Goal: Task Accomplishment & Management: Use online tool/utility

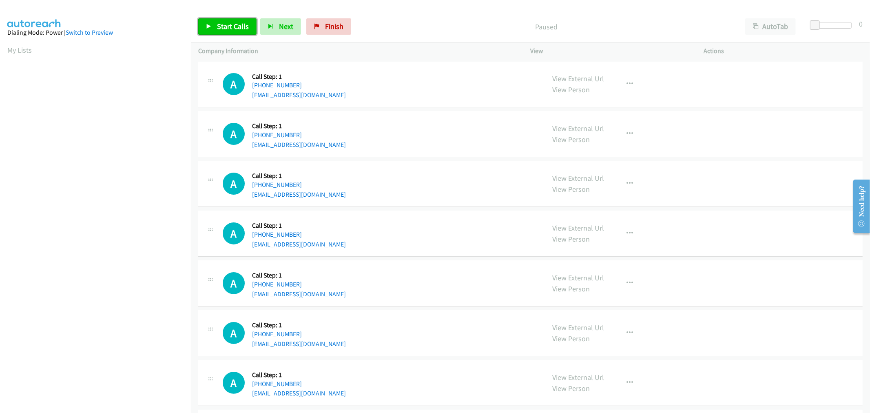
click at [234, 27] on span "Start Calls" at bounding box center [233, 26] width 32 height 9
drag, startPoint x: 434, startPoint y: 227, endPoint x: 621, endPoint y: 189, distance: 190.2
click at [433, 227] on div "A Callback Scheduled Call Step: 1 America/Los_Angeles +1 360-723-4637 hessmock@…" at bounding box center [380, 233] width 315 height 31
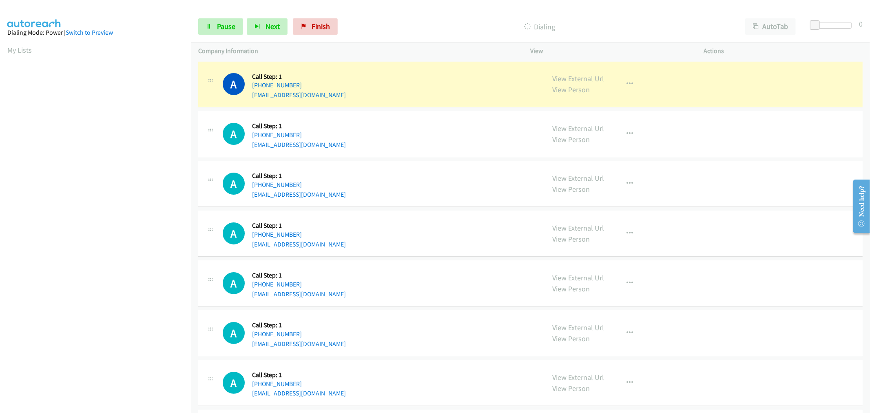
scroll to position [45, 0]
drag, startPoint x: 274, startPoint y: 92, endPoint x: 250, endPoint y: 97, distance: 24.6
click at [250, 97] on div "A Callback Scheduled Call Step: 1 America/Los_Angeles +1 323-463-9990 pmsvras@a…" at bounding box center [380, 84] width 315 height 31
copy link "pmsvras@aol.com"
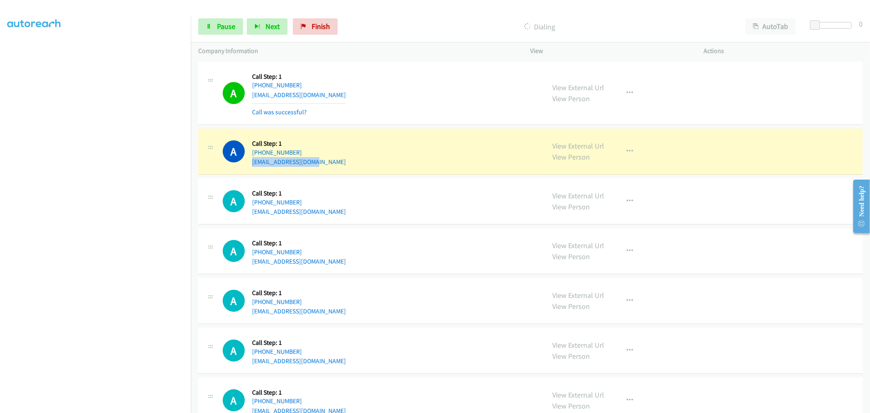
drag, startPoint x: 319, startPoint y: 164, endPoint x: 251, endPoint y: 164, distance: 68.1
click at [251, 164] on div "A Callback Scheduled Call Step: 1 America/New_York +1 407-620-4907 hlbryant02@g…" at bounding box center [380, 151] width 315 height 31
copy link "hlbryant02@gmail.com"
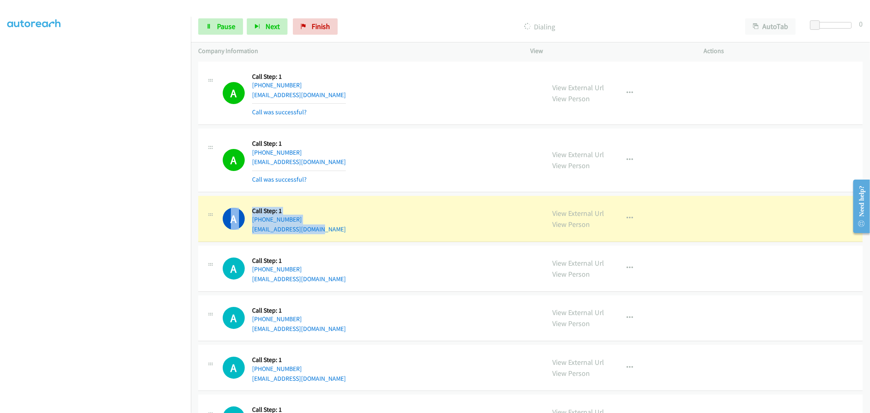
drag, startPoint x: 315, startPoint y: 233, endPoint x: 251, endPoint y: 230, distance: 64.9
click at [251, 230] on div "A Callback Scheduled Call Step: 1 America/Los_Angeles +1 619-840-2787 alexmaric…" at bounding box center [530, 219] width 665 height 46
copy div "A Callback Scheduled Call Step: 1 America/Los_Angeles +1 619-840-2787 alexmaric…"
click at [343, 210] on div "A Callback Scheduled Call Step: 1 America/Los_Angeles +1 619-840-2787 alexmaric…" at bounding box center [380, 218] width 315 height 31
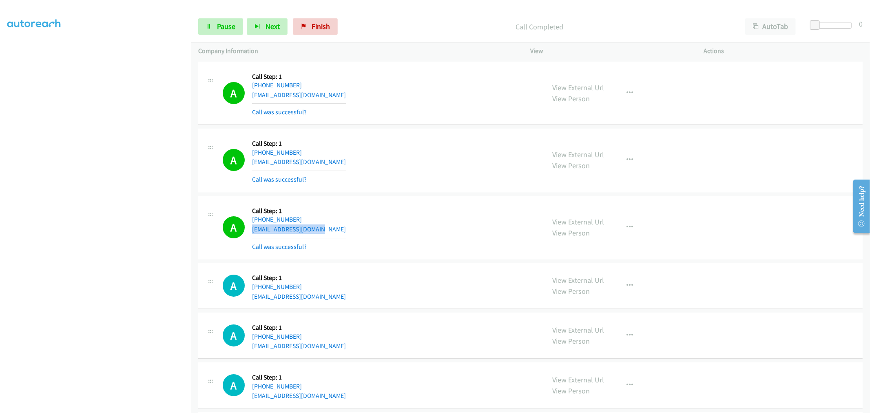
copy link "alexmaricich@gmail.com"
drag, startPoint x: 284, startPoint y: 229, endPoint x: 252, endPoint y: 231, distance: 32.3
click at [252, 231] on div "A Callback Scheduled Call Step: 1 America/Los_Angeles +1 619-840-2787 alexmaric…" at bounding box center [380, 227] width 315 height 49
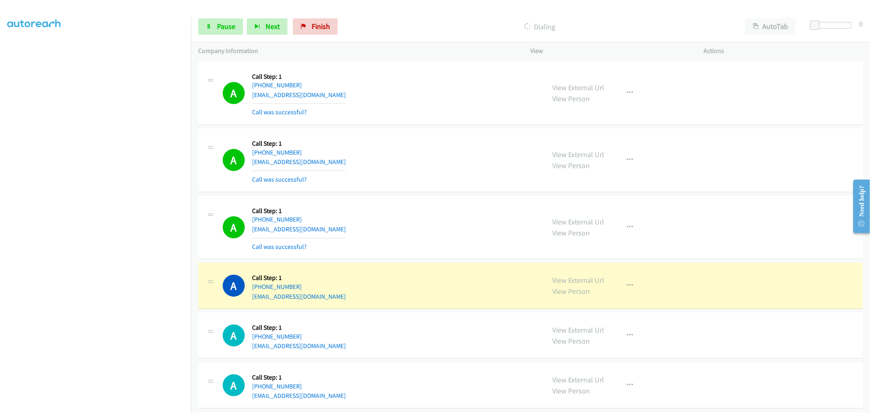
click at [394, 145] on div "A Callback Scheduled Call Step: 1 America/New_York +1 407-620-4907 hlbryant02@g…" at bounding box center [380, 160] width 315 height 49
click at [218, 31] on link "Pause" at bounding box center [220, 26] width 45 height 16
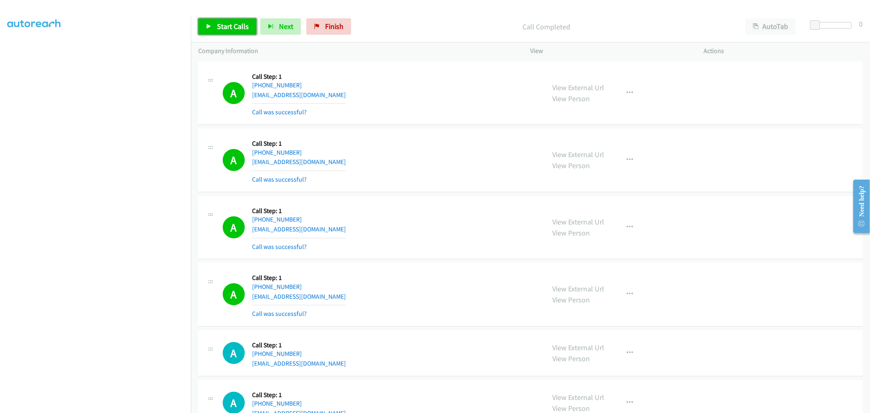
click at [215, 24] on link "Start Calls" at bounding box center [227, 26] width 58 height 16
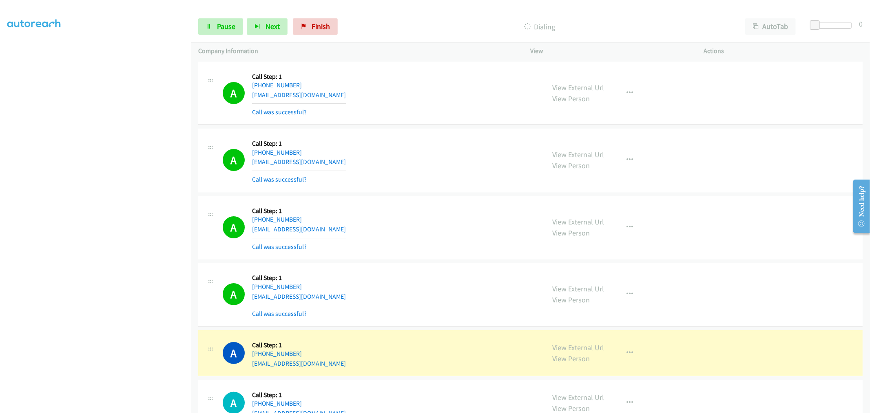
click at [417, 184] on div "A Callback Scheduled Call Step: 1 America/New_York +1 407-620-4907 hlbryant02@g…" at bounding box center [530, 161] width 665 height 64
drag, startPoint x: 623, startPoint y: 299, endPoint x: 596, endPoint y: 353, distance: 60.0
click at [623, 298] on button "button" at bounding box center [630, 294] width 22 height 16
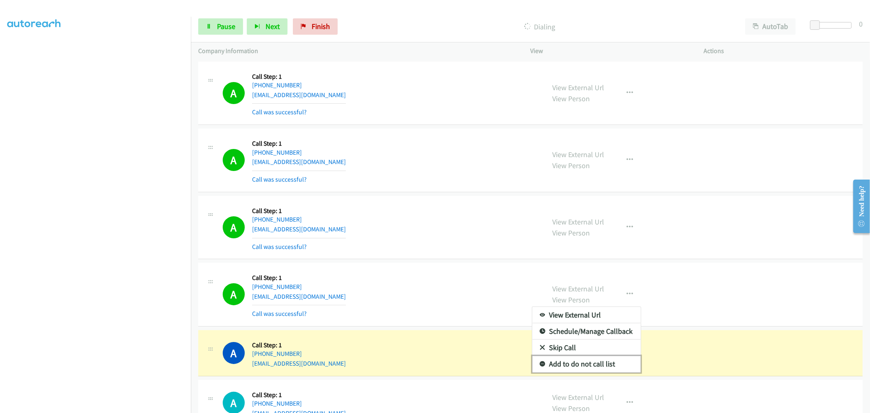
click at [578, 369] on link "Add to do not call list" at bounding box center [586, 364] width 109 height 16
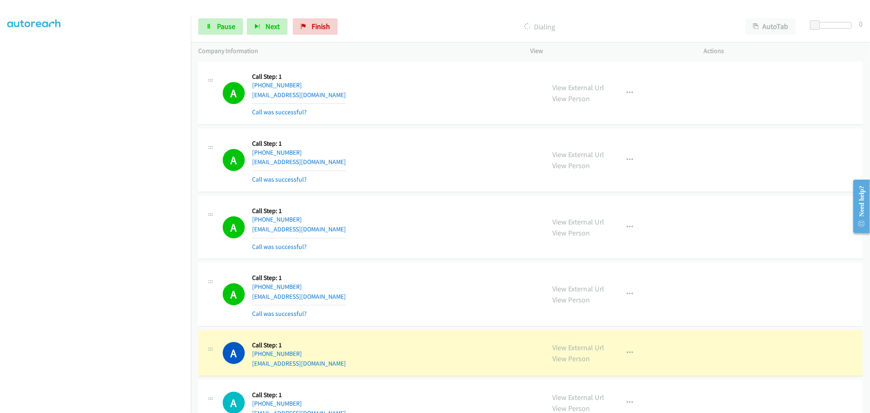
click at [419, 253] on div "A Callback Scheduled Call Step: 1 America/Los_Angeles +1 619-840-2787 alexmaric…" at bounding box center [530, 228] width 665 height 64
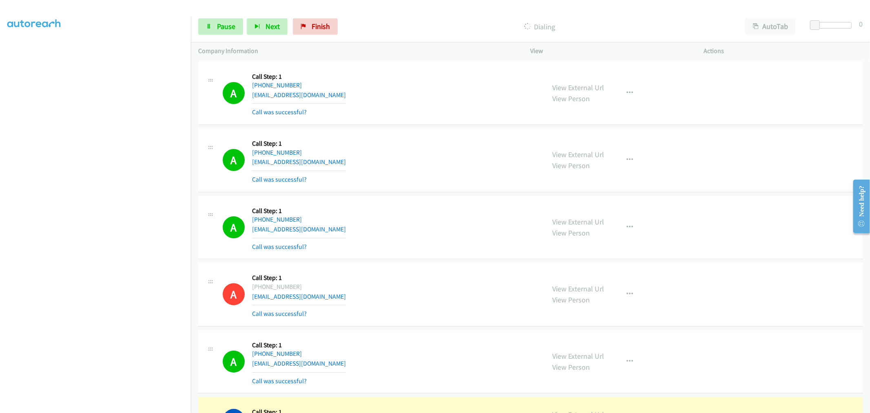
scroll to position [136, 0]
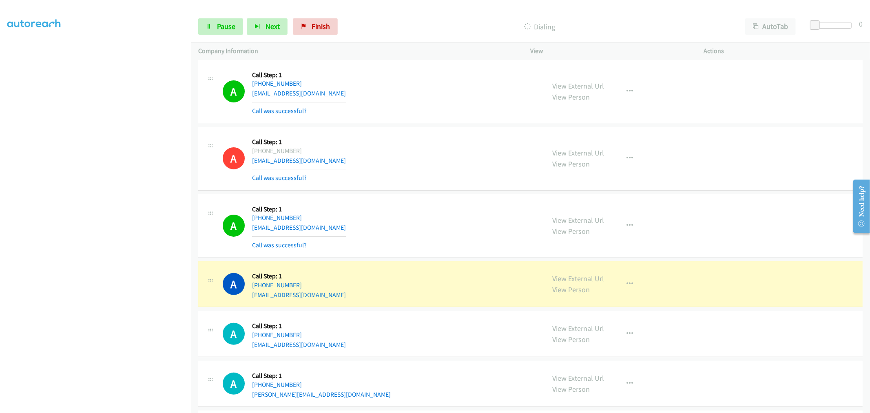
click at [424, 164] on div "A Callback Scheduled Call Step: 1 America/Los_Angeles +1 360-723-4637 hessmock@…" at bounding box center [380, 158] width 315 height 49
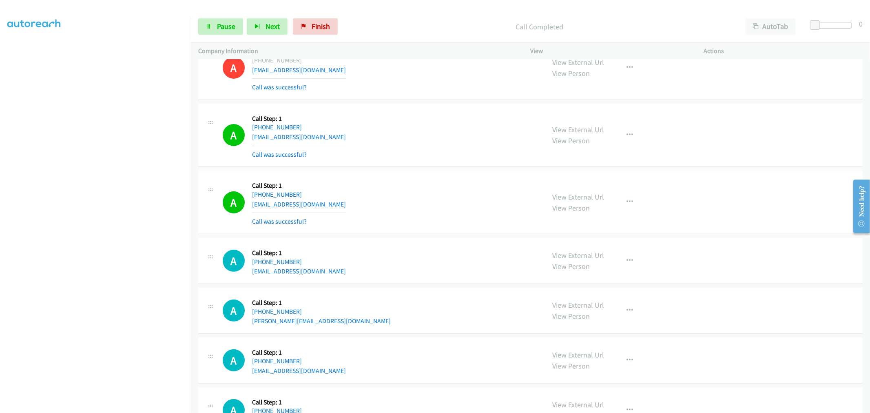
click at [435, 135] on div "A Callback Scheduled Call Step: 1 America/Los_Angeles +1 661-535-9685 erinkhamm…" at bounding box center [380, 135] width 315 height 49
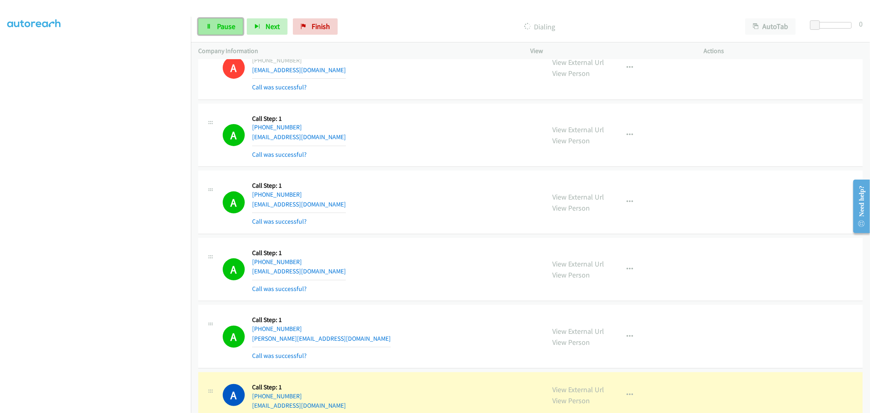
click at [235, 27] on link "Pause" at bounding box center [220, 26] width 45 height 16
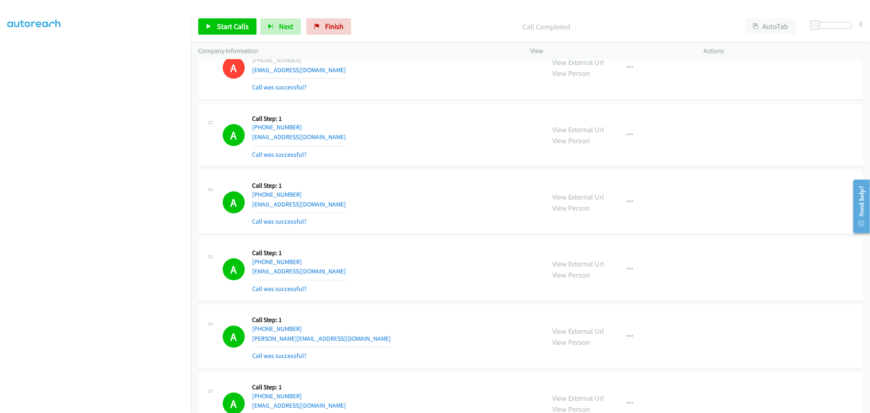
click at [425, 234] on td "A Callback Scheduled Call Step: 1 America/Los_Angeles +1 619-724-9173 neokite56…" at bounding box center [530, 202] width 679 height 67
click at [390, 175] on div "A Callback Scheduled Call Step: 1 America/Los_Angeles +1 619-724-9173 neokite56…" at bounding box center [530, 203] width 665 height 64
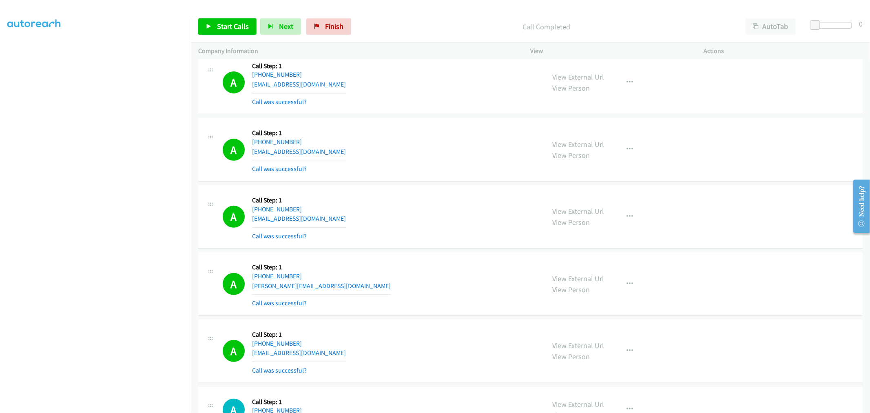
scroll to position [362, 0]
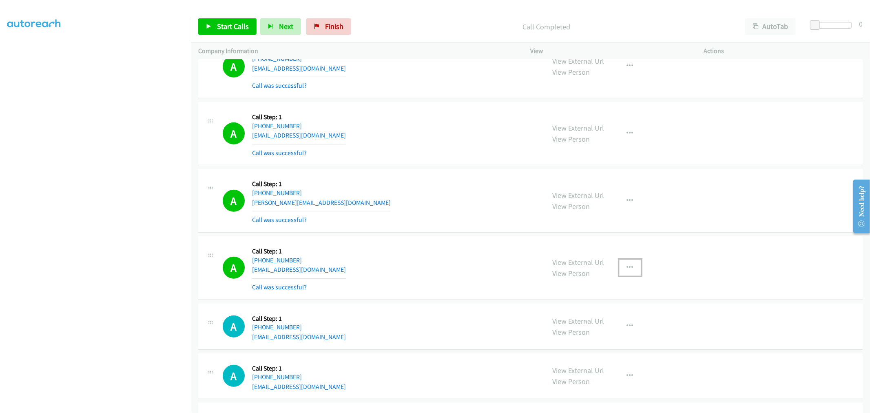
click at [627, 270] on icon "button" at bounding box center [630, 267] width 7 height 7
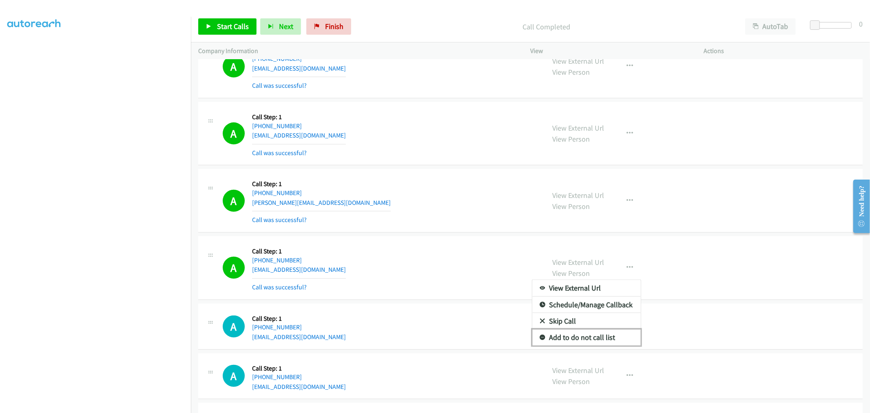
click at [586, 333] on link "Add to do not call list" at bounding box center [586, 337] width 109 height 16
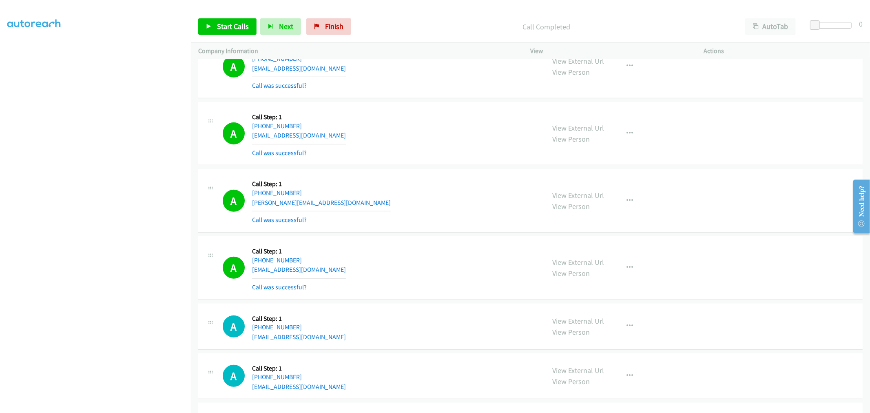
drag, startPoint x: 408, startPoint y: 263, endPoint x: 564, endPoint y: 119, distance: 212.5
click at [411, 260] on div "A Callback Scheduled Call Step: 1 America/Los_Angeles +1 253-620-0150 queensdom…" at bounding box center [380, 268] width 315 height 49
click at [457, 155] on div "A Callback Scheduled Call Step: 1 America/Los_Angeles +1 650-457-9563 vertondir…" at bounding box center [380, 133] width 315 height 49
click at [237, 26] on span "Start Calls" at bounding box center [233, 26] width 32 height 9
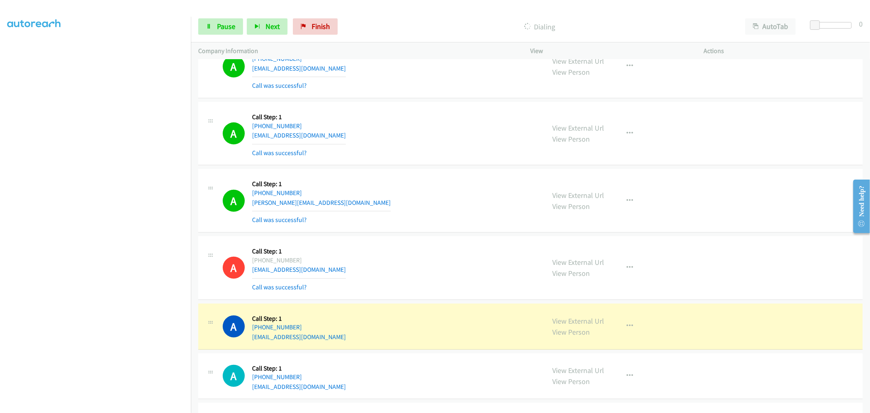
scroll to position [499, 0]
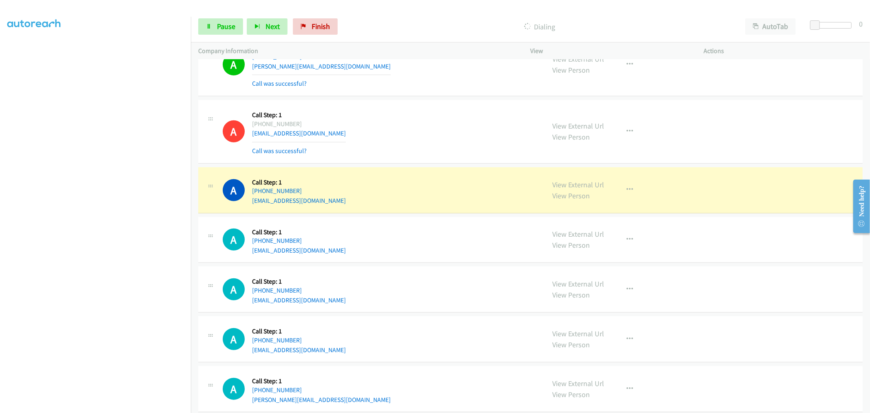
click at [454, 123] on div "A Callback Scheduled Call Step: 1 America/Los_Angeles +1 253-620-0150 queensdom…" at bounding box center [380, 131] width 315 height 49
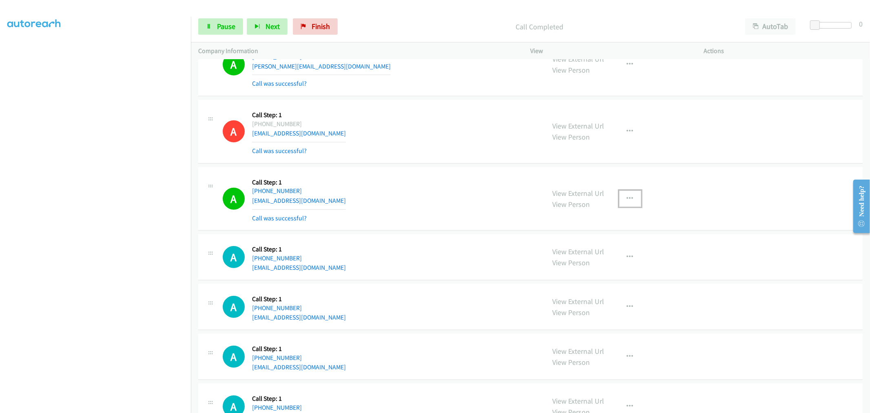
click at [621, 197] on button "button" at bounding box center [630, 199] width 22 height 16
click at [592, 274] on link "Add to do not call list" at bounding box center [586, 268] width 109 height 16
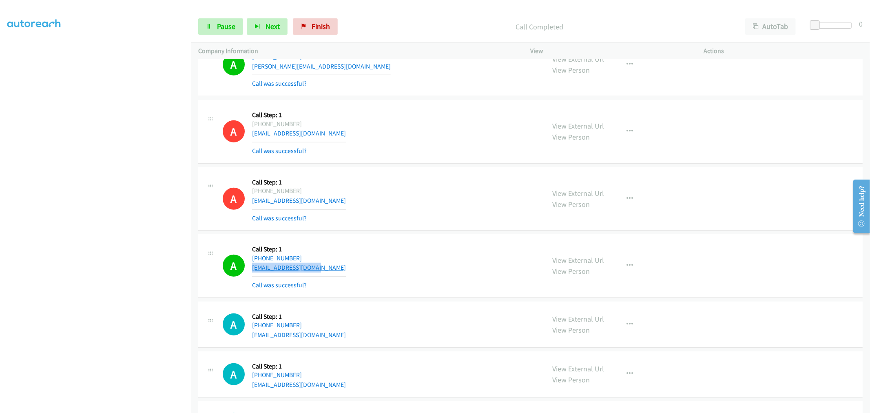
drag, startPoint x: 319, startPoint y: 271, endPoint x: 252, endPoint y: 271, distance: 67.3
click at [252, 271] on div "A Callback Scheduled Call Step: 1 America/Los_Angeles +1 360-739-3785 lancelaw@…" at bounding box center [380, 266] width 315 height 49
copy link "lancelaw@frontier.com"
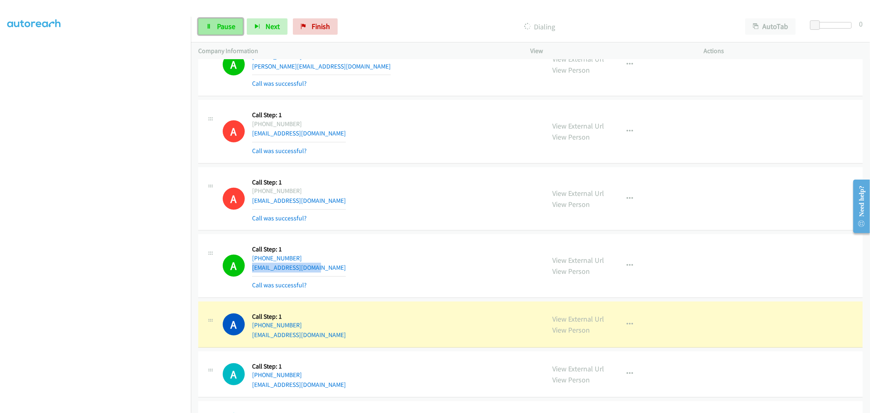
click at [229, 28] on span "Pause" at bounding box center [226, 26] width 18 height 9
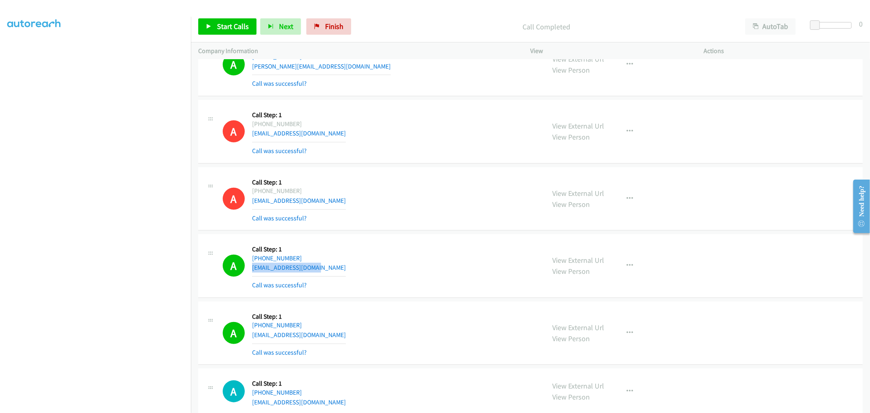
click at [442, 189] on div "A Callback Scheduled Call Step: 1 America/Los_Angeles +1 206-981-7638 congressm…" at bounding box center [380, 199] width 315 height 49
click at [244, 30] on span "Start Calls" at bounding box center [233, 26] width 32 height 9
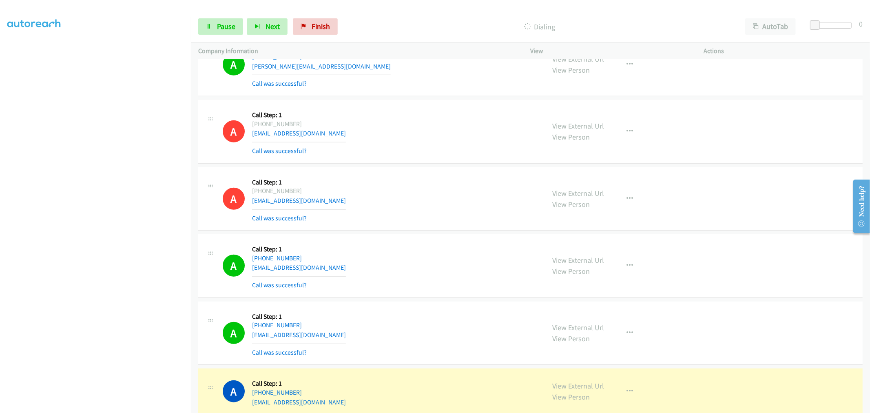
click at [487, 202] on div "A Callback Scheduled Call Step: 1 America/Los_Angeles +1 206-981-7638 congressm…" at bounding box center [380, 199] width 315 height 49
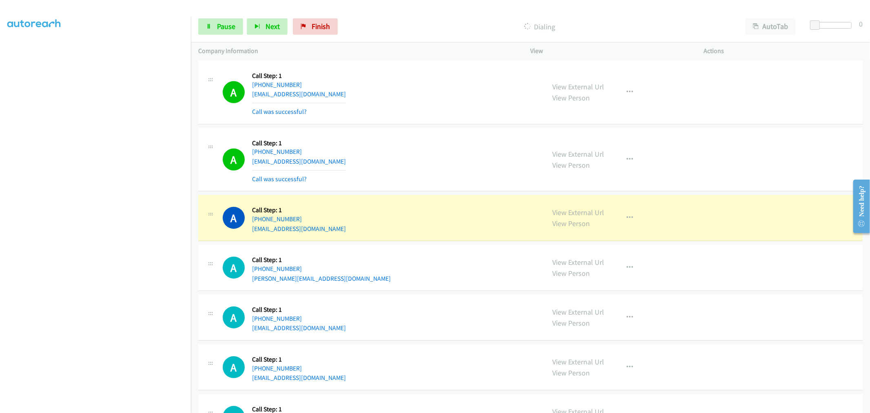
scroll to position [680, 0]
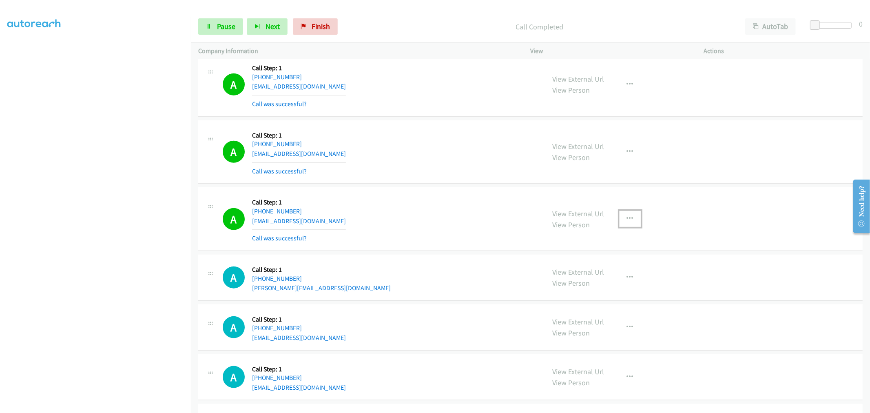
click at [629, 226] on button "button" at bounding box center [630, 219] width 22 height 16
click at [578, 292] on link "Add to do not call list" at bounding box center [586, 288] width 109 height 16
click at [459, 225] on div "A Callback Scheduled Call Step: 1 America/Los_Angeles +1 951-603-6051 samnass32…" at bounding box center [380, 219] width 315 height 49
click at [234, 25] on span "Pause" at bounding box center [226, 26] width 18 height 9
click at [232, 28] on span "Start Calls" at bounding box center [233, 26] width 32 height 9
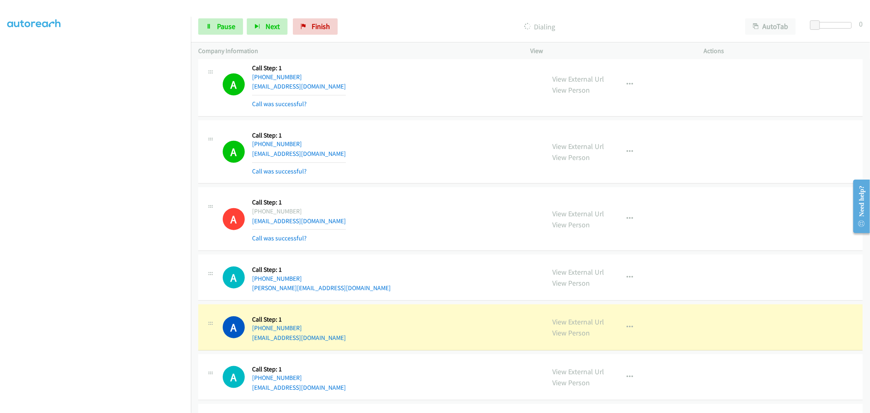
click at [463, 196] on div "A Callback Scheduled Call Step: 1 America/Los_Angeles +1 951-603-6051 samnass32…" at bounding box center [380, 219] width 315 height 49
click at [389, 275] on div "A Callback Scheduled Call Step: 1 America/Los_Angeles +1 360-961-6938 janna.cha…" at bounding box center [380, 277] width 315 height 31
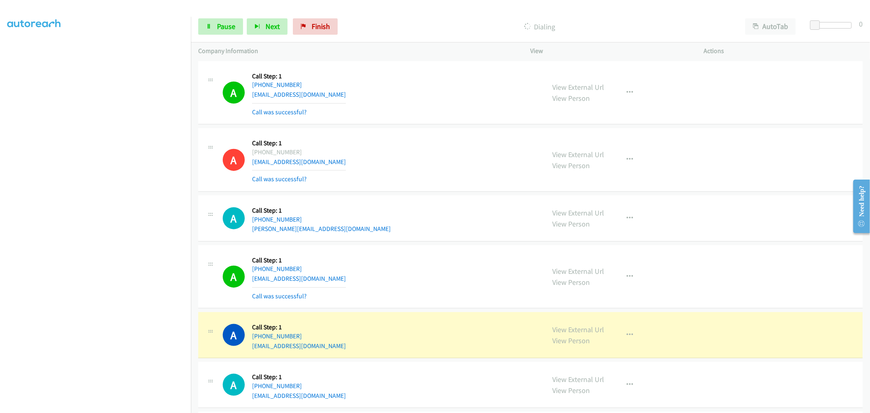
scroll to position [861, 0]
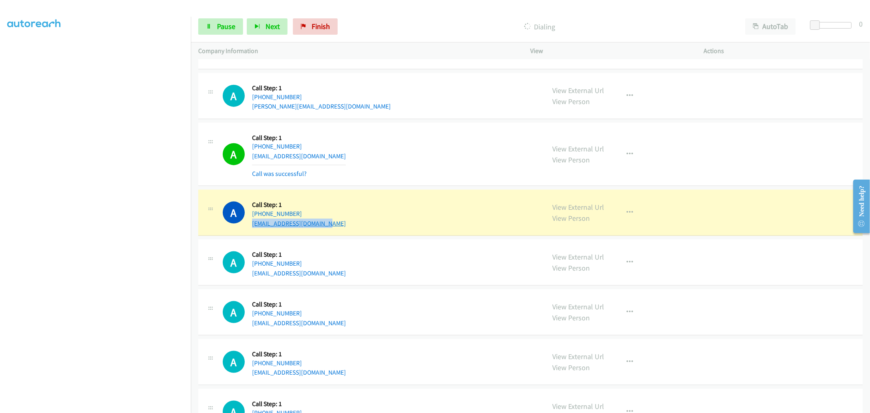
drag, startPoint x: 333, startPoint y: 229, endPoint x: 254, endPoint y: 227, distance: 78.8
click at [254, 227] on div "A Callback Scheduled Call Step: 1 America/Los_Angeles +1 818-797-8272 msjessand…" at bounding box center [530, 213] width 665 height 46
click at [358, 203] on div "A Callback Scheduled Call Step: 1 America/Los_Angeles +1 818-797-8272 msjessand…" at bounding box center [380, 212] width 315 height 31
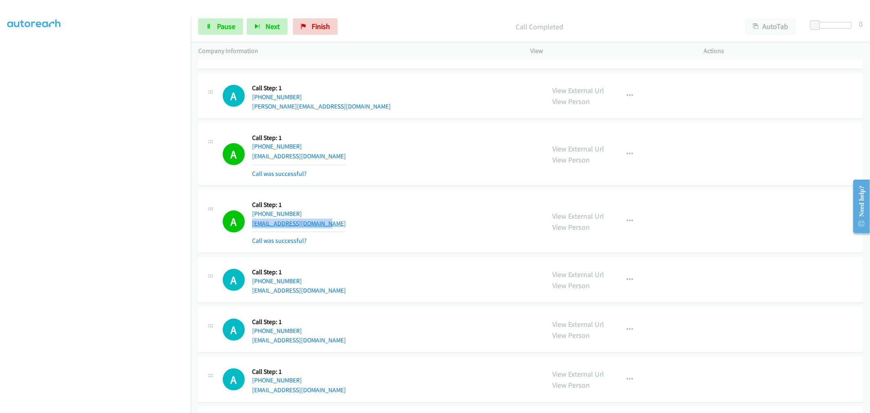
drag, startPoint x: 339, startPoint y: 223, endPoint x: 253, endPoint y: 226, distance: 86.1
click at [253, 226] on div "A Callback Scheduled Call Step: 1 America/Los_Angeles +1 818-797-8272 msjessand…" at bounding box center [380, 221] width 315 height 49
copy link "msjessanderson@gmail.com"
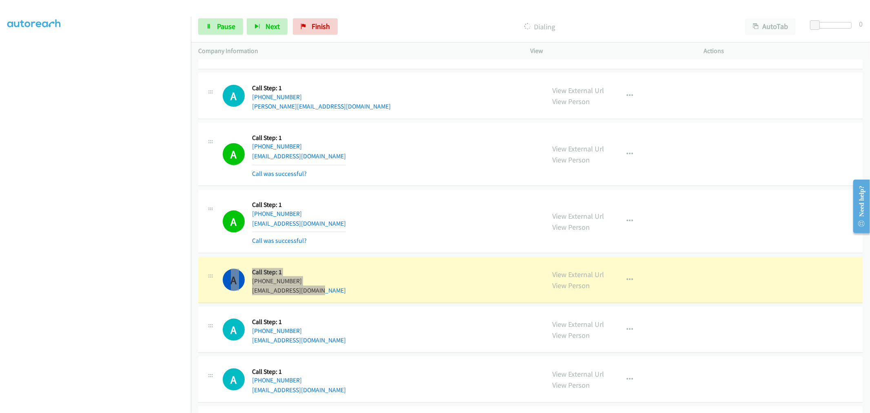
drag, startPoint x: 312, startPoint y: 292, endPoint x: 249, endPoint y: 291, distance: 62.8
click at [249, 291] on div "A Callback Scheduled Call Step: 1 America/Los_Angeles +1 323-833-3316 nextlevel…" at bounding box center [380, 279] width 315 height 31
click at [321, 280] on div "A Callback Scheduled Call Step: 1 America/Los_Angeles +1 323-833-3316 nextlevel…" at bounding box center [380, 279] width 315 height 31
drag, startPoint x: 325, startPoint y: 289, endPoint x: 252, endPoint y: 292, distance: 72.7
click at [252, 292] on div "A Callback Scheduled Call Step: 1 America/Los_Angeles +1 323-833-3316 nextlevel…" at bounding box center [380, 279] width 315 height 31
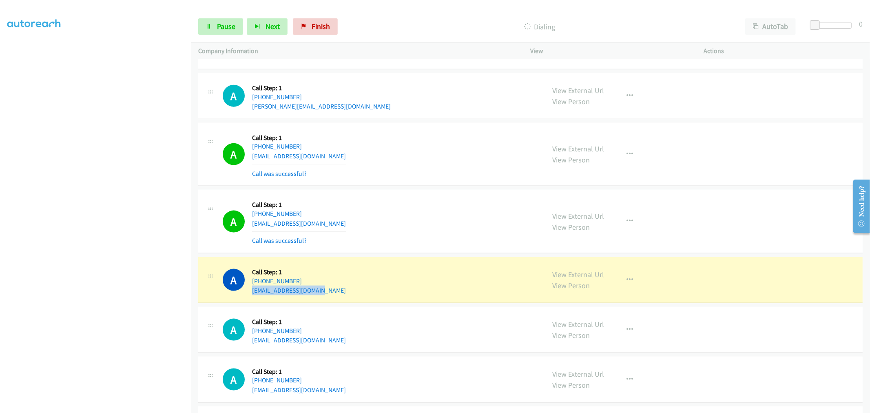
copy link "nextlevelprm@gmail.com"
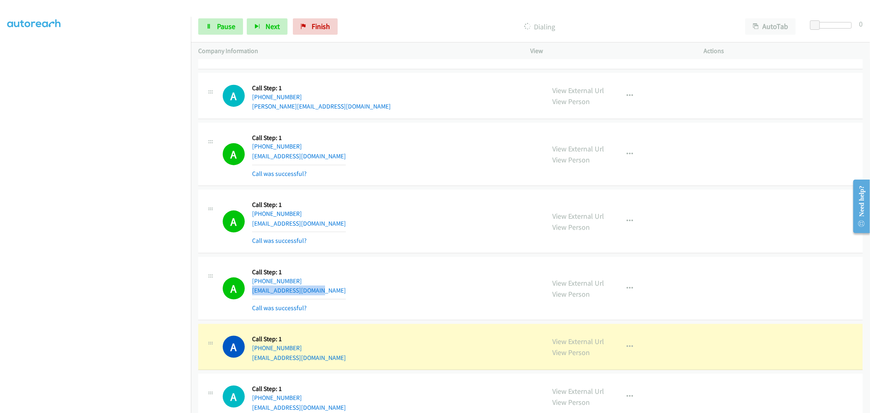
click at [404, 286] on div "A Callback Scheduled Call Step: 1 America/Los_Angeles +1 323-833-3316 nextlevel…" at bounding box center [380, 288] width 315 height 49
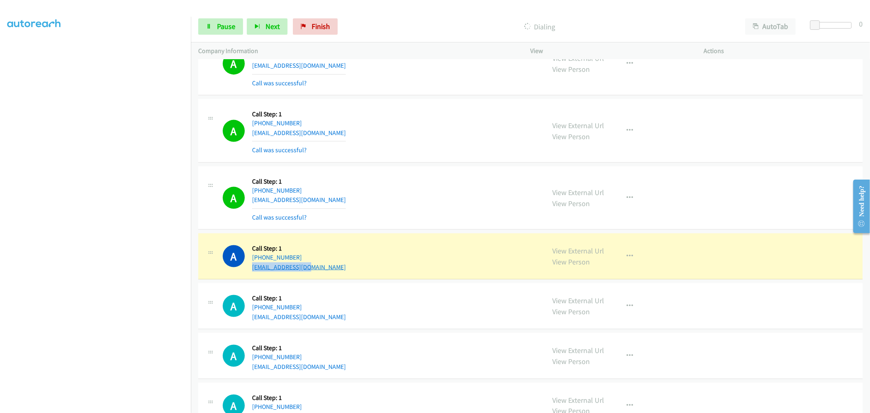
drag, startPoint x: 313, startPoint y: 270, endPoint x: 253, endPoint y: 268, distance: 59.6
click at [253, 268] on div "A Callback Scheduled Call Step: 1 America/Chicago +1 773-491-7935 barrypatty@ao…" at bounding box center [380, 256] width 315 height 31
copy link "barrypatty@aol.com"
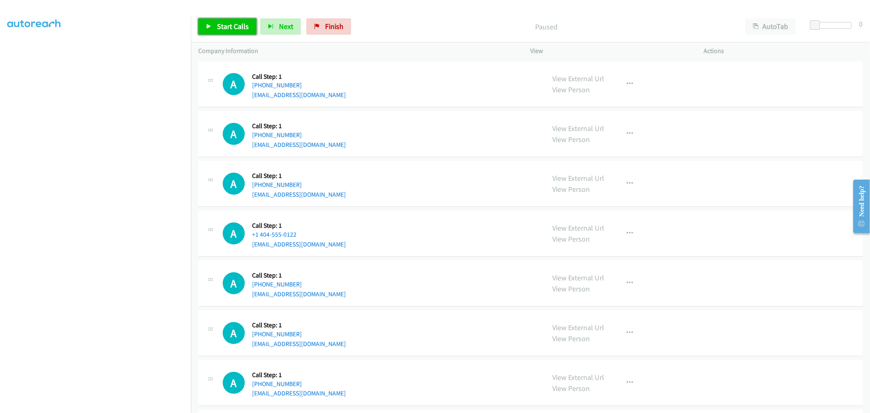
click at [224, 31] on link "Start Calls" at bounding box center [227, 26] width 58 height 16
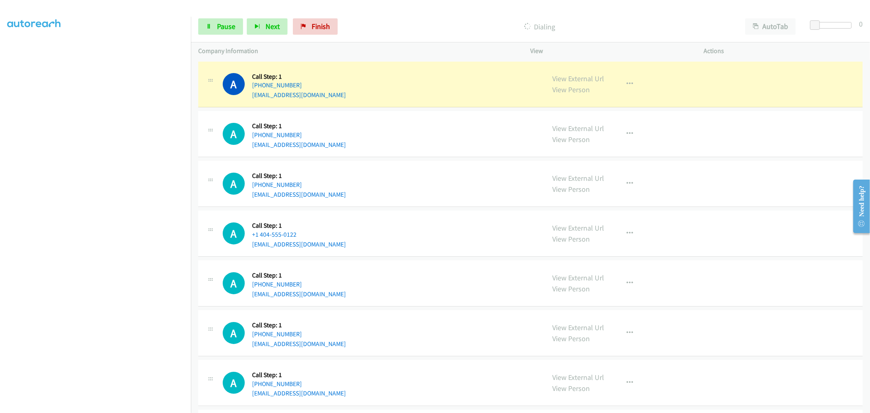
drag, startPoint x: 319, startPoint y: 89, endPoint x: 332, endPoint y: 95, distance: 14.3
click at [332, 95] on div "A Callback Scheduled Call Step: 1 America/Chicago +1 773-308-3521 ebenitez77@gm…" at bounding box center [380, 84] width 315 height 31
copy div "ebenitez77@gmail.com"
click at [473, 109] on td "A Callback Scheduled Call Step: 1 America/Los_Angeles +1 818-859-5549 therosemo…" at bounding box center [530, 134] width 679 height 50
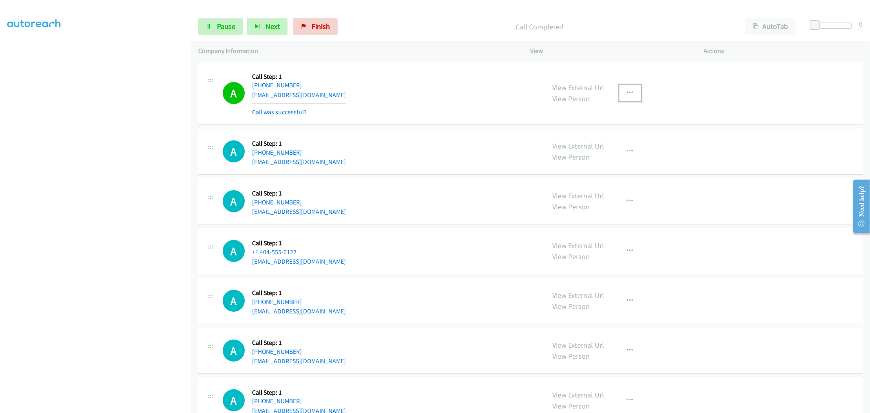
click at [627, 95] on icon "button" at bounding box center [630, 93] width 7 height 7
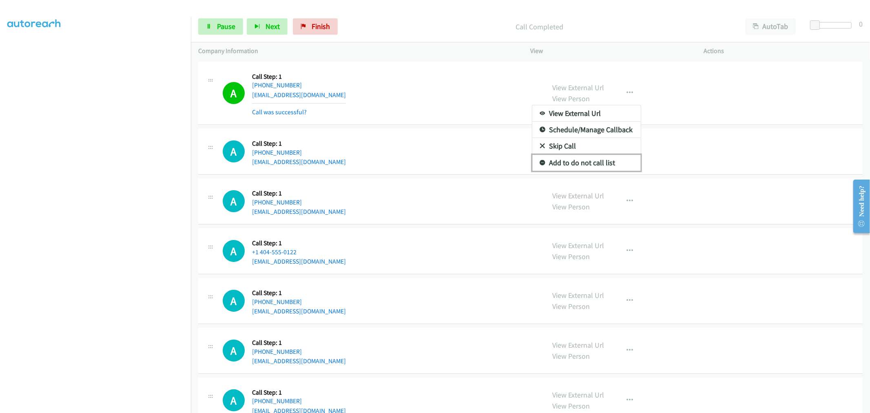
click at [582, 168] on link "Add to do not call list" at bounding box center [586, 163] width 109 height 16
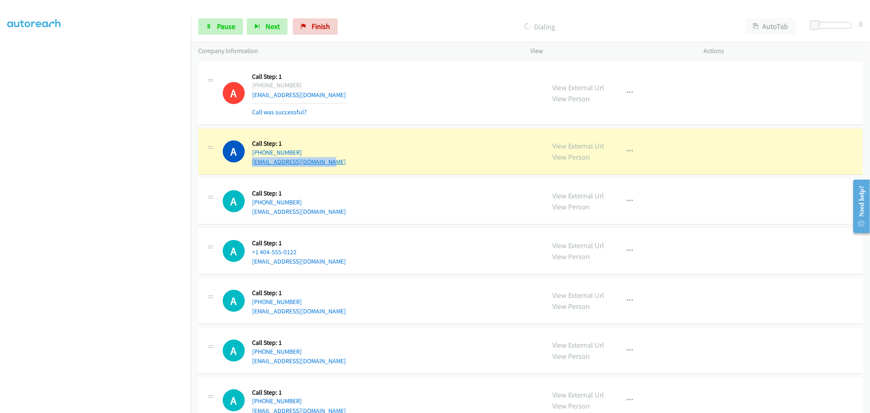
drag, startPoint x: 295, startPoint y: 162, endPoint x: 251, endPoint y: 163, distance: 43.7
click at [251, 163] on div "A Callback Scheduled Call Step: 1 America/Los_Angeles +1 818-859-5549 therosemo…" at bounding box center [380, 151] width 315 height 31
copy link "therosemonds719@gmail.com"
click at [380, 199] on div "A Callback Scheduled Call Step: 1 America/New_York +1 616-419-6538 dondemar.is4…" at bounding box center [380, 201] width 315 height 31
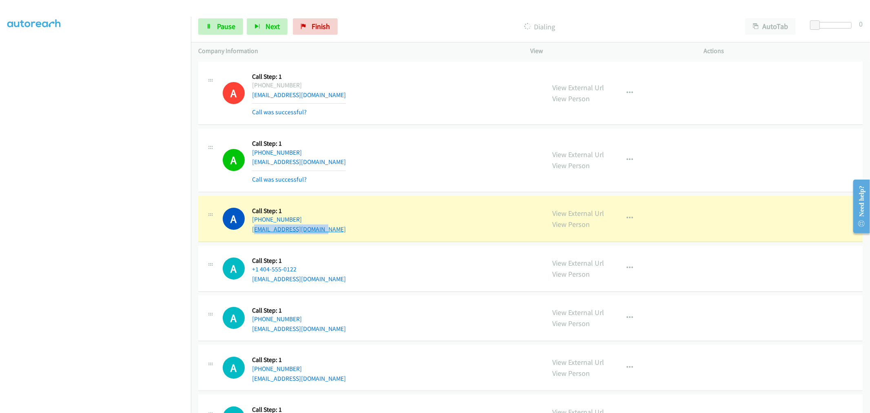
drag, startPoint x: 333, startPoint y: 230, endPoint x: 254, endPoint y: 229, distance: 79.6
click at [254, 229] on div "A Callback Scheduled Call Step: 1 America/New_York +1 616-419-6538 dondemar.is4…" at bounding box center [380, 218] width 315 height 31
drag, startPoint x: 364, startPoint y: 205, endPoint x: 335, endPoint y: 226, distance: 35.9
click at [364, 205] on div "A Callback Scheduled Call Step: 1 America/New_York +1 616-419-6538 dondemar.is4…" at bounding box center [380, 218] width 315 height 31
click at [412, 177] on div "A Callback Scheduled Call Step: 1 America/Los_Angeles +1 818-859-5549 therosemo…" at bounding box center [380, 160] width 315 height 49
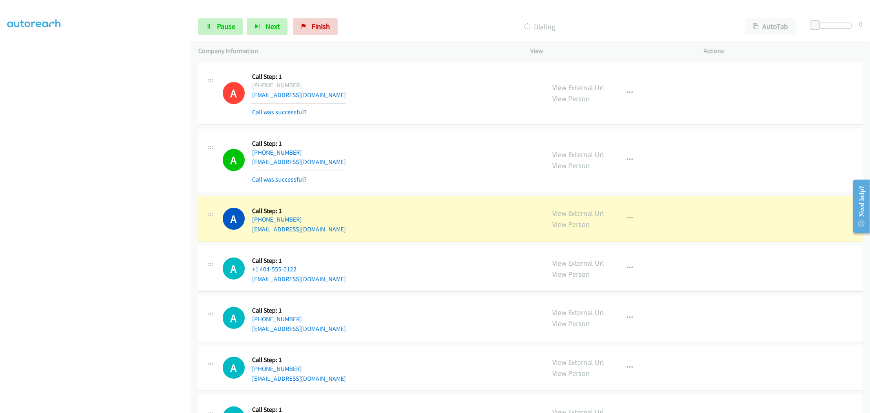
click at [368, 191] on div "A Callback Scheduled Call Step: 1 America/Los_Angeles +1 818-859-5549 therosemo…" at bounding box center [530, 161] width 665 height 64
drag, startPoint x: 330, startPoint y: 228, endPoint x: 253, endPoint y: 231, distance: 76.8
click at [253, 231] on div "A Callback Scheduled Call Step: 1 America/New_York +1 616-419-6538 dondemar.is4…" at bounding box center [380, 218] width 315 height 31
copy link "dondemar.is42@gmail.com"
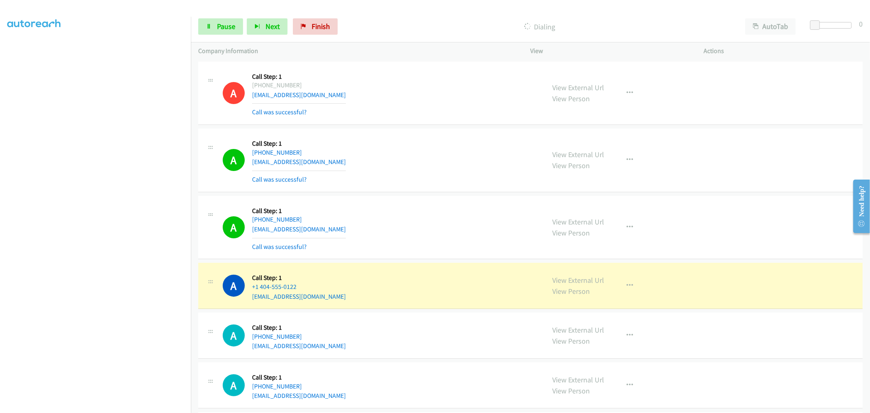
click at [398, 238] on div "A Callback Scheduled Call Step: 1 America/New_York +1 616-419-6538 dondemar.is4…" at bounding box center [380, 227] width 315 height 49
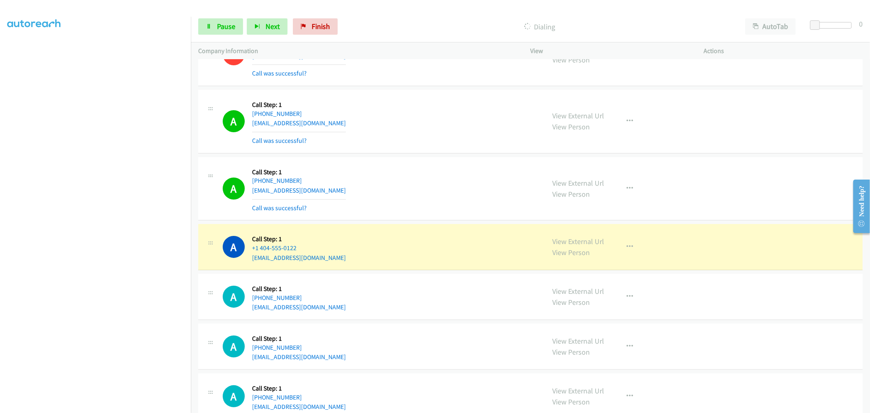
scroll to position [91, 0]
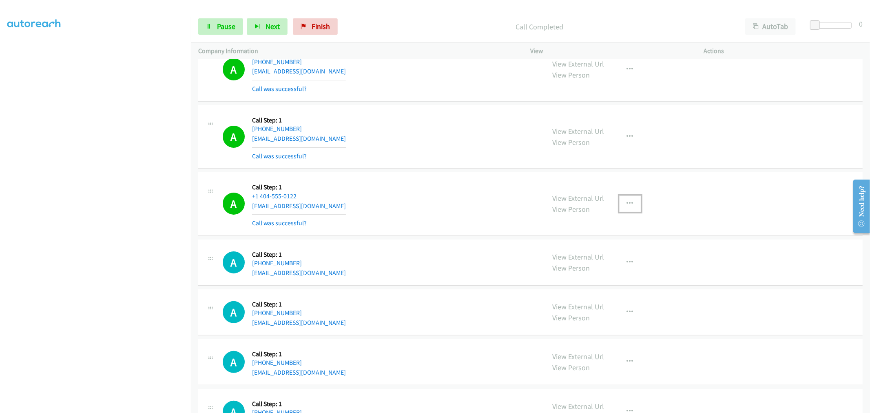
click at [627, 203] on icon "button" at bounding box center [630, 203] width 7 height 7
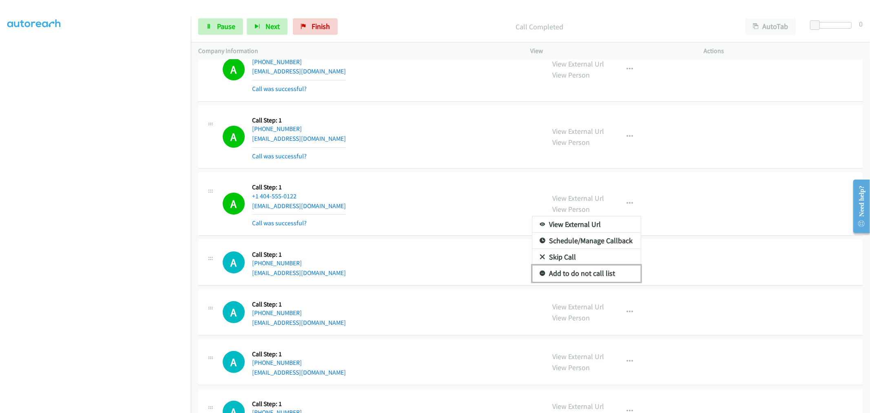
click at [560, 275] on link "Add to do not call list" at bounding box center [586, 273] width 109 height 16
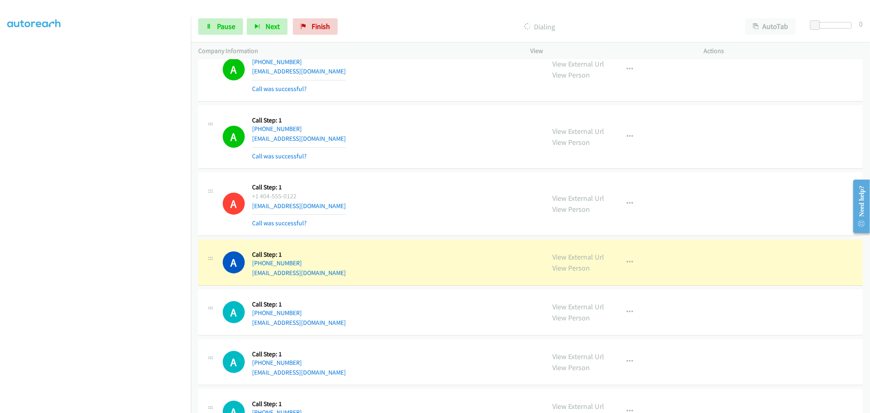
scroll to position [181, 0]
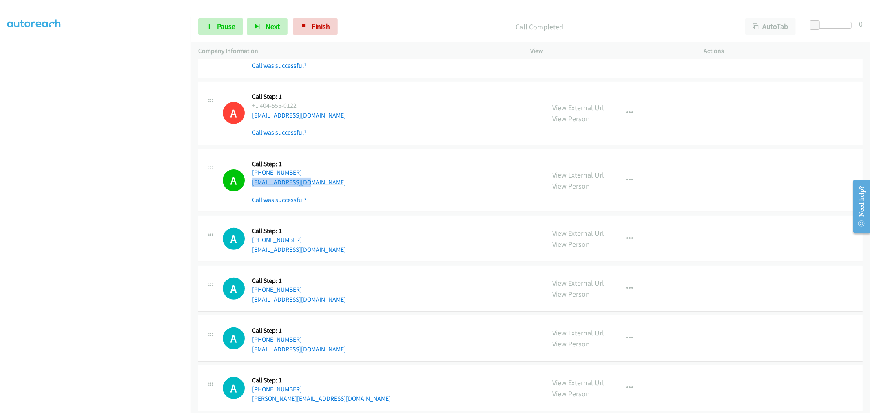
drag, startPoint x: 323, startPoint y: 182, endPoint x: 253, endPoint y: 184, distance: 69.4
click at [253, 184] on div "A Callback Scheduled Call Step: 1 America/New_York +1 516-924-0180 mad5mother@a…" at bounding box center [380, 180] width 315 height 49
copy link "mad5mother@aol.com"
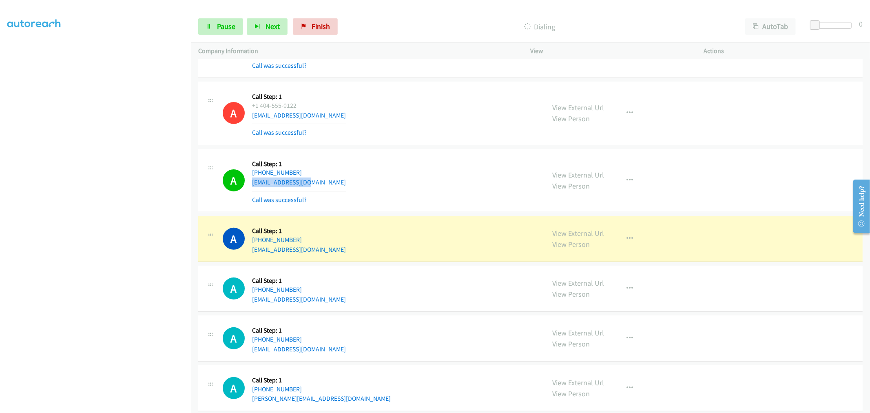
click at [372, 214] on td "A Callback Scheduled Call Step: 1 America/Chicago +1 763-238-1293 l.hauge531@gm…" at bounding box center [530, 239] width 679 height 50
drag, startPoint x: 306, startPoint y: 247, endPoint x: 249, endPoint y: 248, distance: 57.5
click at [249, 248] on div "A Callback Scheduled Call Step: 1 America/Chicago +1 763-238-1293 l.hauge531@gm…" at bounding box center [380, 238] width 315 height 31
click at [337, 242] on div "A Callback Scheduled Call Step: 1 America/Chicago +1 763-238-1293 l.hauge531@gm…" at bounding box center [380, 238] width 315 height 31
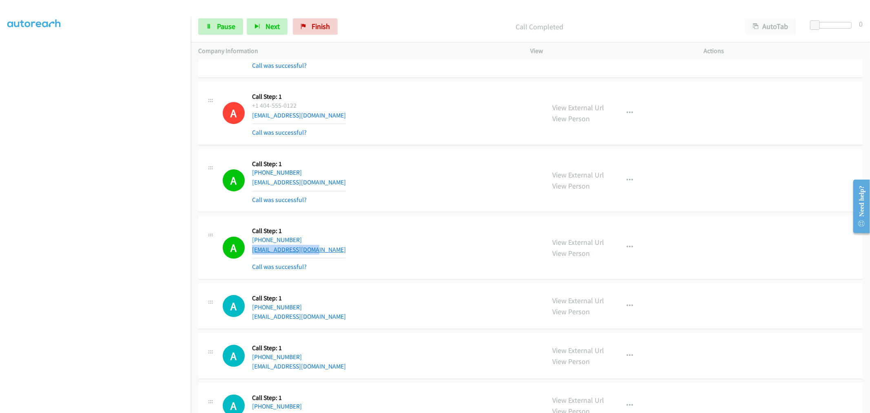
drag, startPoint x: 318, startPoint y: 250, endPoint x: 252, endPoint y: 250, distance: 66.5
click at [252, 250] on div "A Callback Scheduled Call Step: 1 America/Chicago +1 763-238-1293 l.hauge531@gm…" at bounding box center [380, 247] width 315 height 49
copy link "l.hauge531@gmail.com"
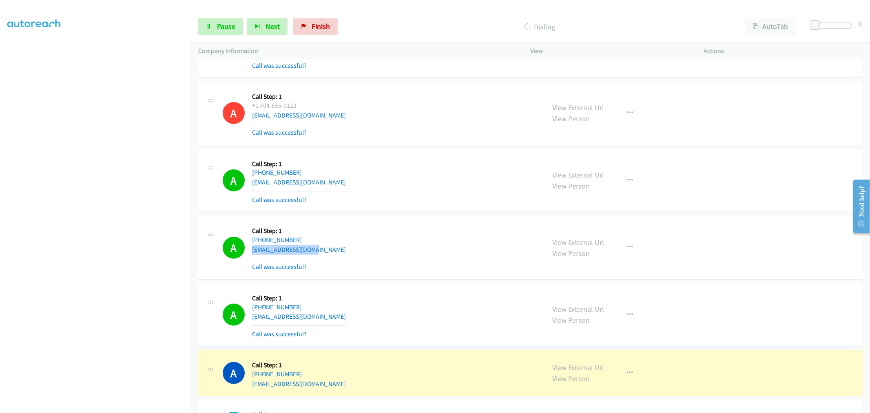
click at [346, 254] on div "A Callback Scheduled Call Step: 1 America/Chicago +1 763-238-1293 l.hauge531@gm…" at bounding box center [380, 247] width 315 height 49
drag, startPoint x: 303, startPoint y: 315, endPoint x: 251, endPoint y: 319, distance: 51.6
click at [251, 319] on div "A Callback Scheduled Call Step: 1 America/Chicago +1 931-801-8784 tito141@iclou…" at bounding box center [380, 315] width 315 height 49
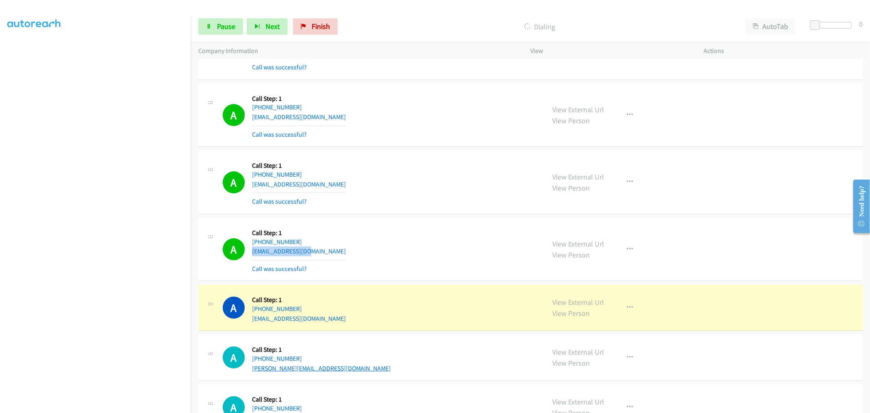
scroll to position [317, 0]
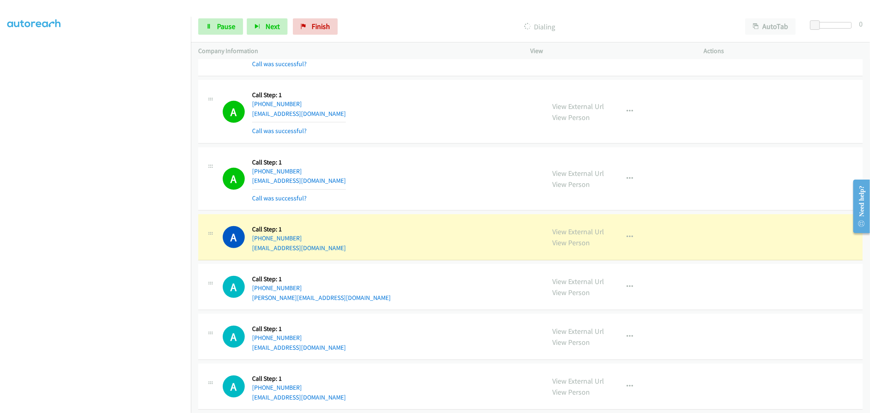
click at [348, 217] on div "A Callback Scheduled Call Step: 1 America/New_York +1 908-644-8337 bellali95@ao…" at bounding box center [530, 237] width 665 height 46
drag, startPoint x: 287, startPoint y: 247, endPoint x: 251, endPoint y: 250, distance: 36.4
click at [251, 250] on div "A Callback Scheduled Call Step: 1 America/New_York +1 908-644-8337 bellali95@ao…" at bounding box center [380, 237] width 315 height 31
copy link "bellali95@aol.com"
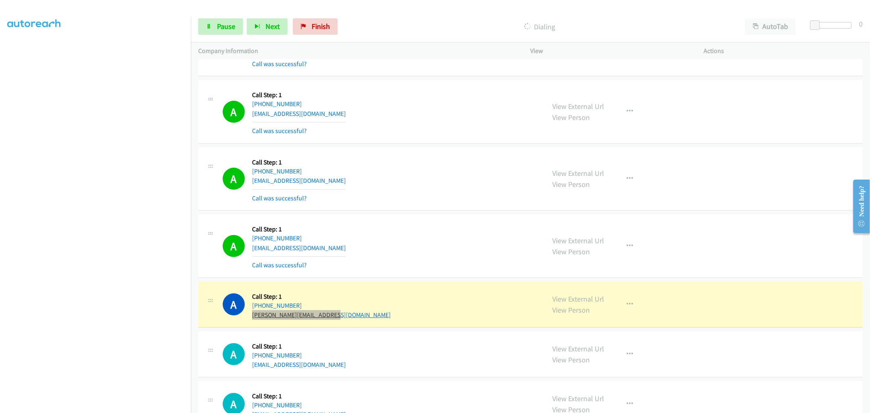
drag, startPoint x: 337, startPoint y: 312, endPoint x: 252, endPoint y: 315, distance: 84.9
click at [252, 315] on div "A Callback Scheduled Call Step: 1 America/Los_Angeles +1 360-961-6938 janna.cha…" at bounding box center [380, 304] width 315 height 31
click at [369, 298] on div "A Callback Scheduled Call Step: 1 America/Los_Angeles +1 360-961-6938 janna.cha…" at bounding box center [380, 304] width 315 height 31
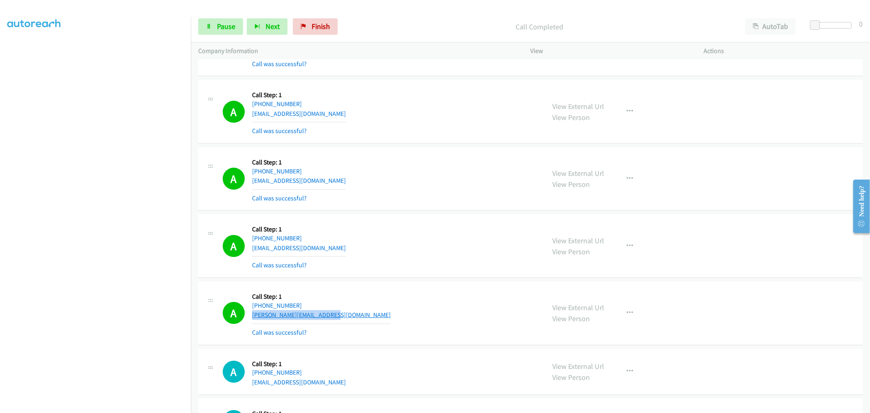
copy link "janna.chaban2022@gmail.com"
drag, startPoint x: 333, startPoint y: 315, endPoint x: 252, endPoint y: 314, distance: 80.8
click at [252, 314] on div "A Callback Scheduled Call Step: 1 America/Los_Angeles +1 360-961-6938 janna.cha…" at bounding box center [380, 313] width 315 height 49
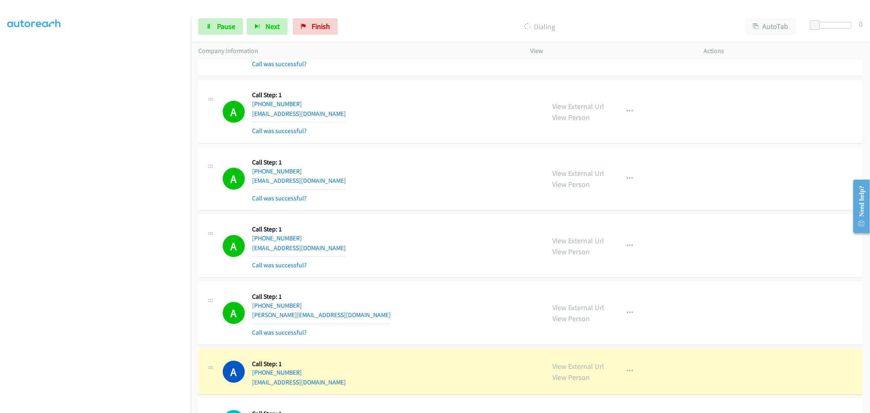
click at [380, 284] on div "A Callback Scheduled Call Step: 1 America/Los_Angeles +1 360-961-6938 janna.cha…" at bounding box center [530, 314] width 665 height 64
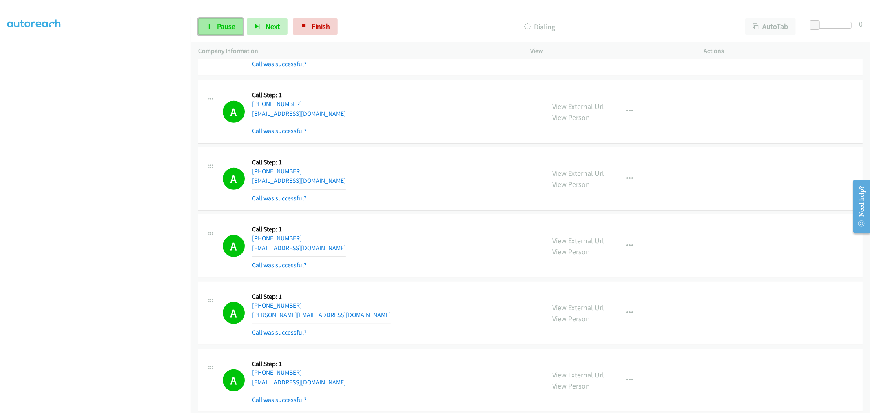
click at [235, 27] on span "Pause" at bounding box center [226, 26] width 18 height 9
click at [386, 208] on div "A Callback Scheduled Call Step: 1 America/Chicago +1 931-801-8784 tito141@iclou…" at bounding box center [530, 179] width 665 height 64
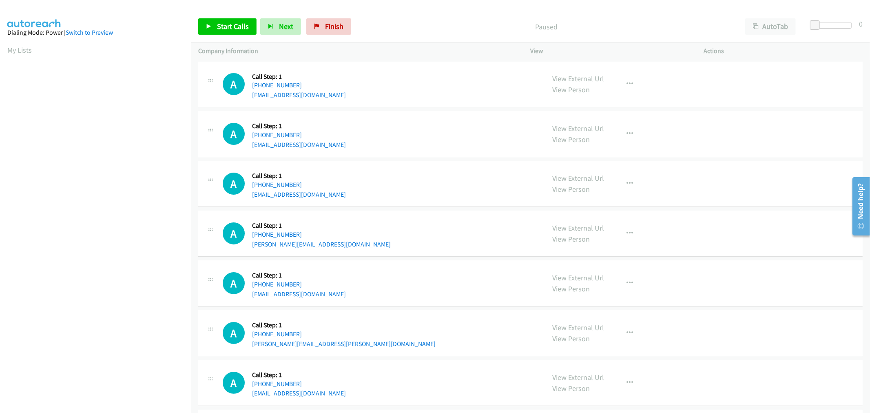
scroll to position [45, 0]
drag, startPoint x: 244, startPoint y: 27, endPoint x: 250, endPoint y: 53, distance: 27.1
click at [244, 27] on span "Start Calls" at bounding box center [233, 26] width 32 height 9
drag, startPoint x: 452, startPoint y: 202, endPoint x: 441, endPoint y: 197, distance: 12.1
click at [441, 197] on div "A Callback Scheduled Call Step: 1 America/New_York [PHONE_NUMBER] [EMAIL_ADDRES…" at bounding box center [530, 184] width 665 height 46
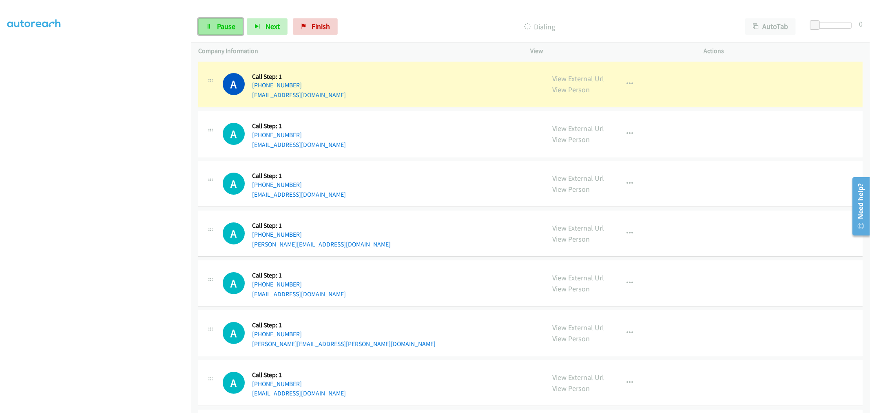
click at [227, 24] on span "Pause" at bounding box center [226, 26] width 18 height 9
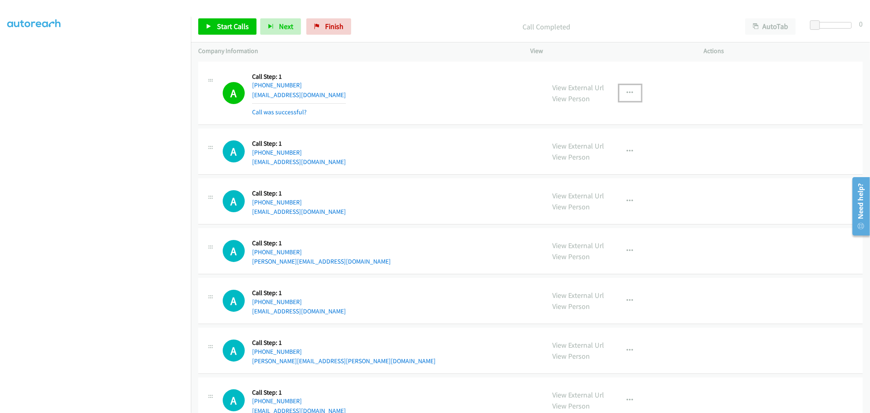
click at [630, 95] on button "button" at bounding box center [630, 93] width 22 height 16
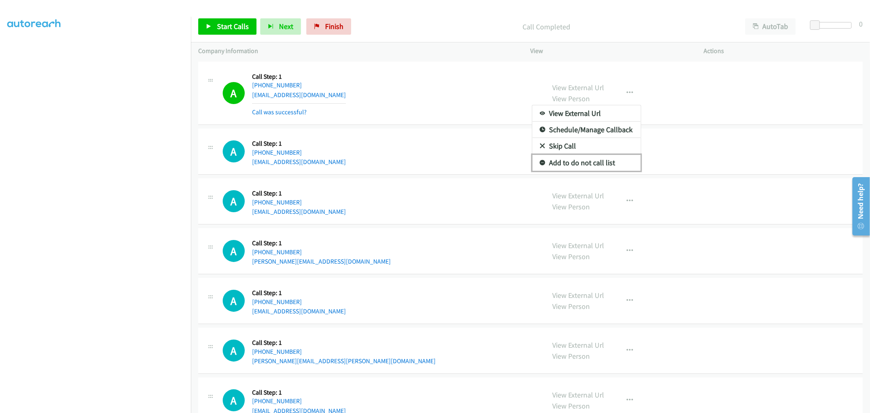
click at [563, 159] on link "Add to do not call list" at bounding box center [586, 163] width 109 height 16
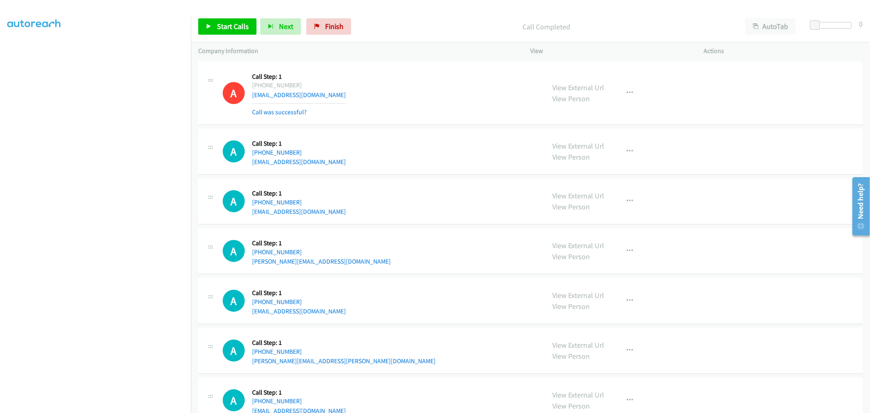
click at [401, 100] on div "A Callback Scheduled Call Step: 1 America/New_York [PHONE_NUMBER] [EMAIL_ADDRES…" at bounding box center [380, 93] width 315 height 49
click at [237, 25] on span "Start Calls" at bounding box center [233, 26] width 32 height 9
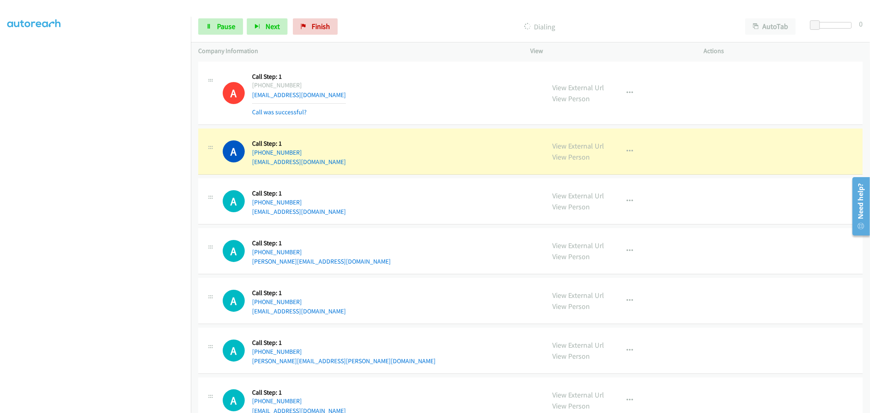
click at [402, 184] on div "A Callback Scheduled Call Step: 1 America/New_York [PHONE_NUMBER] [EMAIL_ADDRES…" at bounding box center [530, 201] width 665 height 46
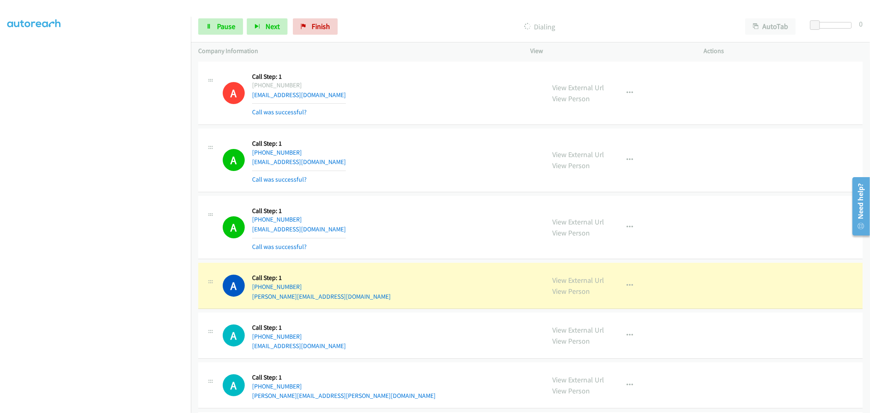
drag, startPoint x: 582, startPoint y: 82, endPoint x: 540, endPoint y: 73, distance: 42.8
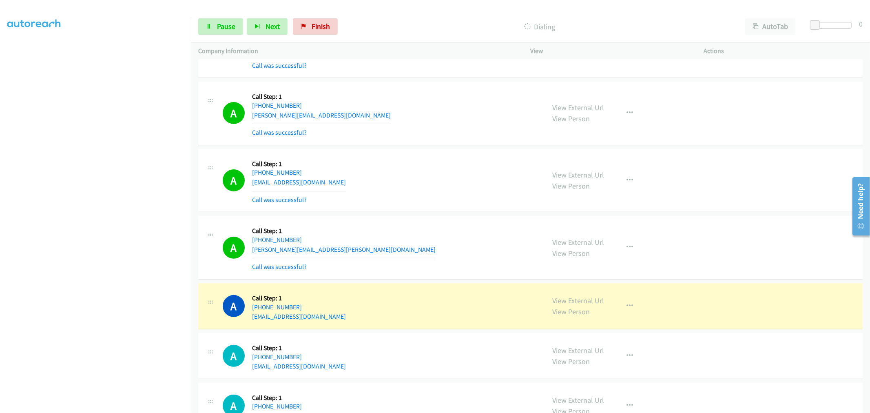
scroll to position [272, 0]
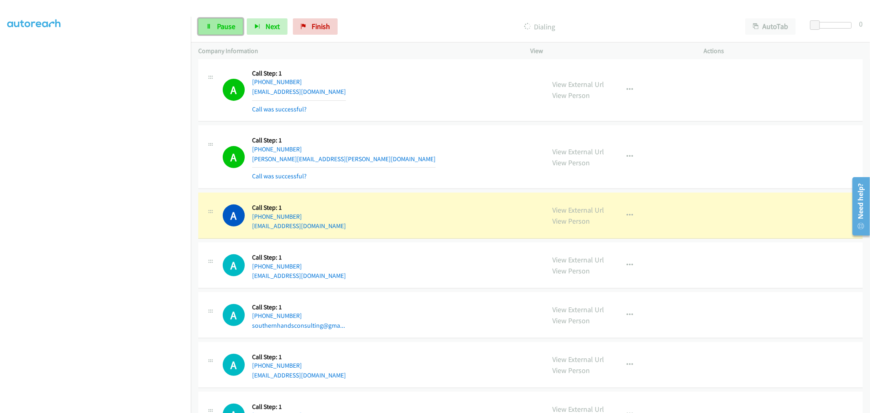
click at [229, 25] on span "Pause" at bounding box center [226, 26] width 18 height 9
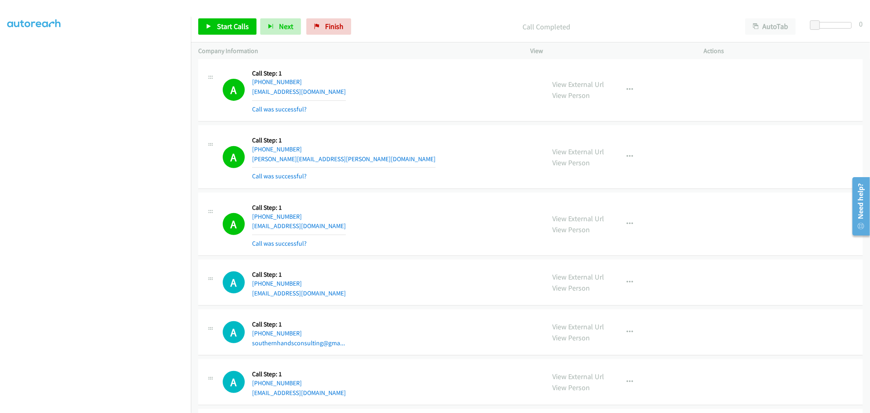
click at [433, 22] on p "Call Completed" at bounding box center [546, 26] width 368 height 11
click at [391, 168] on div "A Callback Scheduled Call Step: 1 America/New_York [PHONE_NUMBER] [PERSON_NAME]…" at bounding box center [380, 157] width 315 height 49
click at [433, 123] on td "A Callback Scheduled Call Step: 1 America/Los_Angeles [PHONE_NUMBER] [EMAIL_ADD…" at bounding box center [530, 89] width 679 height 67
drag, startPoint x: 410, startPoint y: 124, endPoint x: 422, endPoint y: 124, distance: 11.8
click at [422, 124] on td "A Callback Scheduled Call Step: 1 America/New_York [PHONE_NUMBER] [PERSON_NAME]…" at bounding box center [530, 157] width 679 height 67
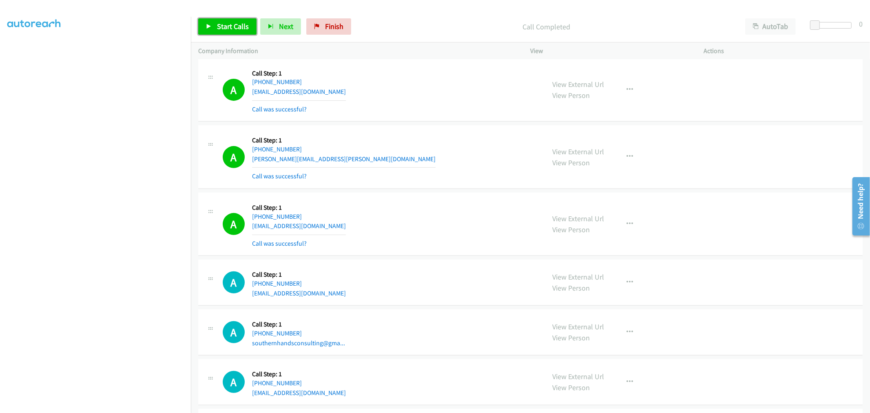
click at [228, 29] on span "Start Calls" at bounding box center [233, 26] width 32 height 9
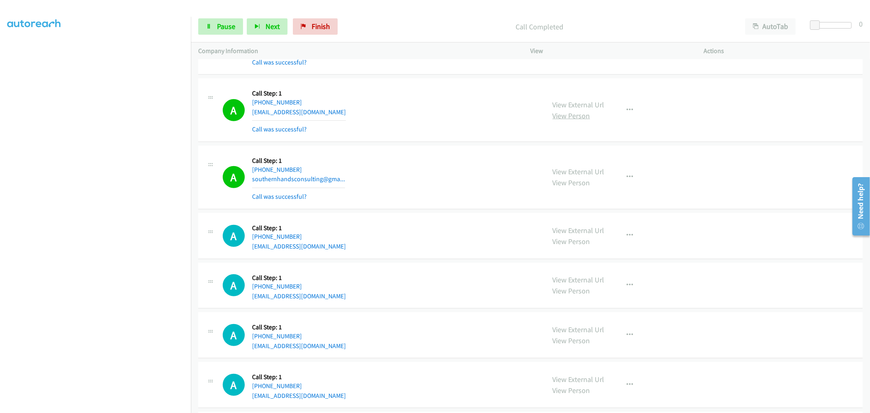
scroll to position [453, 0]
drag, startPoint x: 626, startPoint y: 176, endPoint x: 623, endPoint y: 182, distance: 7.3
click at [627, 176] on icon "button" at bounding box center [630, 176] width 7 height 7
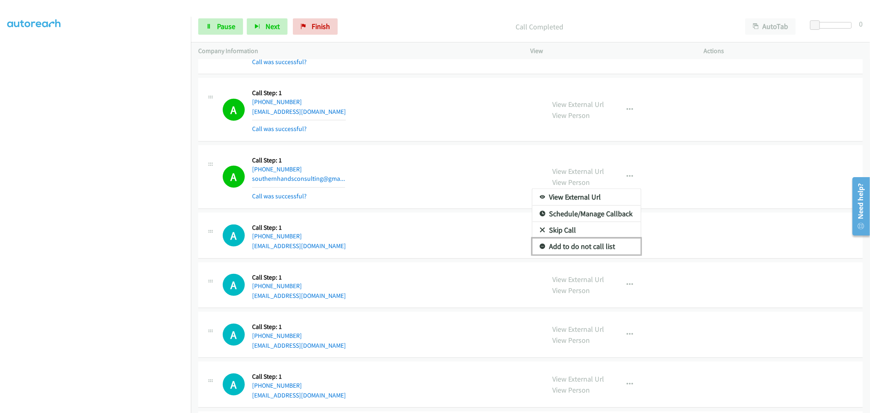
click at [585, 249] on link "Add to do not call list" at bounding box center [586, 246] width 109 height 16
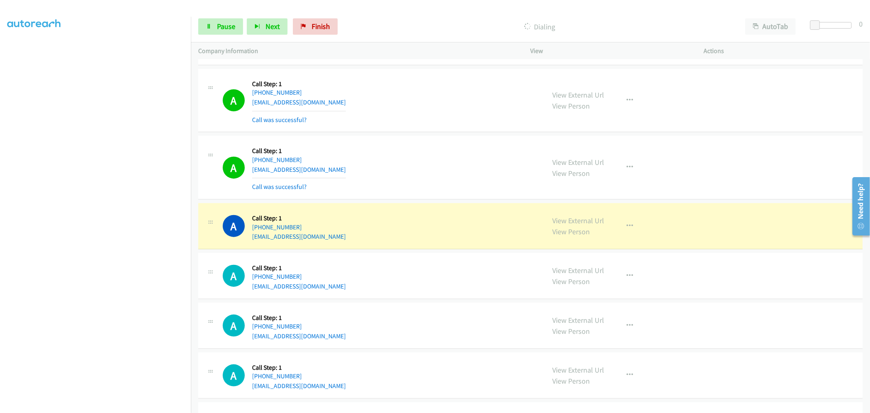
scroll to position [680, 0]
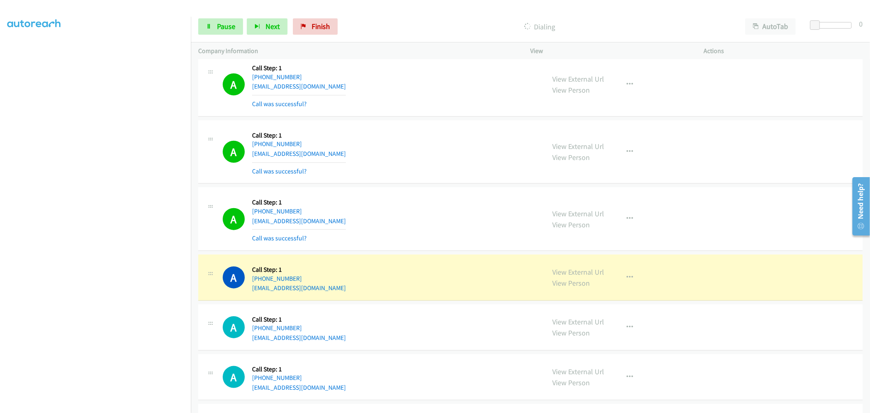
click at [420, 186] on td "A Callback Scheduled Call Step: 1 [GEOGRAPHIC_DATA]/[GEOGRAPHIC_DATA] [PHONE_NU…" at bounding box center [530, 219] width 679 height 67
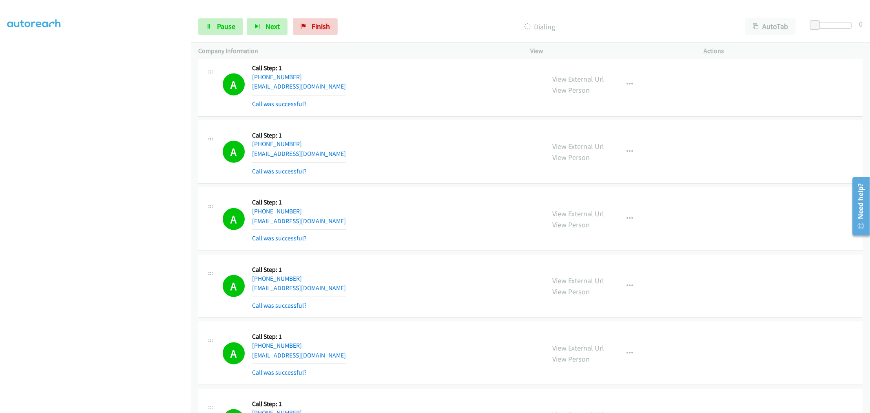
click at [485, 194] on div "A Callback Scheduled Call Step: 1 [GEOGRAPHIC_DATA]/[GEOGRAPHIC_DATA] [PHONE_NU…" at bounding box center [530, 219] width 665 height 64
drag, startPoint x: 576, startPoint y: 215, endPoint x: 460, endPoint y: 120, distance: 149.4
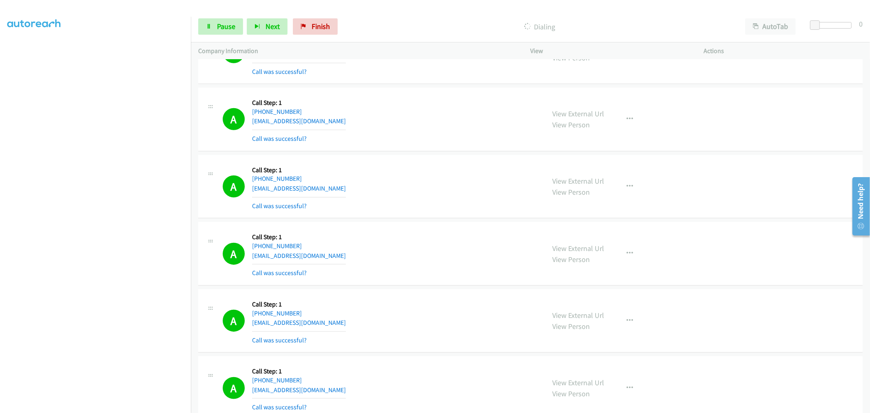
scroll to position [635, 0]
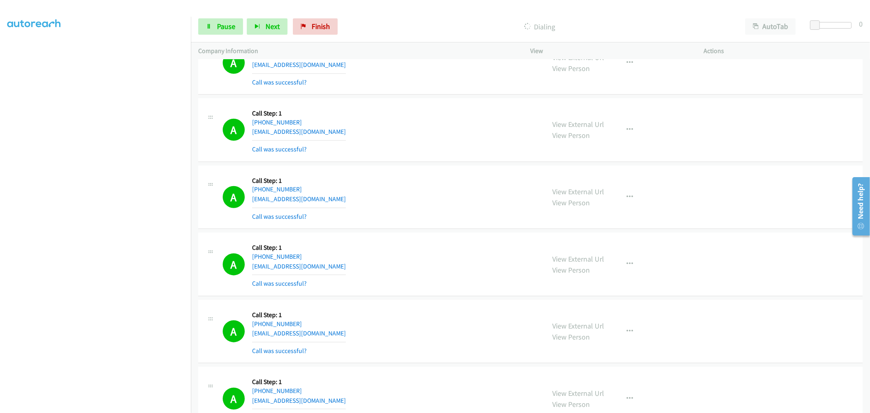
click at [406, 208] on div "A Callback Scheduled Call Step: 1 America/New_York [PHONE_NUMBER] [EMAIL_ADDRES…" at bounding box center [380, 197] width 315 height 49
drag, startPoint x: 217, startPoint y: 35, endPoint x: 256, endPoint y: 53, distance: 43.3
click at [218, 35] on div "Start Calls Pause Next Finish Dialing AutoTab AutoTab 0" at bounding box center [530, 26] width 679 height 31
click at [242, 29] on link "Pause" at bounding box center [220, 26] width 45 height 16
click at [415, 97] on td "A Callback Scheduled Call Step: 1 [GEOGRAPHIC_DATA]/[GEOGRAPHIC_DATA] [PHONE_NU…" at bounding box center [530, 130] width 679 height 67
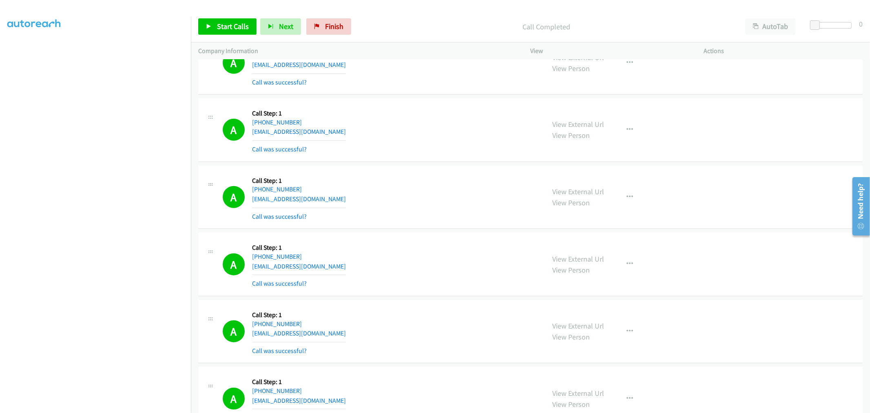
click at [477, 118] on div "A Callback Scheduled Call Step: 1 [GEOGRAPHIC_DATA]/[GEOGRAPHIC_DATA] [PHONE_NU…" at bounding box center [380, 130] width 315 height 49
drag, startPoint x: 225, startPoint y: 16, endPoint x: 226, endPoint y: 23, distance: 6.7
click at [225, 17] on div "Start Calls Pause Next Finish Call Completed AutoTab AutoTab 0" at bounding box center [530, 26] width 679 height 31
click at [226, 24] on span "Start Calls" at bounding box center [233, 26] width 32 height 9
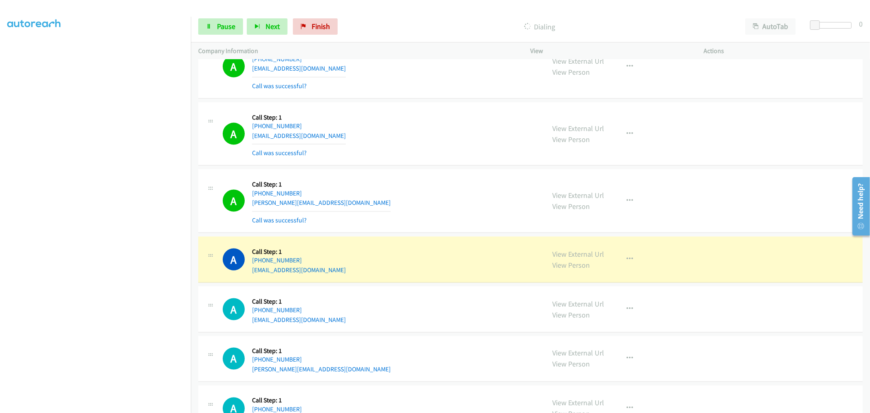
scroll to position [1088, 0]
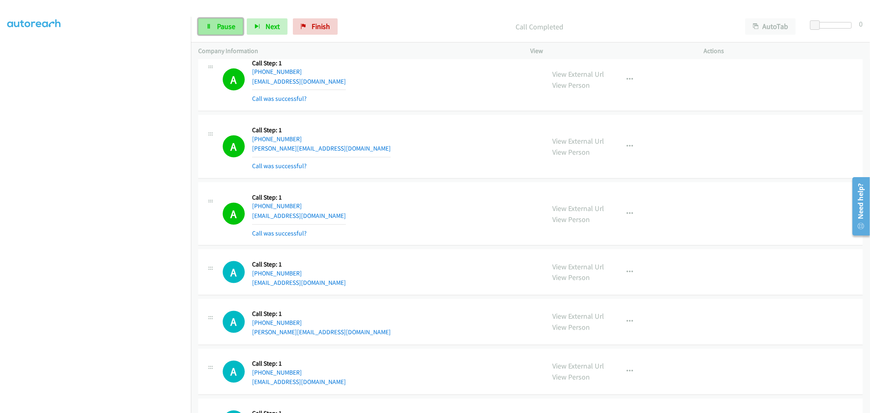
click at [232, 24] on span "Pause" at bounding box center [226, 26] width 18 height 9
click at [222, 18] on link "Start Calls" at bounding box center [227, 26] width 58 height 16
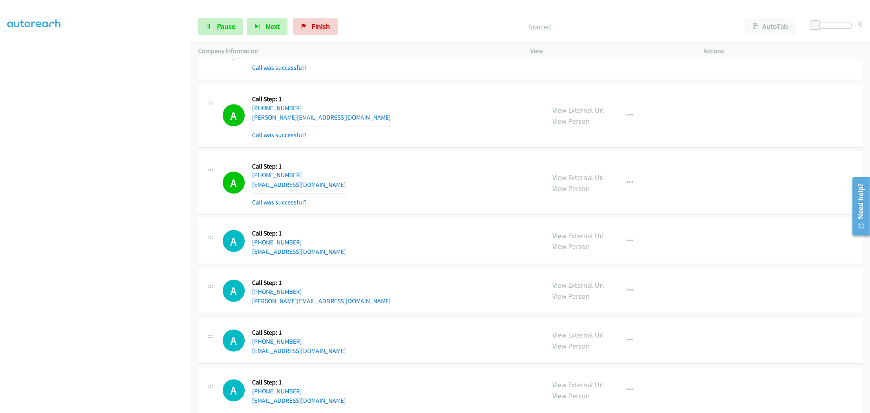
scroll to position [1133, 0]
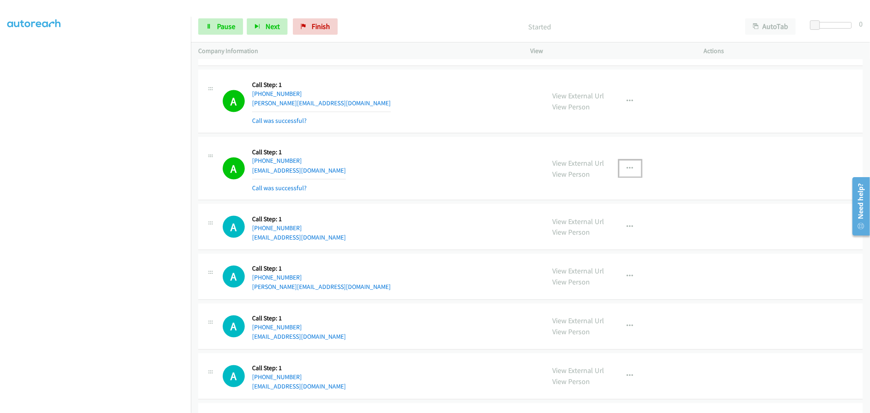
click at [623, 172] on button "button" at bounding box center [630, 168] width 22 height 16
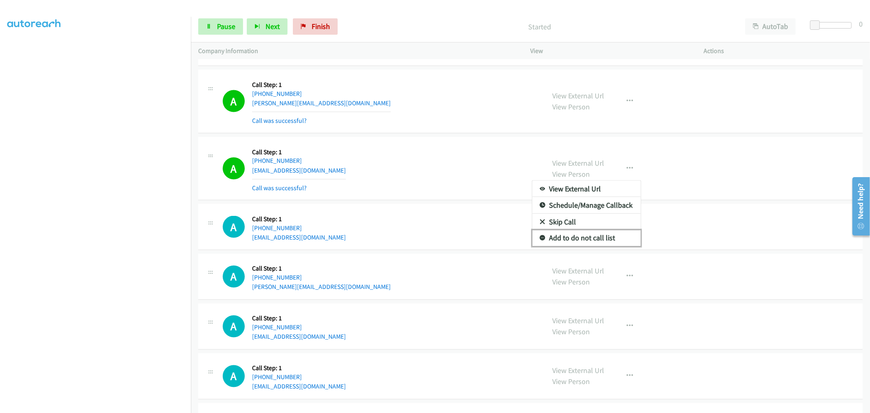
click at [578, 237] on link "Add to do not call list" at bounding box center [586, 238] width 109 height 16
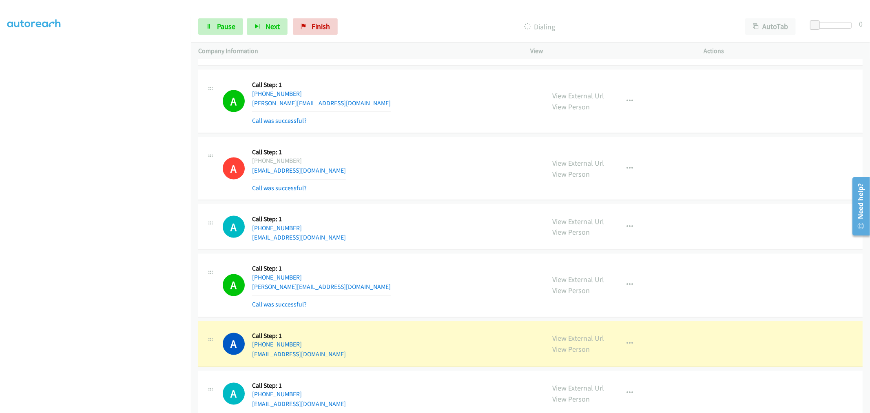
click at [117, 406] on section at bounding box center [95, 219] width 176 height 390
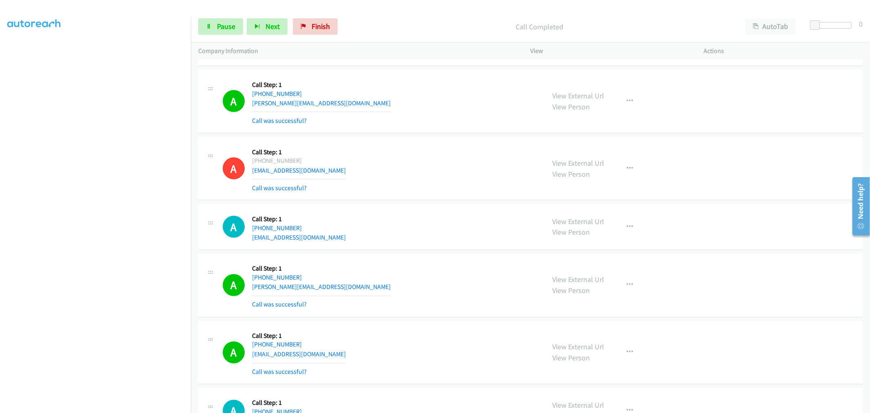
scroll to position [1269, 0]
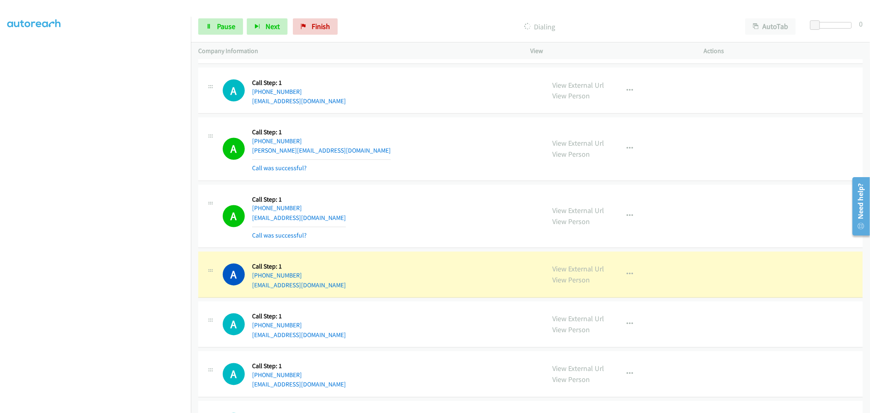
click at [414, 200] on div "A Callback Scheduled Call Step: 1 America/New_York [PHONE_NUMBER] [EMAIL_ADDRES…" at bounding box center [380, 216] width 315 height 49
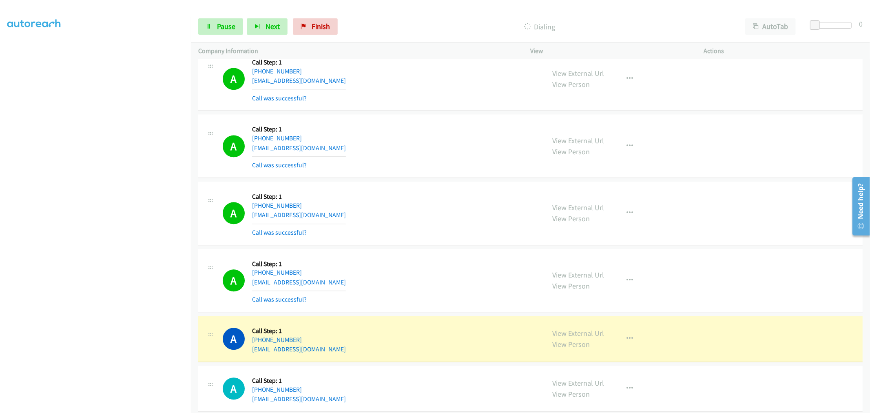
scroll to position [1586, 0]
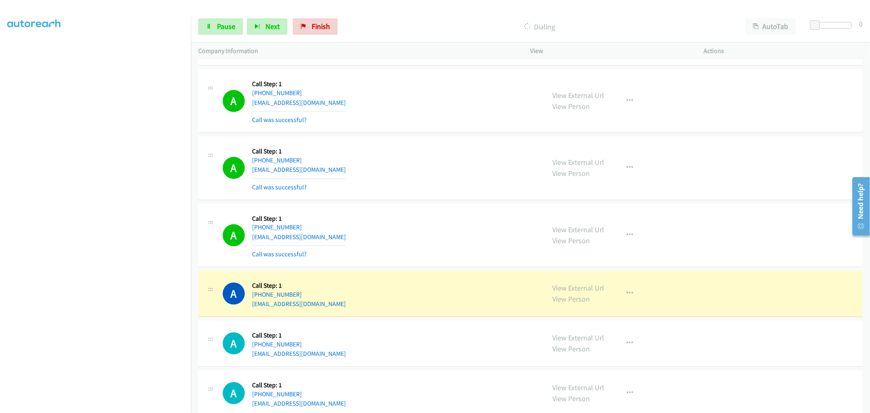
drag, startPoint x: 568, startPoint y: 292, endPoint x: 524, endPoint y: 258, distance: 55.5
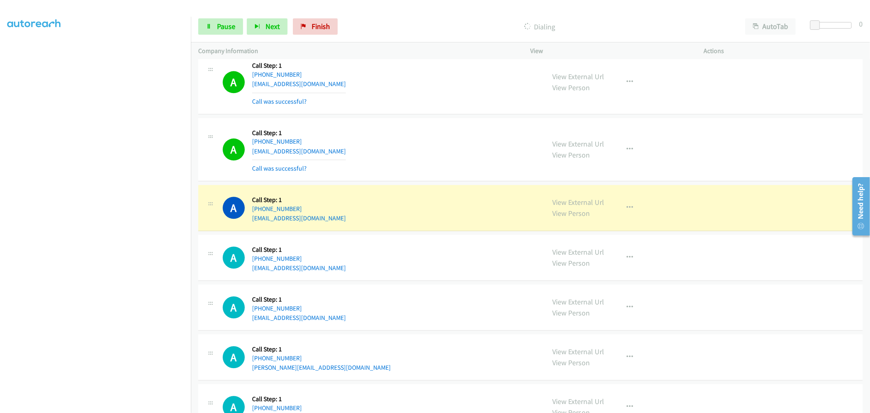
scroll to position [1723, 0]
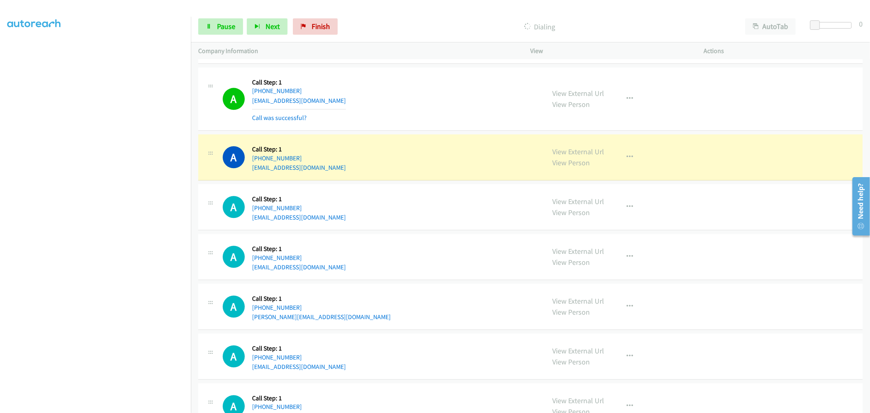
click at [464, 100] on div "A Callback Scheduled Call Step: 1 [GEOGRAPHIC_DATA]/[GEOGRAPHIC_DATA] [PHONE_NU…" at bounding box center [380, 99] width 315 height 49
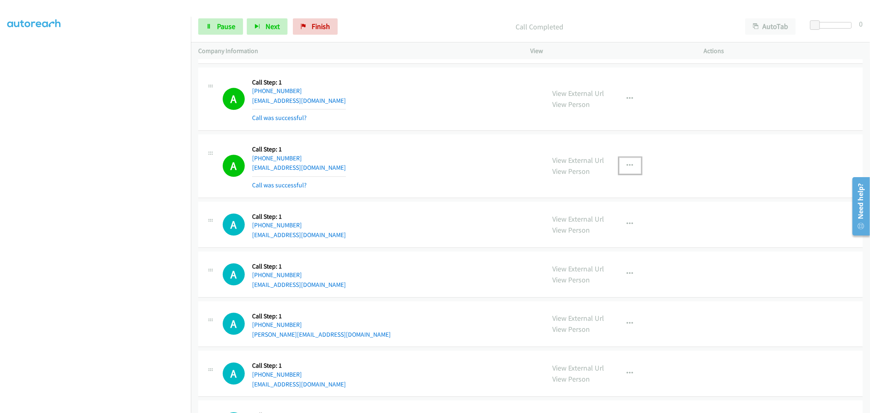
drag, startPoint x: 626, startPoint y: 165, endPoint x: 590, endPoint y: 218, distance: 63.8
click at [627, 165] on icon "button" at bounding box center [630, 165] width 7 height 7
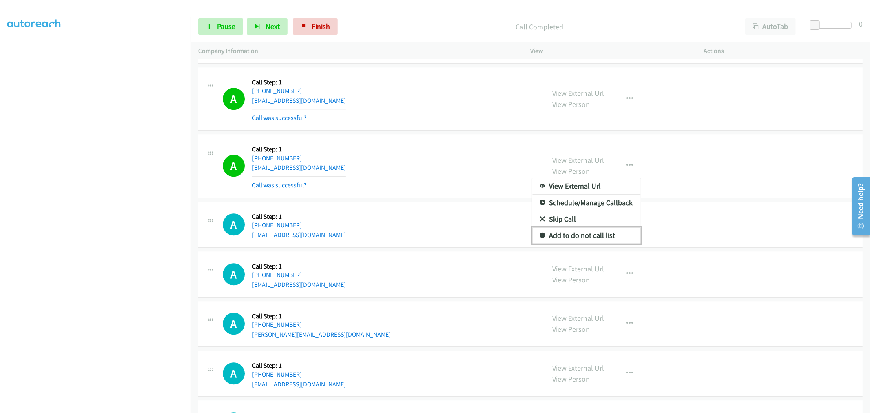
click at [570, 238] on link "Add to do not call list" at bounding box center [586, 235] width 109 height 16
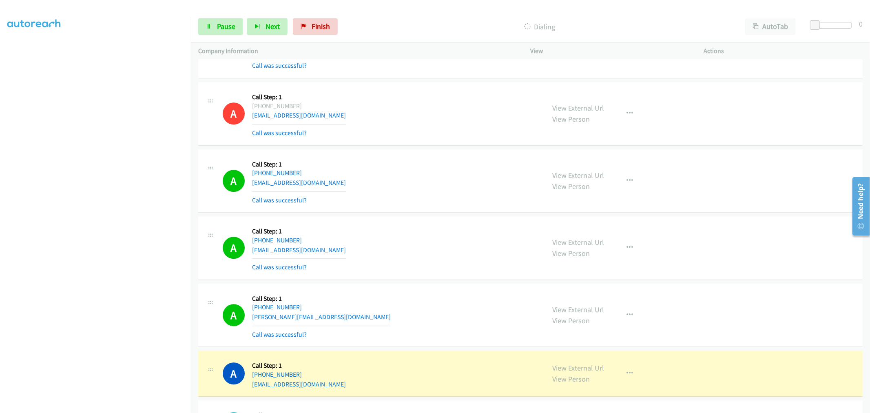
scroll to position [1904, 0]
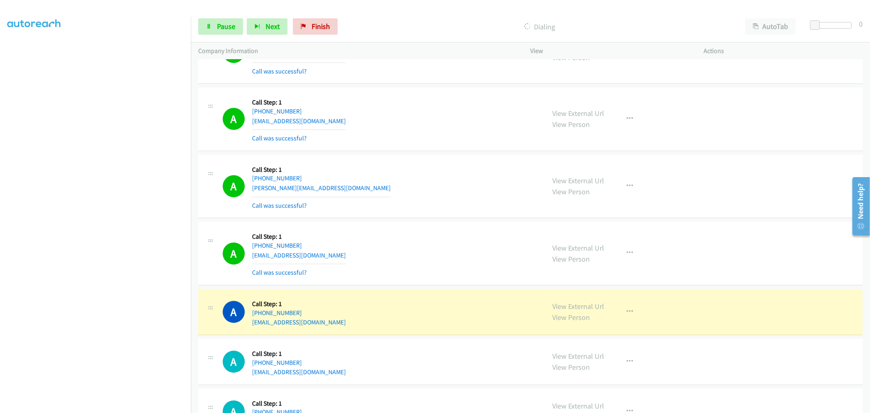
click at [106, 406] on section at bounding box center [95, 219] width 176 height 390
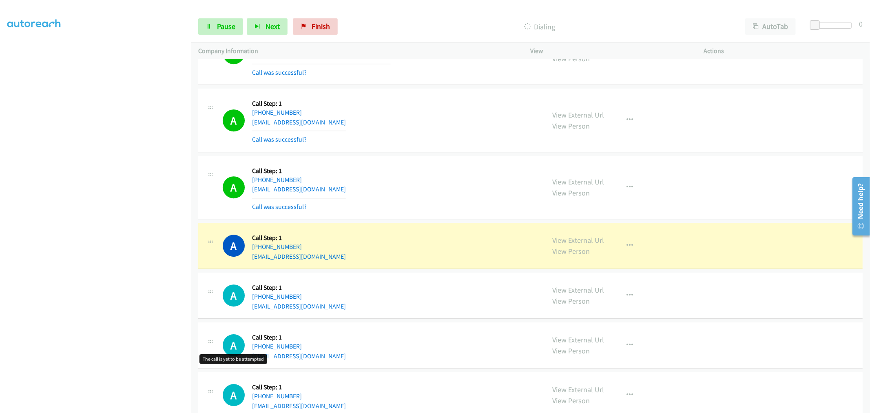
scroll to position [2040, 0]
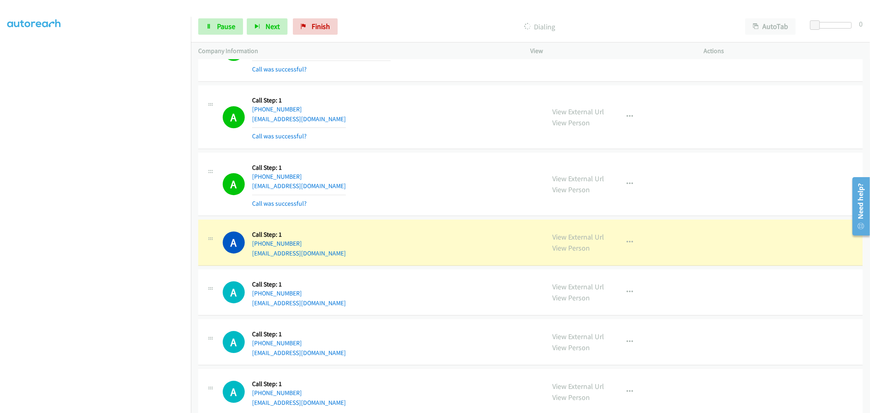
click at [435, 250] on div "A Callback Scheduled Call Step: 1 America/New_York [PHONE_NUMBER] [EMAIL_ADDRES…" at bounding box center [380, 242] width 315 height 31
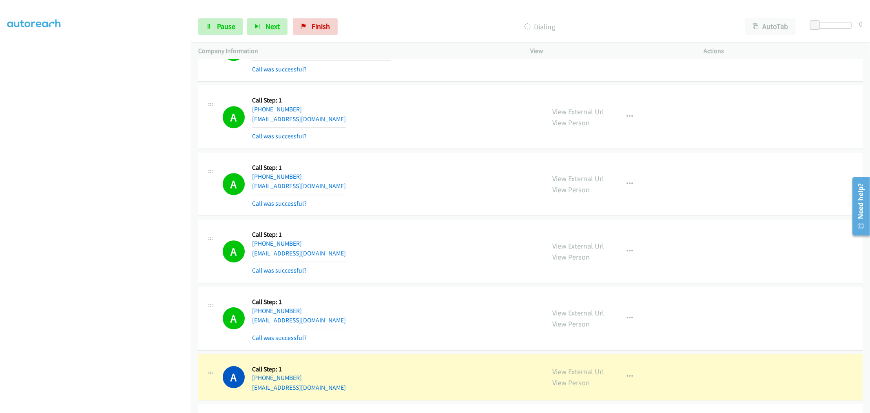
drag, startPoint x: 184, startPoint y: 381, endPoint x: 407, endPoint y: 260, distance: 253.6
click at [407, 260] on div "A Callback Scheduled Call Step: 1 America/New_York [PHONE_NUMBER] [EMAIL_ADDRES…" at bounding box center [380, 251] width 315 height 49
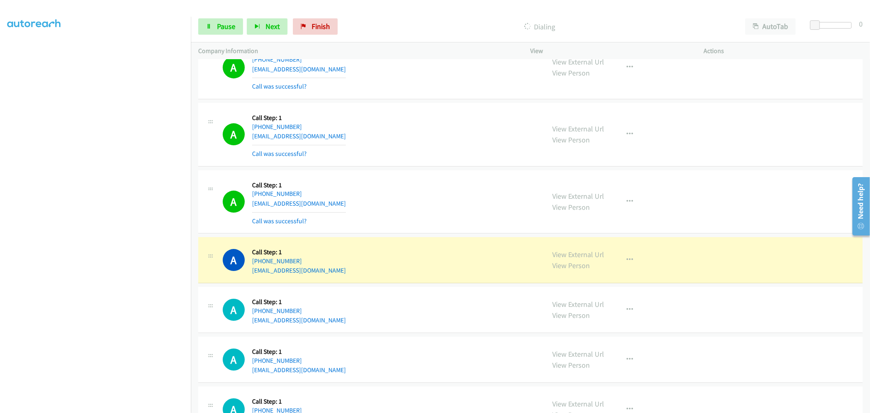
scroll to position [2267, 0]
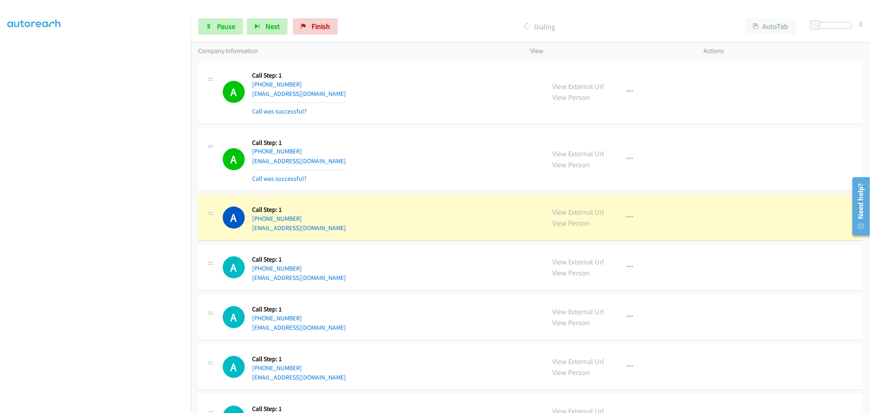
drag, startPoint x: 427, startPoint y: 249, endPoint x: 417, endPoint y: 272, distance: 25.6
click at [417, 272] on div "A Callback Scheduled Call Step: 1 America/New_York [PHONE_NUMBER] [EMAIL_ADDRES…" at bounding box center [380, 267] width 315 height 31
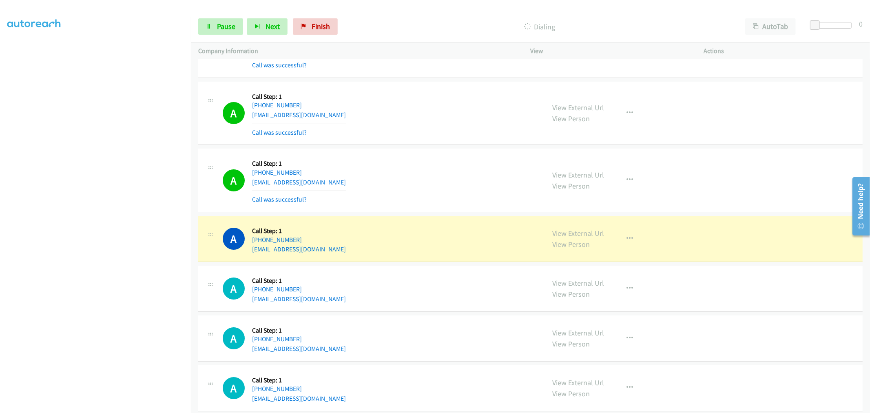
scroll to position [2494, 0]
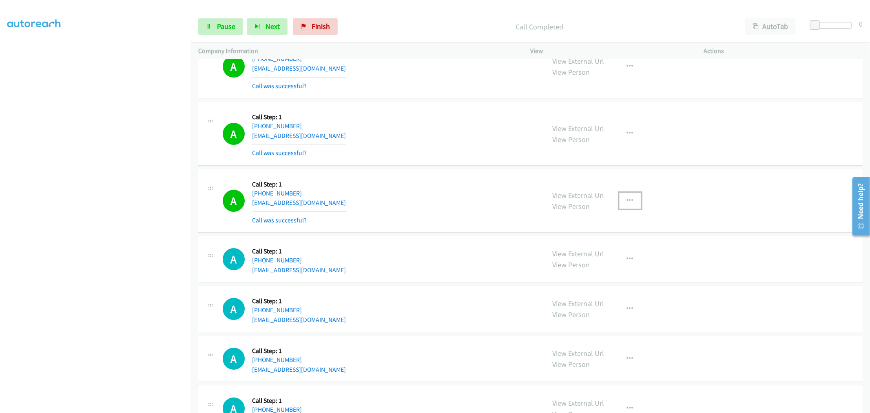
click at [629, 209] on button "button" at bounding box center [630, 201] width 22 height 16
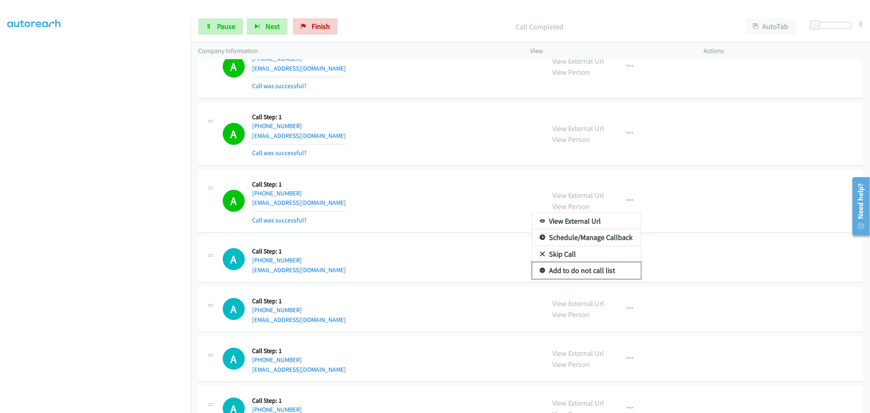
click at [581, 270] on link "Add to do not call list" at bounding box center [586, 270] width 109 height 16
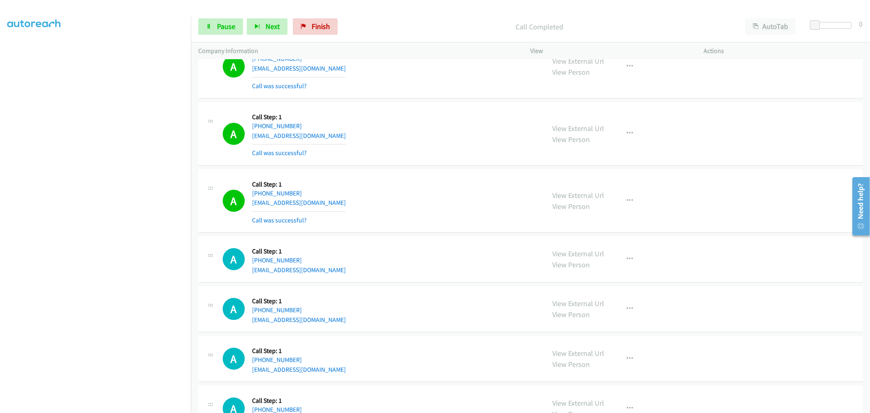
click at [446, 198] on div "A Callback Scheduled Call Step: 1 [GEOGRAPHIC_DATA]/[GEOGRAPHIC_DATA] [PHONE_NU…" at bounding box center [380, 201] width 315 height 49
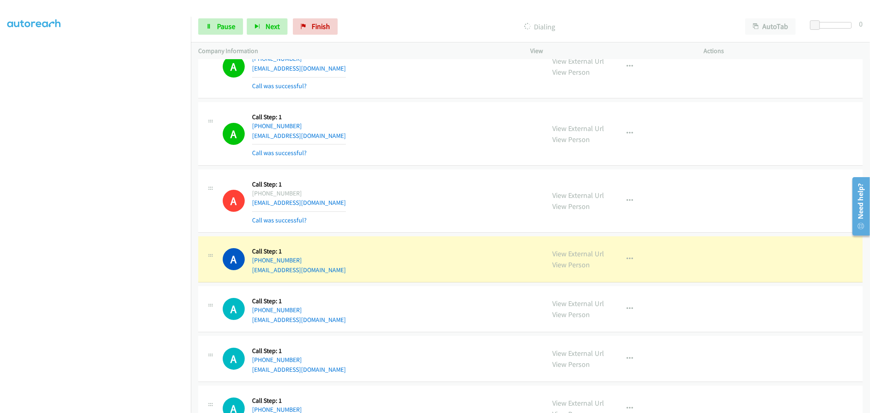
drag, startPoint x: 437, startPoint y: 199, endPoint x: 415, endPoint y: 188, distance: 25.2
click at [415, 188] on div "A Callback Scheduled Call Step: 1 [GEOGRAPHIC_DATA]/[GEOGRAPHIC_DATA] [PHONE_NU…" at bounding box center [380, 201] width 315 height 49
click at [450, 226] on div "A Callback Scheduled Call Step: 1 [GEOGRAPHIC_DATA]/[GEOGRAPHIC_DATA] [PHONE_NU…" at bounding box center [530, 201] width 665 height 64
click at [430, 243] on div "A Callback Scheduled Call Step: 1 [GEOGRAPHIC_DATA]/[GEOGRAPHIC_DATA] [PHONE_NU…" at bounding box center [530, 259] width 665 height 46
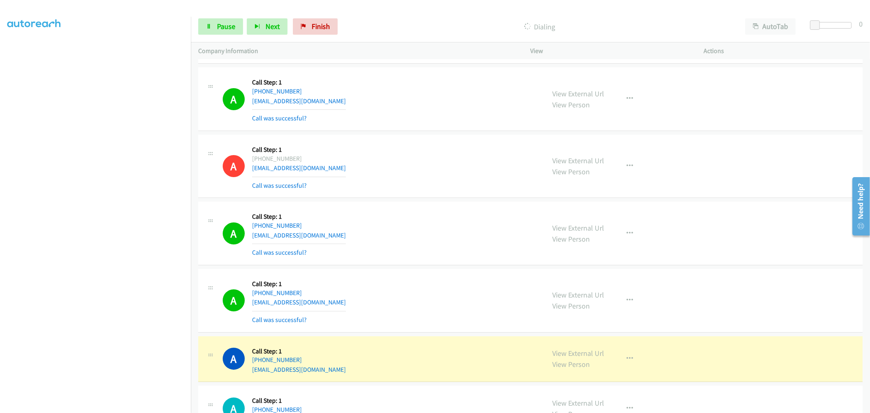
scroll to position [2539, 0]
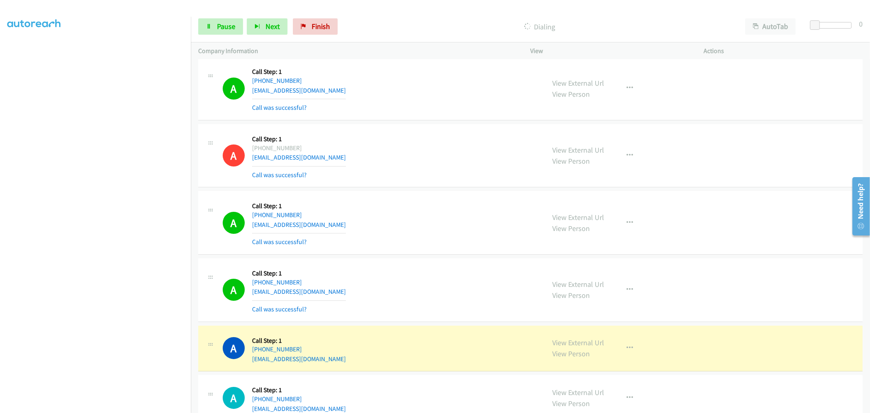
click at [406, 151] on div "A Callback Scheduled Call Step: 1 [GEOGRAPHIC_DATA]/[GEOGRAPHIC_DATA] [PHONE_NU…" at bounding box center [380, 155] width 315 height 49
drag, startPoint x: 581, startPoint y: 344, endPoint x: 540, endPoint y: 257, distance: 96.0
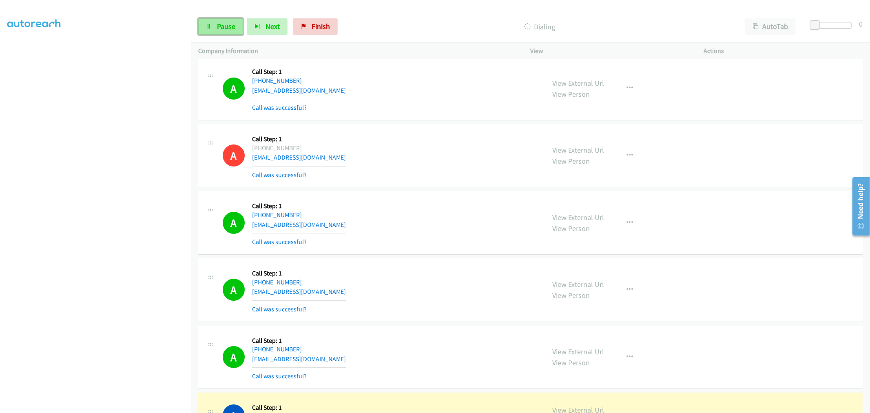
click at [226, 31] on link "Pause" at bounding box center [220, 26] width 45 height 16
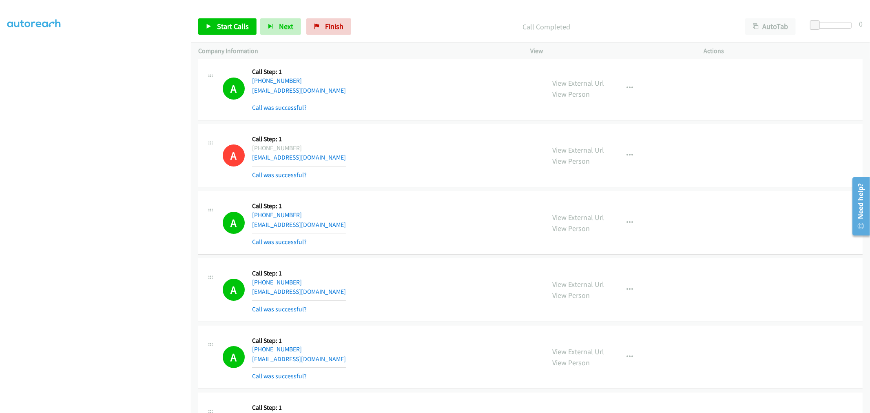
click at [285, 127] on div "A Callback Scheduled Call Step: 1 [GEOGRAPHIC_DATA]/[GEOGRAPHIC_DATA] [PHONE_NU…" at bounding box center [530, 156] width 665 height 64
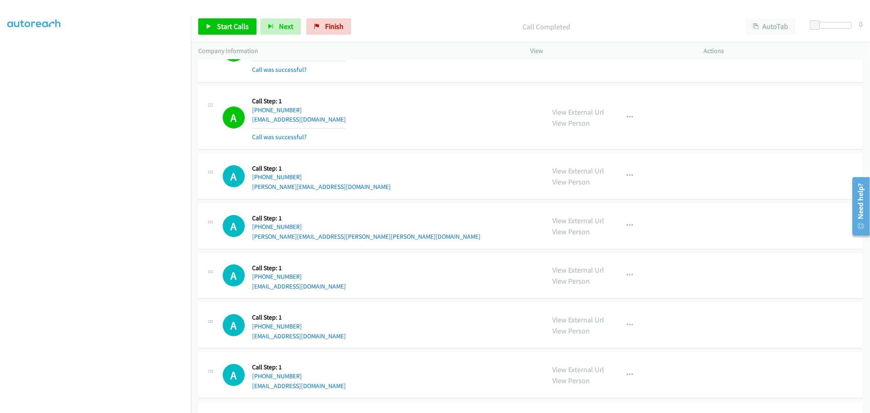
scroll to position [2856, 0]
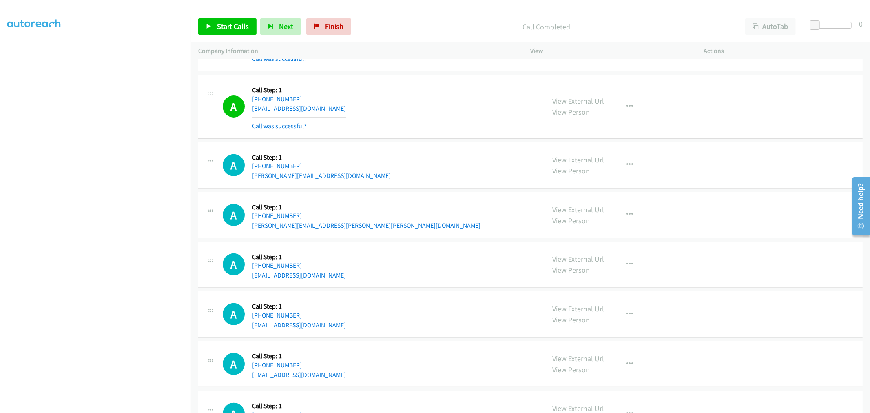
click at [344, 169] on div "A Callback Scheduled Call Step: 1 America/Los_Angeles [PHONE_NUMBER] [PERSON_NA…" at bounding box center [380, 165] width 315 height 31
click at [193, 26] on div "Start Calls Pause Next Finish Call Completed AutoTab AutoTab 0" at bounding box center [530, 26] width 679 height 31
click at [206, 26] on icon at bounding box center [209, 27] width 6 height 6
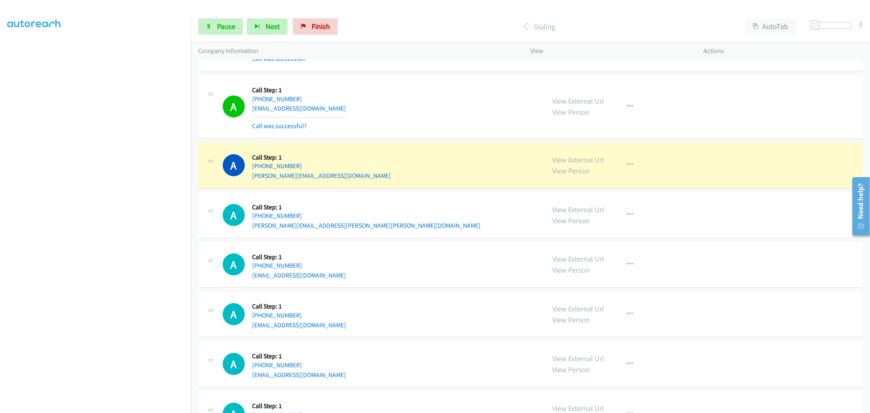
click at [408, 200] on div "A Callback Scheduled Call Step: 1 America/New_York [PHONE_NUMBER] [PERSON_NAME]…" at bounding box center [530, 215] width 665 height 46
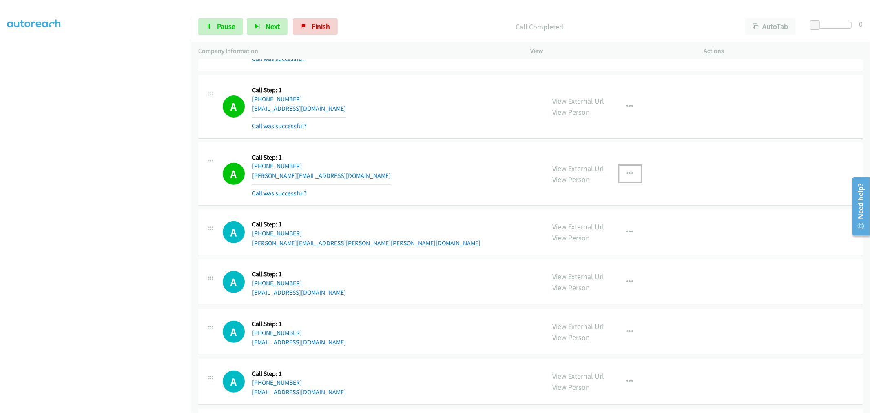
click at [629, 173] on icon "button" at bounding box center [630, 174] width 7 height 7
click at [589, 242] on link "Add to do not call list" at bounding box center [586, 243] width 109 height 16
click at [405, 145] on div "A Callback Scheduled Call Step: 1 America/Los_Angeles [PHONE_NUMBER] [PERSON_NA…" at bounding box center [530, 174] width 665 height 64
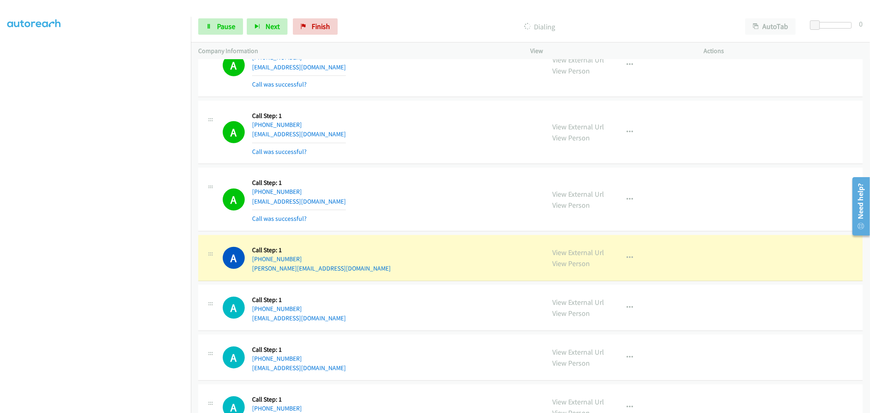
scroll to position [3264, 0]
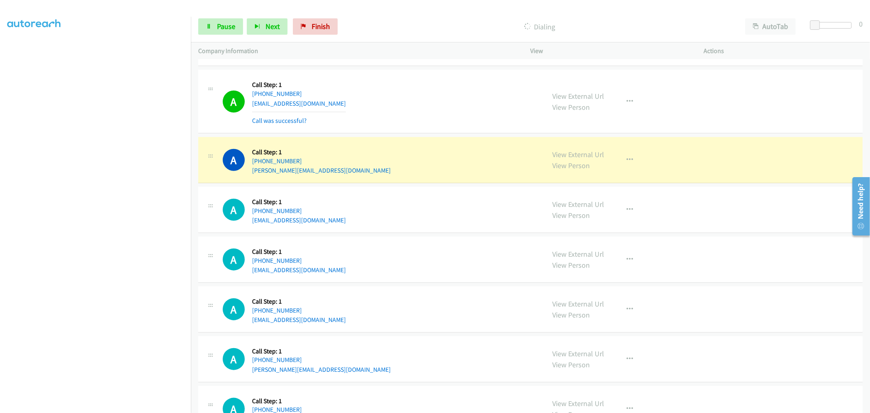
drag, startPoint x: 576, startPoint y: 159, endPoint x: 386, endPoint y: 64, distance: 212.4
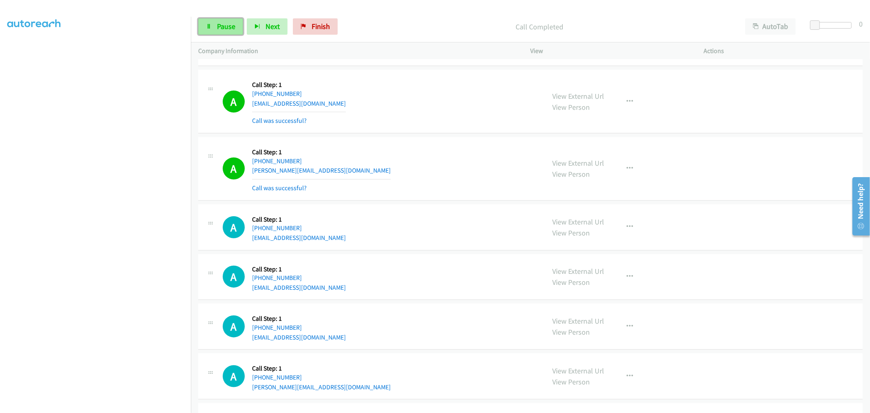
click at [227, 32] on link "Pause" at bounding box center [220, 26] width 45 height 16
click at [480, 231] on div "A Callback Scheduled Call Step: 1 America/New_York [PHONE_NUMBER] [EMAIL_ADDRES…" at bounding box center [380, 227] width 315 height 31
click at [246, 31] on span "Start Calls" at bounding box center [233, 26] width 32 height 9
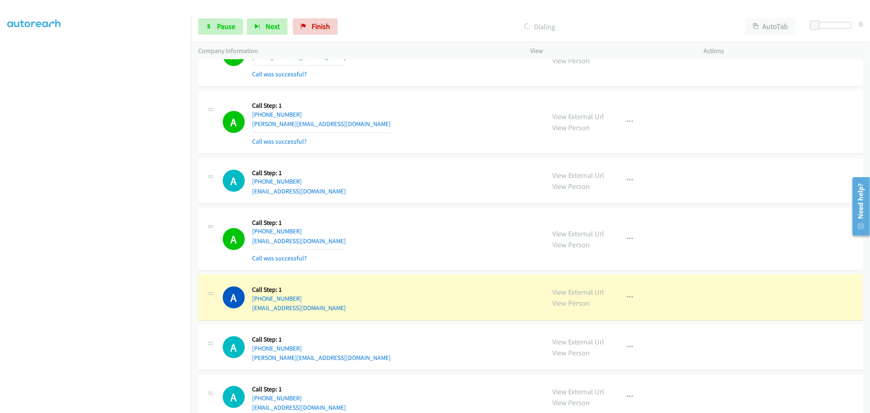
scroll to position [3355, 0]
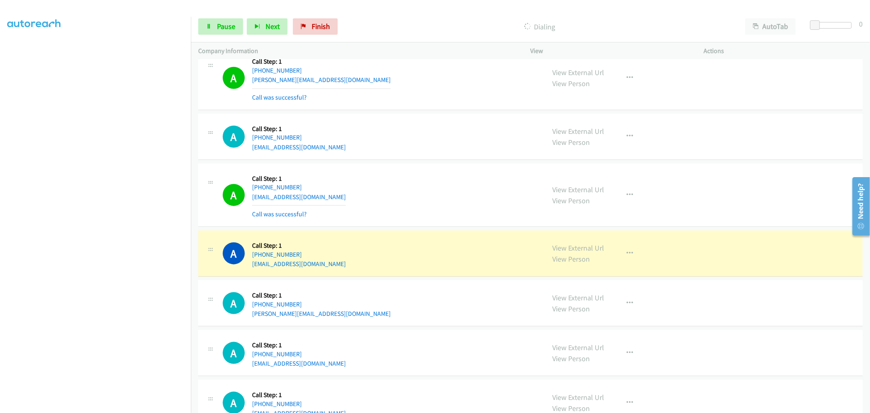
drag, startPoint x: 570, startPoint y: 249, endPoint x: 536, endPoint y: 220, distance: 45.4
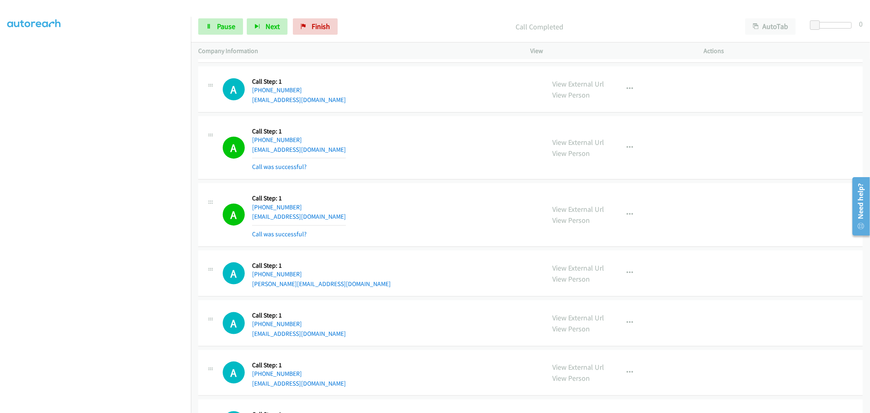
scroll to position [3491, 0]
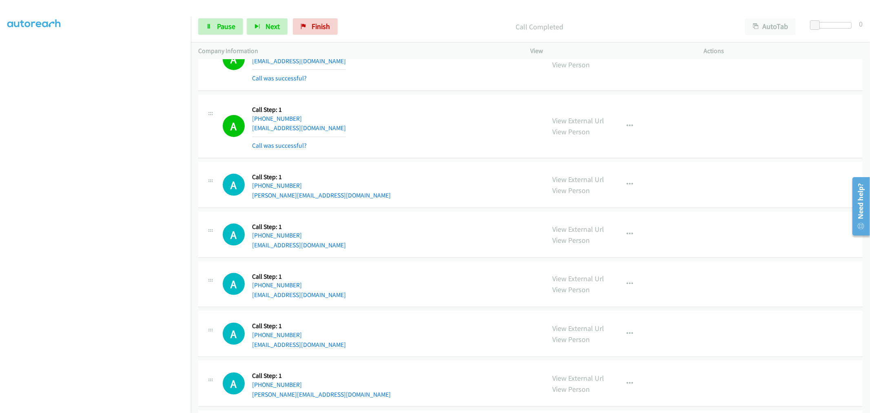
click at [633, 115] on div "View External Url View Person View External Url Email Schedule/Manage Callback …" at bounding box center [636, 126] width 181 height 49
click at [619, 134] on button "button" at bounding box center [630, 126] width 22 height 16
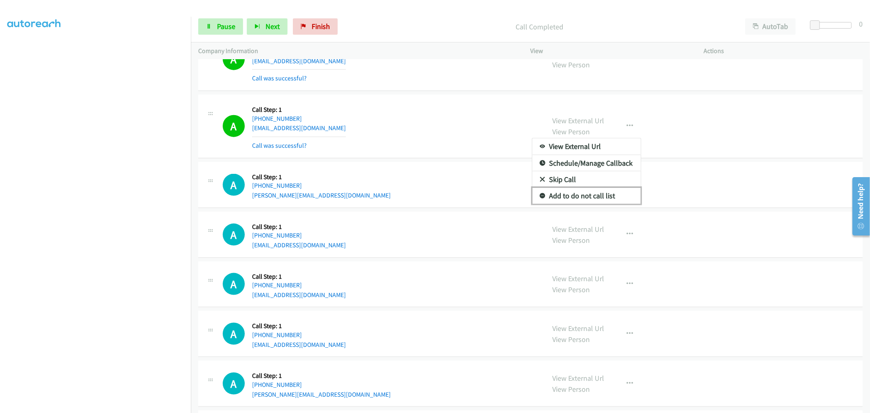
click at [588, 194] on link "Add to do not call list" at bounding box center [586, 196] width 109 height 16
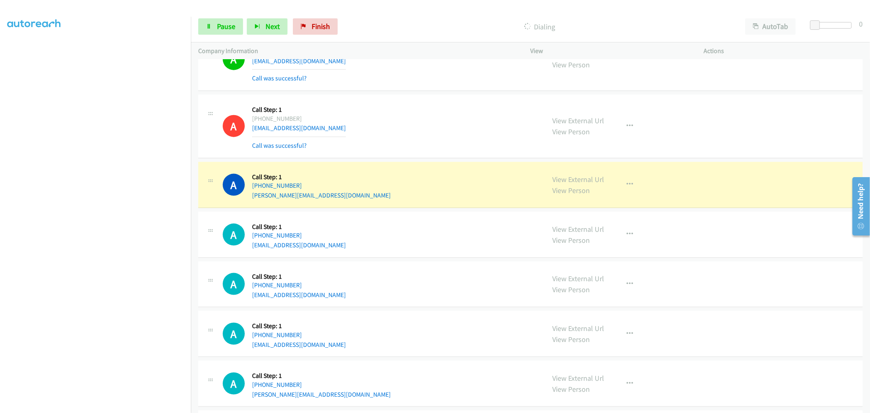
click at [434, 195] on div "A Callback Scheduled Call Step: 1 America/New_York [PHONE_NUMBER] [PERSON_NAME]…" at bounding box center [380, 184] width 315 height 31
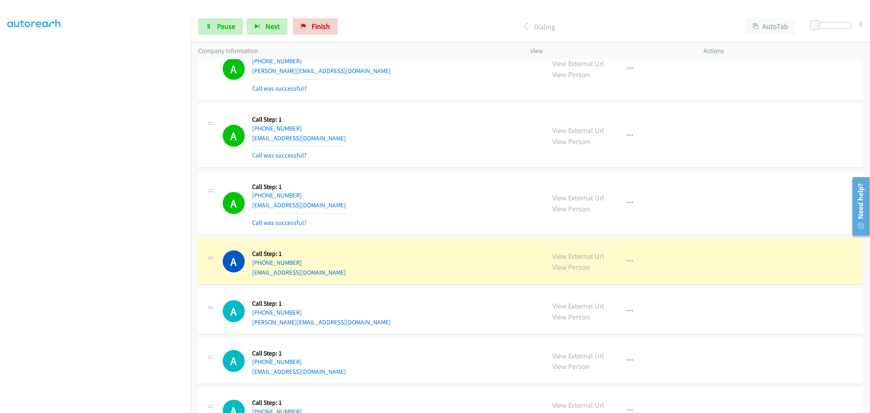
scroll to position [3627, 0]
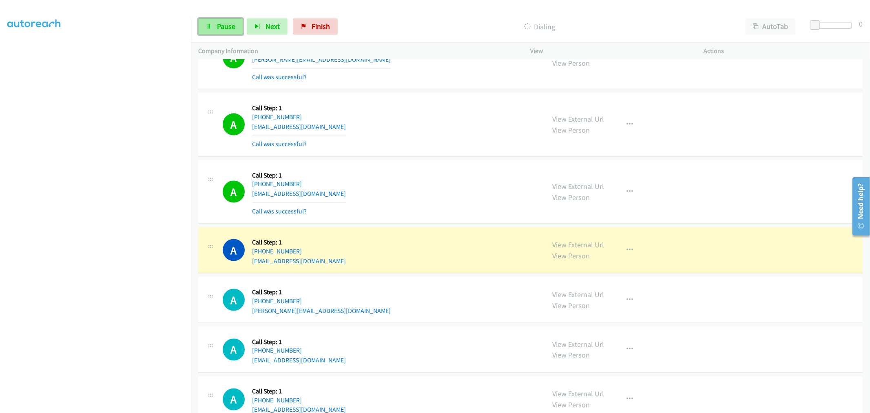
click at [223, 25] on span "Pause" at bounding box center [226, 26] width 18 height 9
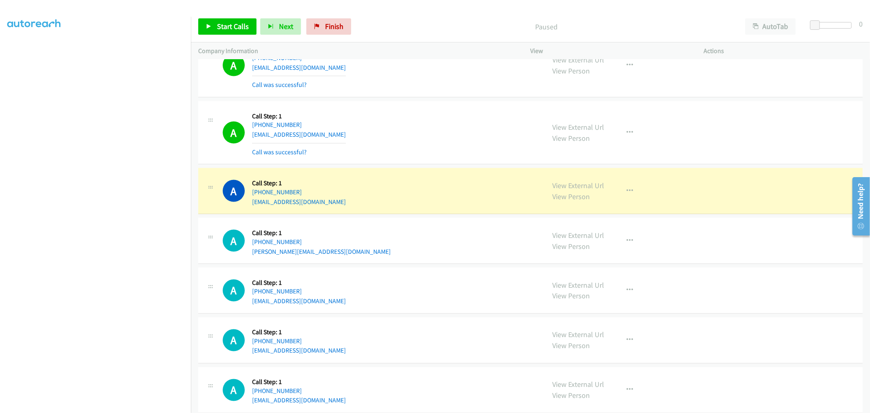
scroll to position [3763, 0]
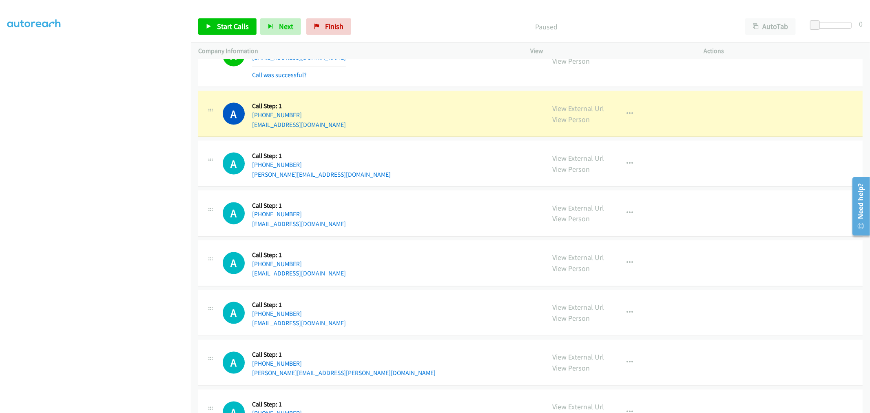
click at [441, 66] on div "A Callback Scheduled Call Step: 1 [GEOGRAPHIC_DATA]/[GEOGRAPHIC_DATA] [PHONE_NU…" at bounding box center [380, 55] width 315 height 49
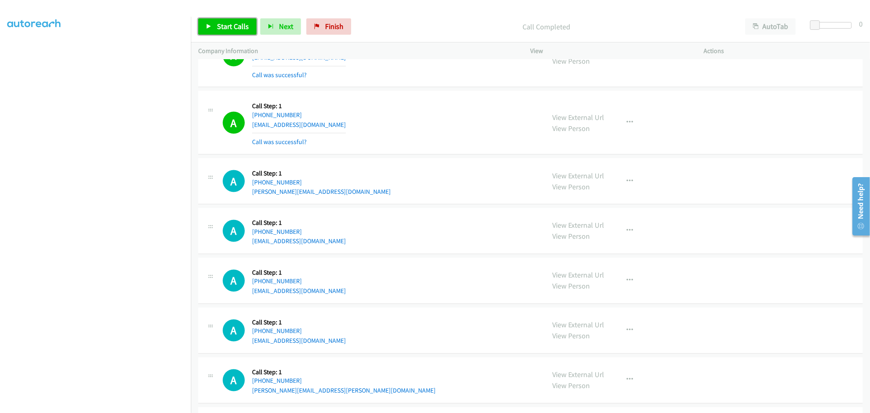
click at [235, 30] on span "Start Calls" at bounding box center [233, 26] width 32 height 9
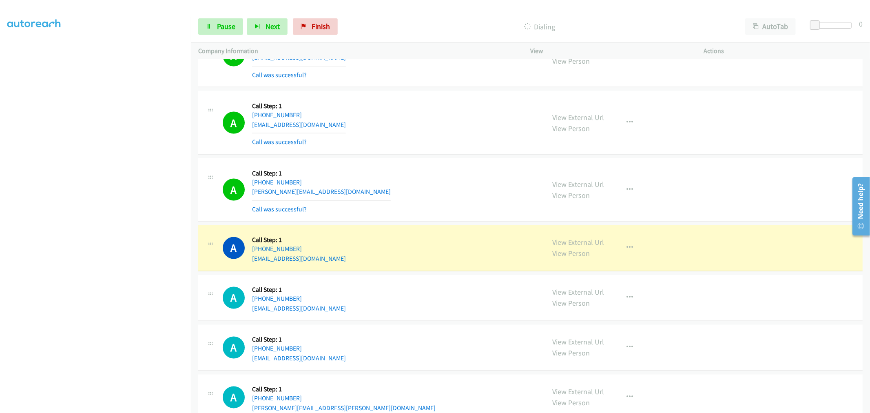
click at [384, 169] on div "A Callback Scheduled Call Step: 1 America/New_York [PHONE_NUMBER] [PERSON_NAME]…" at bounding box center [380, 190] width 315 height 49
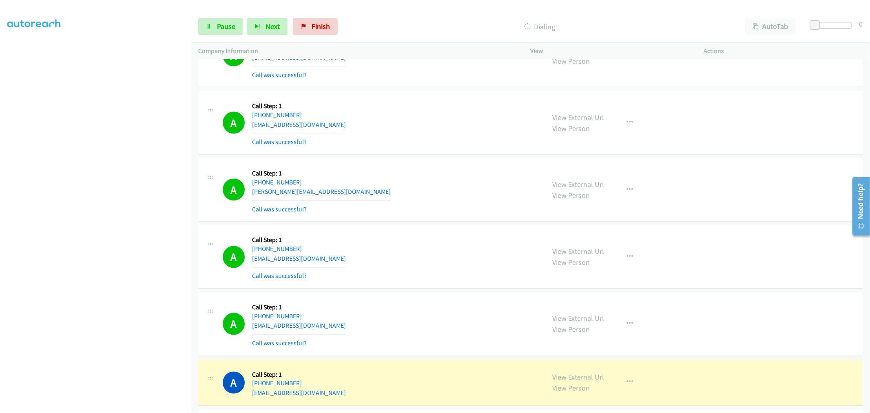
scroll to position [3854, 0]
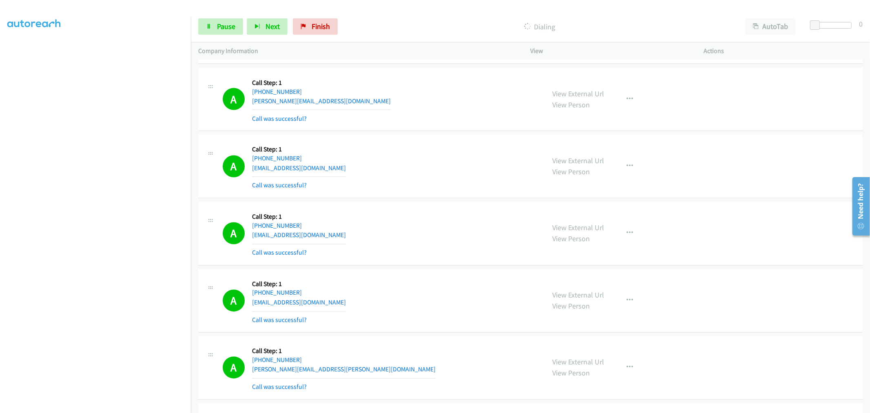
drag, startPoint x: 439, startPoint y: 202, endPoint x: 416, endPoint y: 231, distance: 36.8
click at [414, 231] on div "A Callback Scheduled Call Step: 1 [GEOGRAPHIC_DATA]/[GEOGRAPHIC_DATA] [PHONE_NU…" at bounding box center [380, 233] width 315 height 49
drag, startPoint x: 399, startPoint y: 217, endPoint x: 437, endPoint y: 264, distance: 60.0
click at [437, 266] on div "A Callback Scheduled Call Step: 1 [GEOGRAPHIC_DATA]/[GEOGRAPHIC_DATA] [PHONE_NU…" at bounding box center [530, 234] width 665 height 64
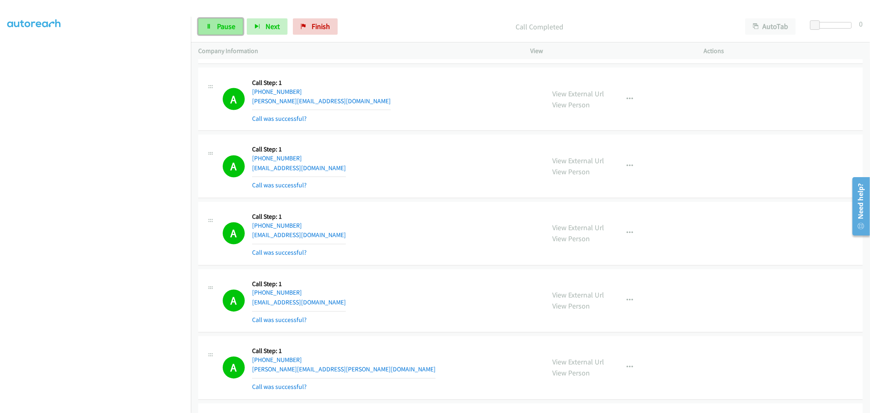
click at [210, 32] on link "Pause" at bounding box center [220, 26] width 45 height 16
click at [231, 28] on span "Start Calls" at bounding box center [233, 26] width 32 height 9
click at [439, 204] on div "A Callback Scheduled Call Step: 1 [GEOGRAPHIC_DATA]/[GEOGRAPHIC_DATA] [PHONE_NU…" at bounding box center [530, 234] width 665 height 64
click at [229, 32] on link "Pause" at bounding box center [220, 26] width 45 height 16
click at [243, 34] on link "Start Calls" at bounding box center [227, 26] width 58 height 16
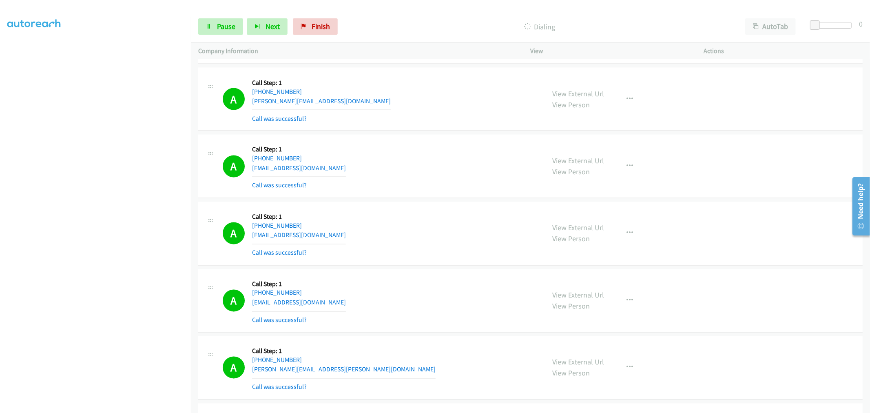
click at [449, 230] on div "A Callback Scheduled Call Step: 1 [GEOGRAPHIC_DATA]/[GEOGRAPHIC_DATA] [PHONE_NU…" at bounding box center [380, 233] width 315 height 49
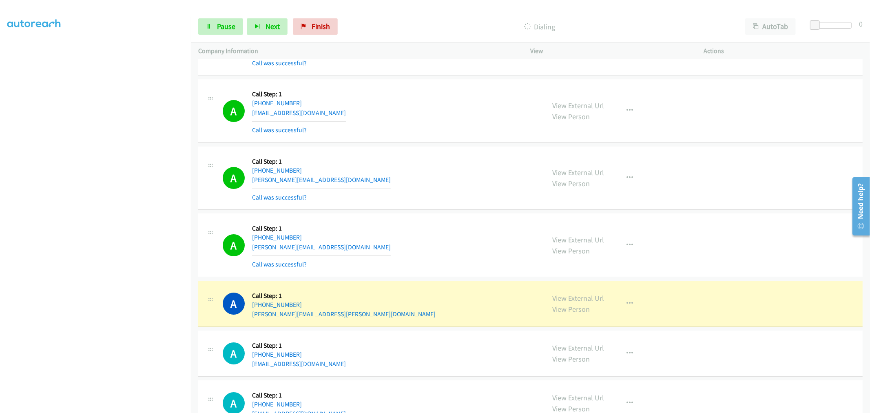
scroll to position [4897, 0]
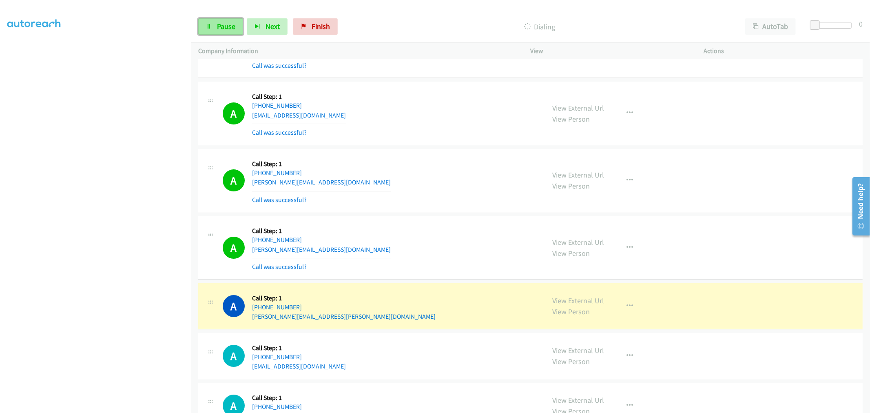
click at [230, 28] on span "Pause" at bounding box center [226, 26] width 18 height 9
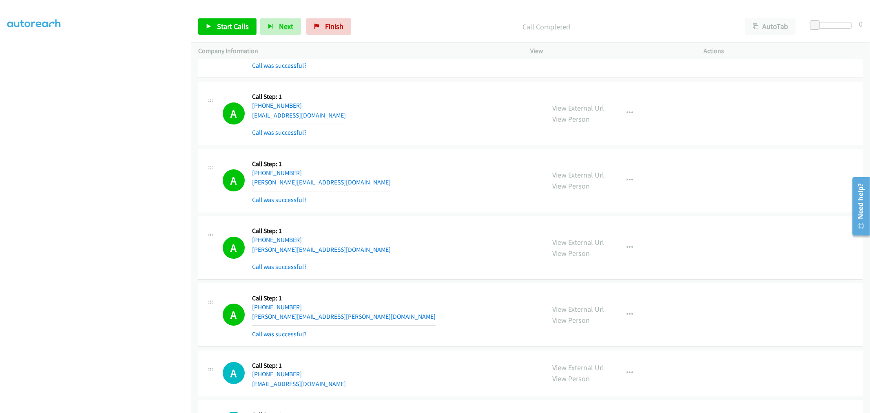
click at [362, 197] on div "A Callback Scheduled Call Step: 1 [GEOGRAPHIC_DATA]/[GEOGRAPHIC_DATA] [PHONE_NU…" at bounding box center [380, 180] width 315 height 49
drag, startPoint x: 574, startPoint y: 182, endPoint x: 461, endPoint y: 94, distance: 143.1
click at [629, 181] on icon "button" at bounding box center [630, 180] width 7 height 7
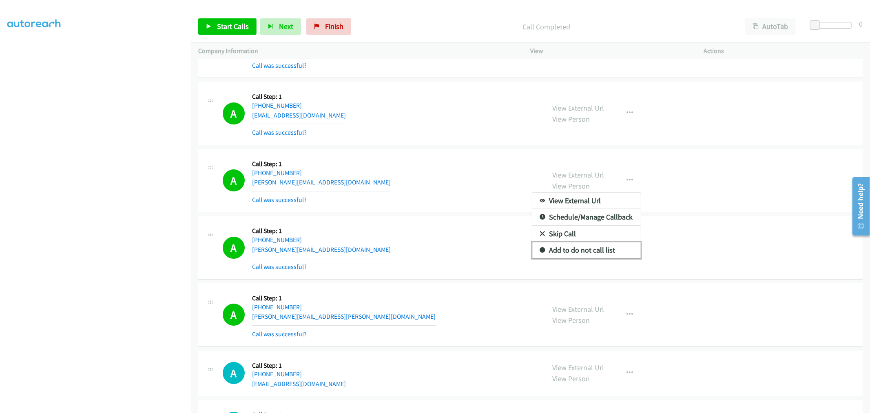
click at [571, 253] on link "Add to do not call list" at bounding box center [586, 250] width 109 height 16
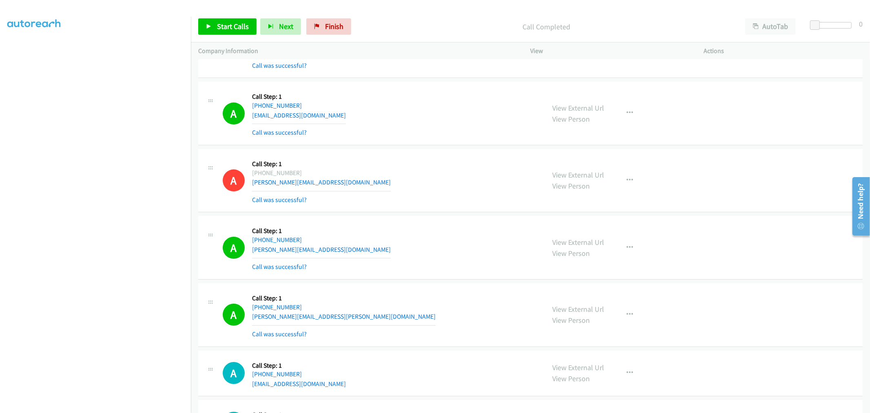
click at [413, 202] on div "A Callback Scheduled Call Step: 1 [GEOGRAPHIC_DATA]/[GEOGRAPHIC_DATA] [PHONE_NU…" at bounding box center [380, 180] width 315 height 49
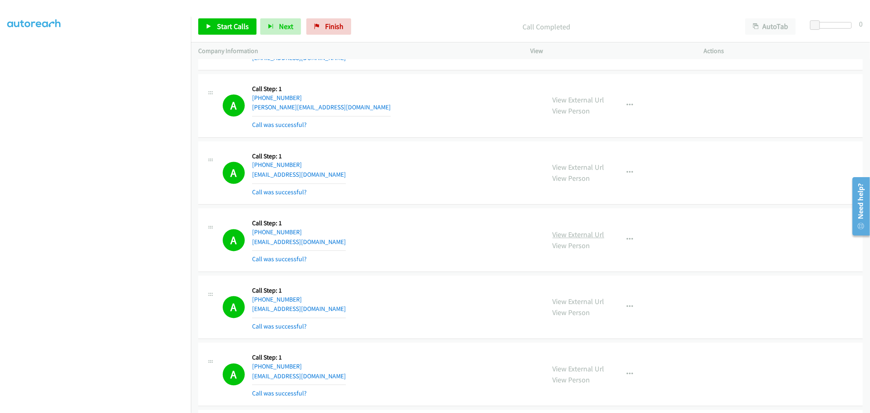
scroll to position [1313, 0]
click at [212, 21] on link "Start Calls" at bounding box center [227, 26] width 58 height 16
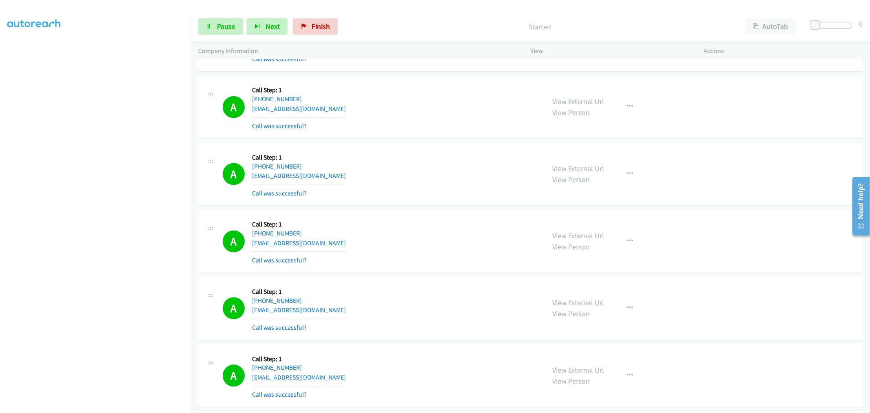
scroll to position [1449, 0]
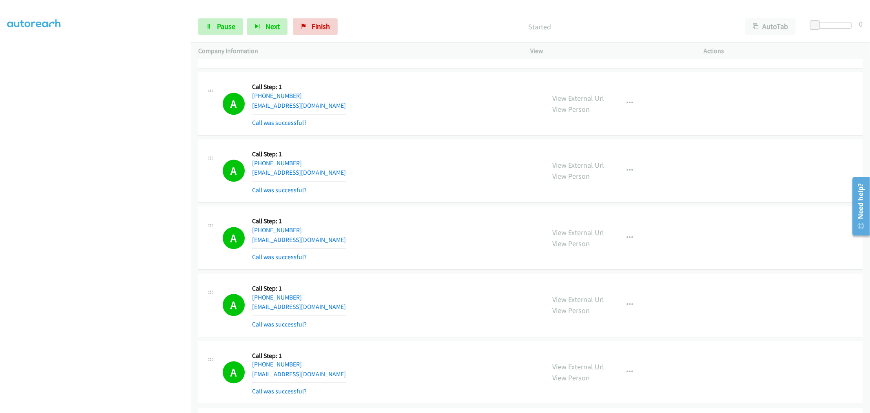
click at [439, 224] on div "A Callback Scheduled Call Step: 1 America/New_York [PHONE_NUMBER] [EMAIL_ADDRES…" at bounding box center [380, 237] width 315 height 49
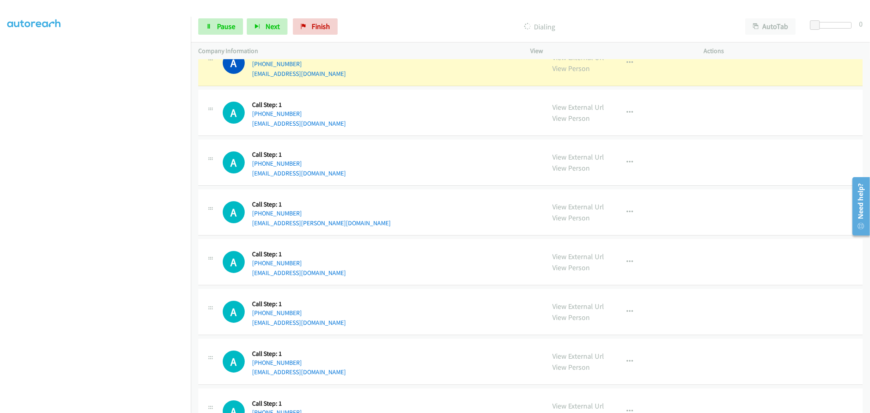
scroll to position [5071, 0]
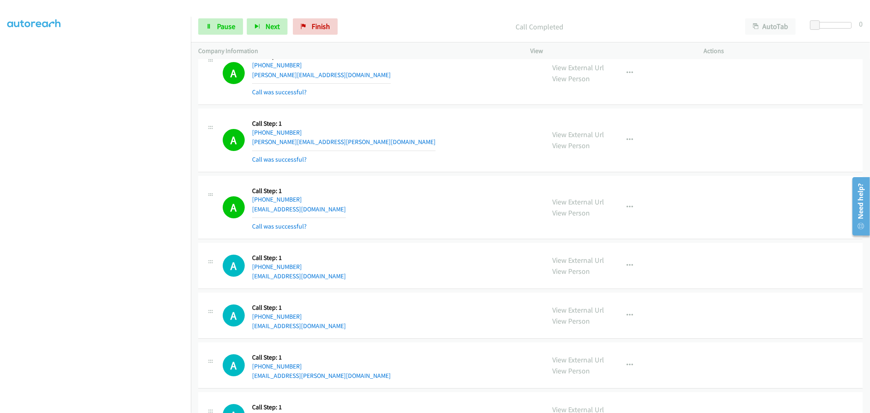
click at [95, 406] on section at bounding box center [95, 219] width 176 height 390
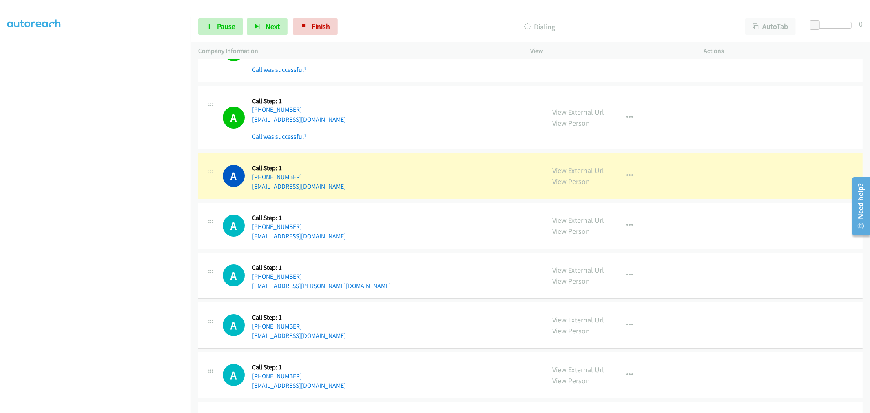
scroll to position [5162, 0]
drag, startPoint x: 397, startPoint y: 180, endPoint x: 454, endPoint y: 106, distance: 93.0
click at [454, 106] on div "A Callback Scheduled Call Step: 1 America/New_York [PHONE_NUMBER] [EMAIL_ADDRES…" at bounding box center [380, 116] width 315 height 49
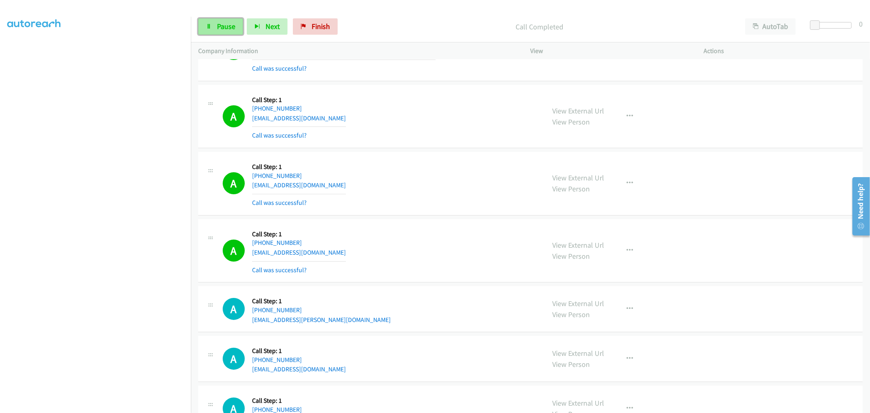
click at [220, 28] on span "Pause" at bounding box center [226, 26] width 18 height 9
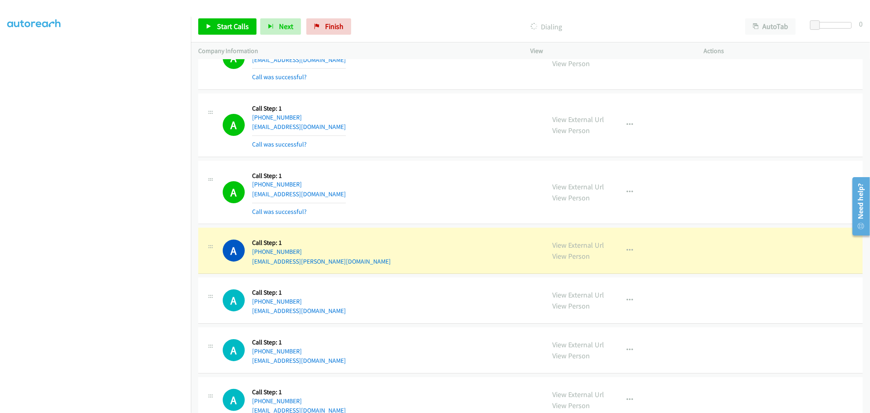
scroll to position [5343, 0]
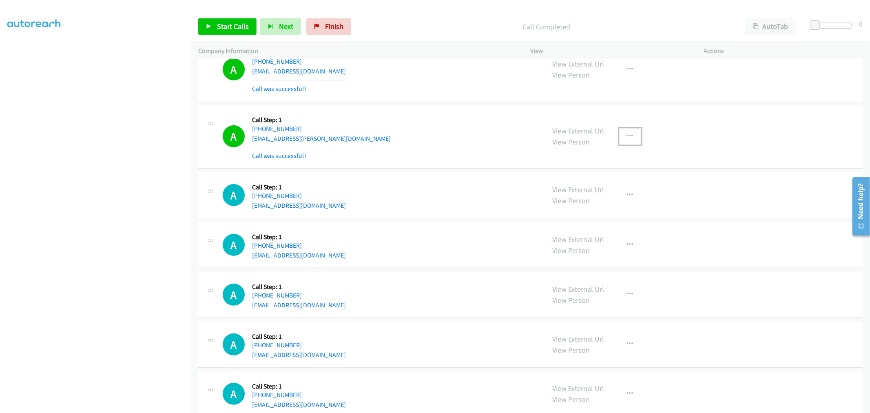
drag, startPoint x: 618, startPoint y: 136, endPoint x: 614, endPoint y: 157, distance: 21.1
click at [619, 136] on button "button" at bounding box center [630, 136] width 22 height 16
click at [581, 207] on link "Add to do not call list" at bounding box center [586, 206] width 109 height 16
click at [388, 129] on div "A Callback Scheduled Call Step: 1 America/New_York [PHONE_NUMBER] [EMAIL_ADDRES…" at bounding box center [380, 136] width 315 height 49
click at [221, 31] on link "Start Calls" at bounding box center [227, 26] width 58 height 16
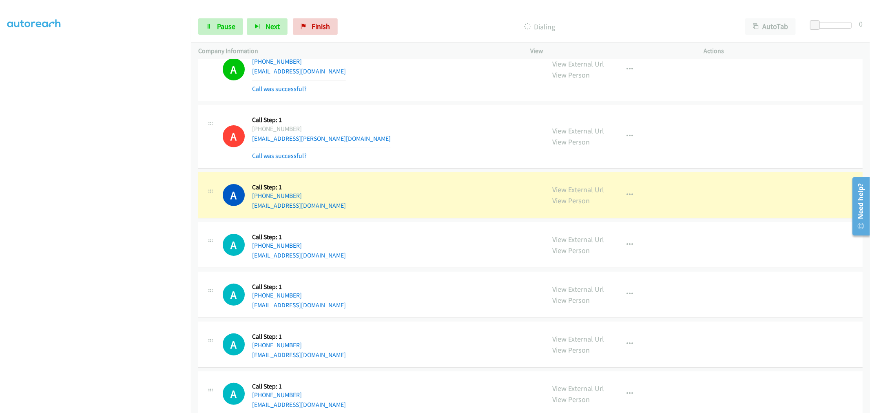
drag, startPoint x: 590, startPoint y: 191, endPoint x: 392, endPoint y: 0, distance: 274.7
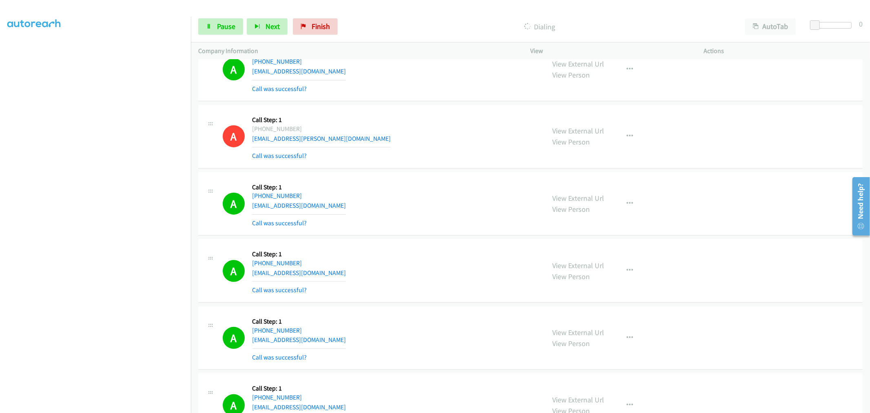
click at [464, 271] on div "A Callback Scheduled Call Step: 1 [GEOGRAPHIC_DATA]/[GEOGRAPHIC_DATA] [PHONE_NU…" at bounding box center [380, 270] width 315 height 49
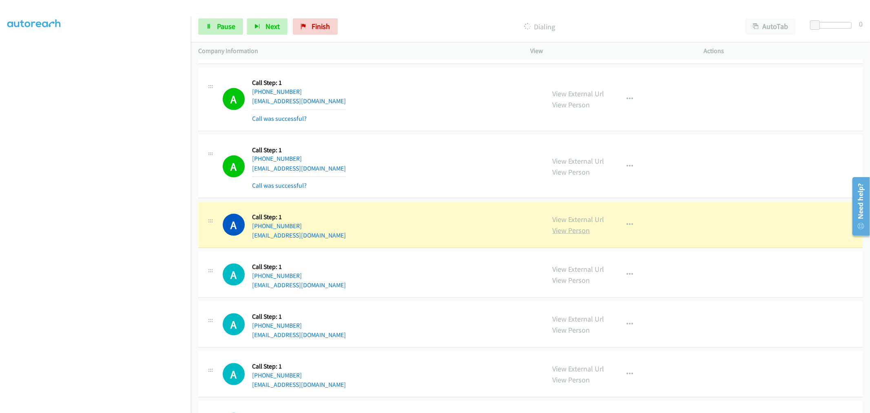
scroll to position [6287, 0]
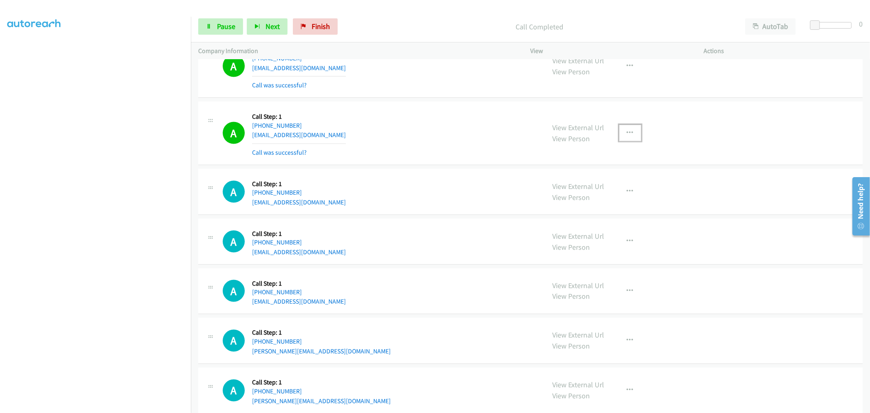
click at [627, 141] on button "button" at bounding box center [630, 133] width 22 height 16
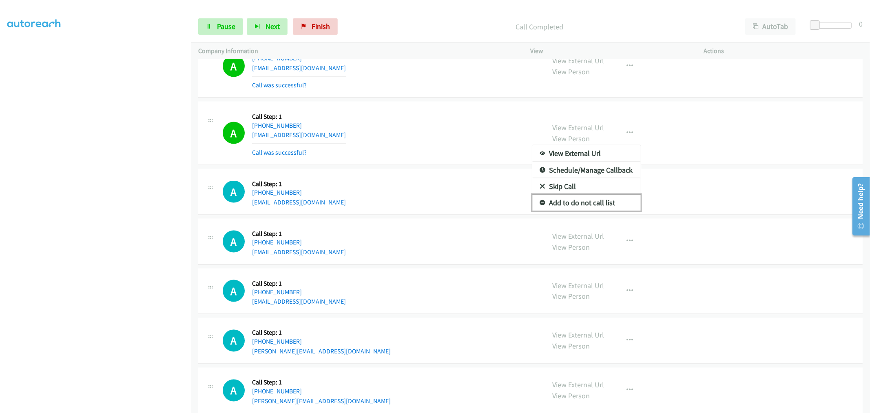
drag, startPoint x: 588, startPoint y: 203, endPoint x: 363, endPoint y: 1, distance: 302.8
click at [588, 203] on link "Add to do not call list" at bounding box center [586, 203] width 109 height 16
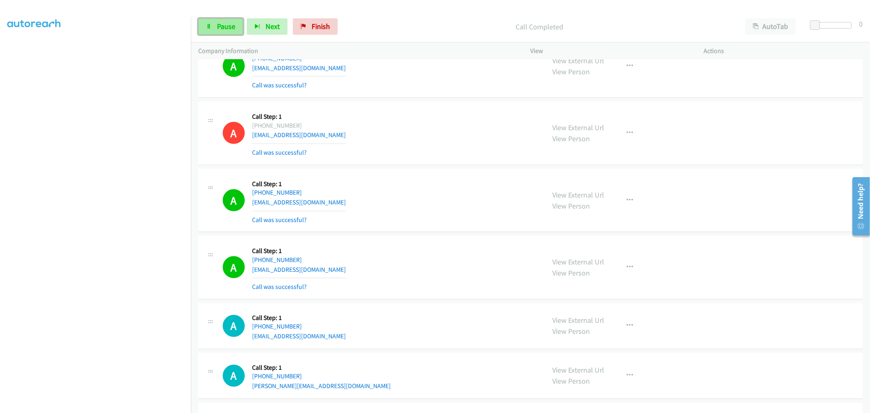
click at [209, 25] on icon at bounding box center [209, 27] width 6 height 6
click at [229, 30] on span "Start Calls" at bounding box center [233, 26] width 32 height 9
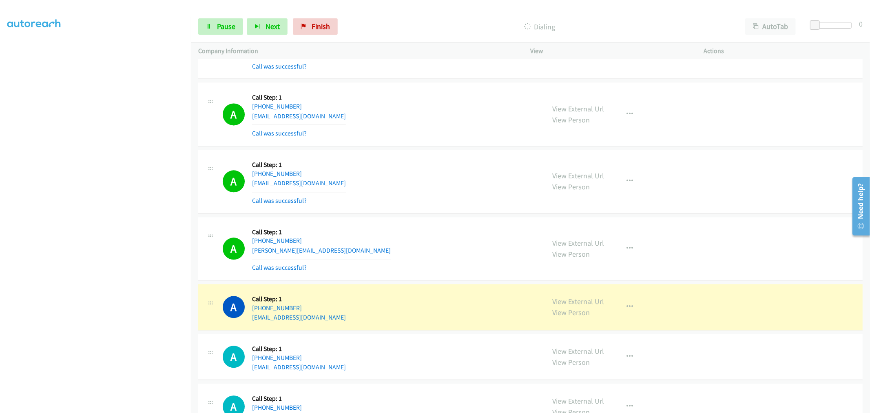
scroll to position [6831, 0]
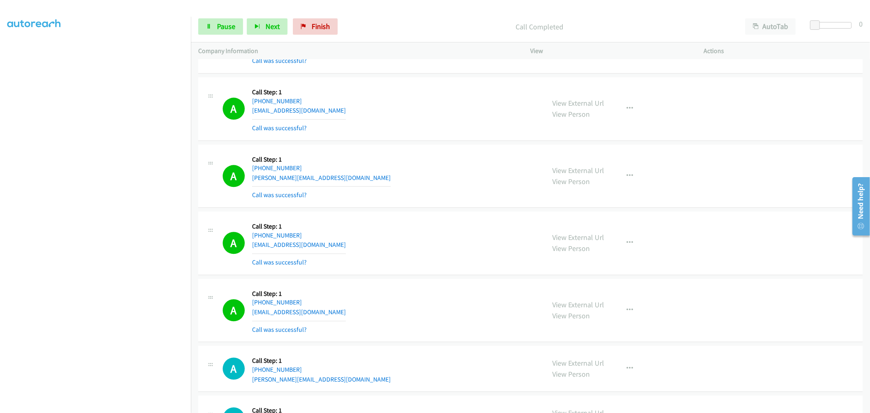
click at [419, 188] on div "A Callback Scheduled Call Step: 1 America/New_York [PHONE_NUMBER] [PERSON_NAME]…" at bounding box center [380, 176] width 315 height 49
click at [224, 26] on span "Pause" at bounding box center [226, 26] width 18 height 9
click at [224, 26] on span "Start Calls" at bounding box center [233, 26] width 32 height 9
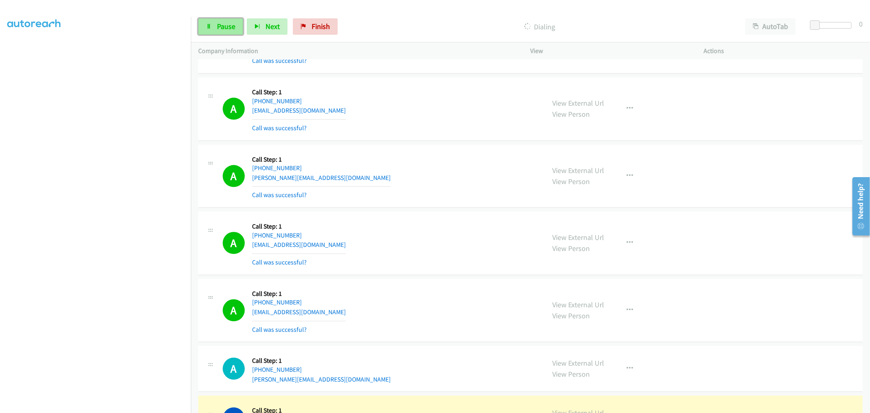
click at [220, 22] on span "Pause" at bounding box center [226, 26] width 18 height 9
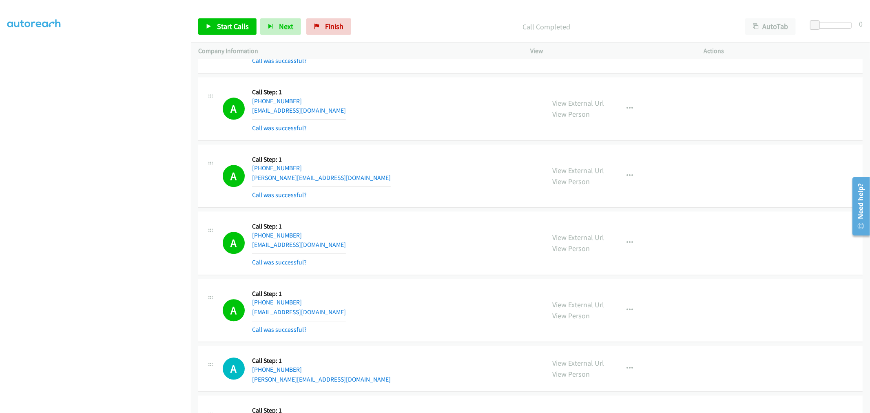
drag, startPoint x: 240, startPoint y: 17, endPoint x: 245, endPoint y: 28, distance: 12.2
click at [241, 18] on div "Start Calls Pause Next Finish Call Completed AutoTab AutoTab 0" at bounding box center [530, 26] width 679 height 31
click at [242, 26] on span "Start Calls" at bounding box center [233, 26] width 32 height 9
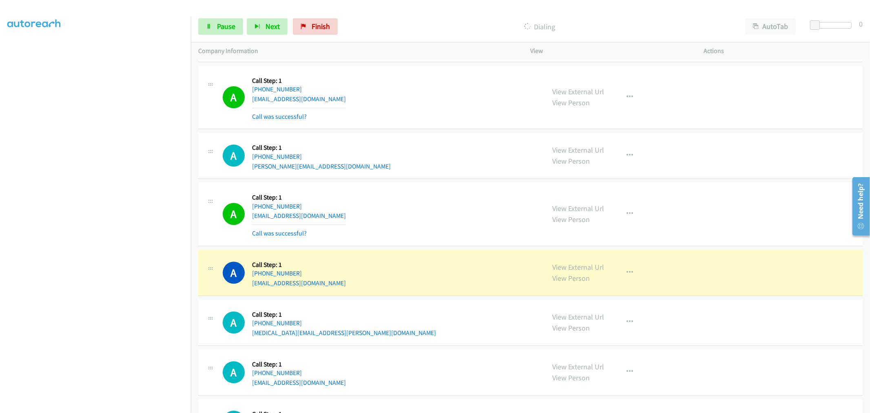
scroll to position [7148, 0]
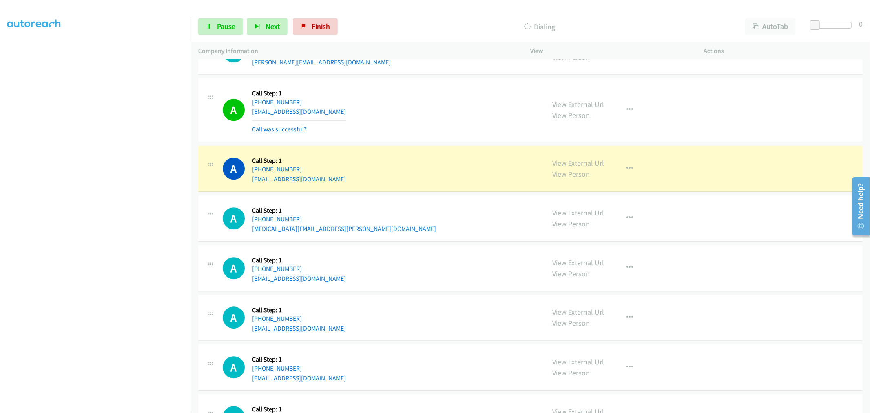
click at [449, 122] on div "A Callback Scheduled Call Step: 1 America/Los_Angeles [PHONE_NUMBER] [EMAIL_ADD…" at bounding box center [380, 110] width 315 height 49
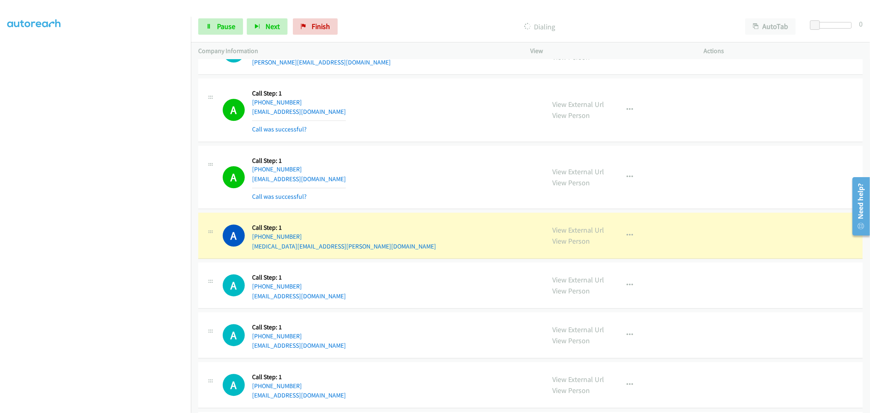
click at [463, 157] on div "A Callback Scheduled Call Step: 1 [GEOGRAPHIC_DATA]/[GEOGRAPHIC_DATA] [PHONE_NU…" at bounding box center [380, 177] width 315 height 49
click at [621, 182] on button "button" at bounding box center [630, 177] width 22 height 16
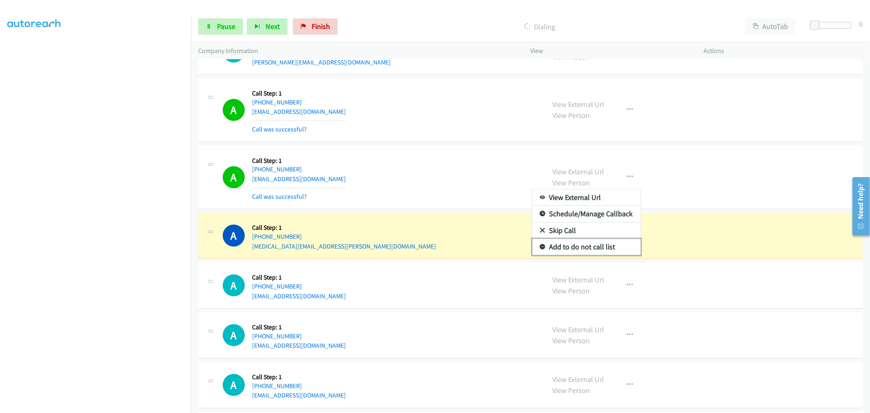
click at [588, 245] on link "Add to do not call list" at bounding box center [586, 247] width 109 height 16
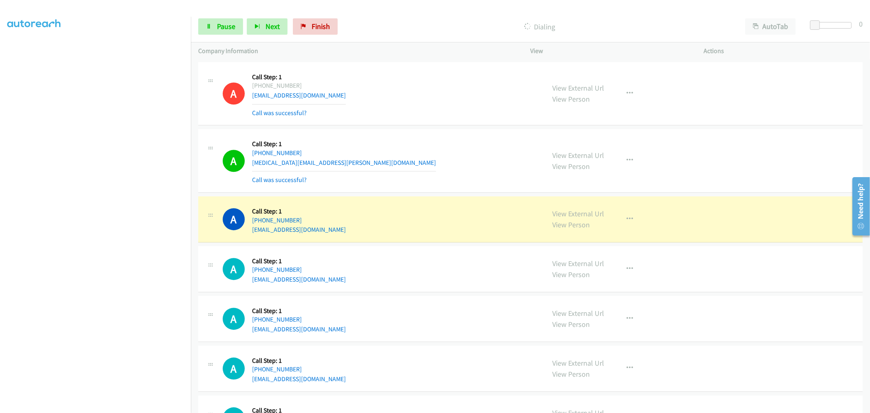
scroll to position [7284, 0]
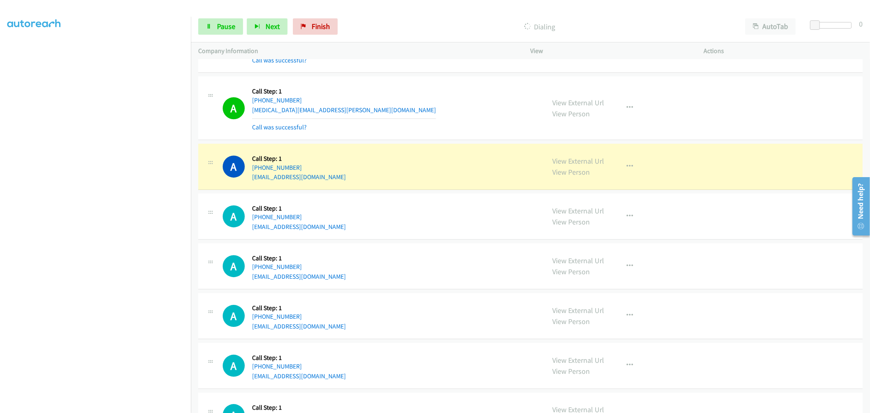
click at [425, 117] on div "A Callback Scheduled Call Step: 1 America/New_York [PHONE_NUMBER] [MEDICAL_DATA…" at bounding box center [380, 108] width 315 height 49
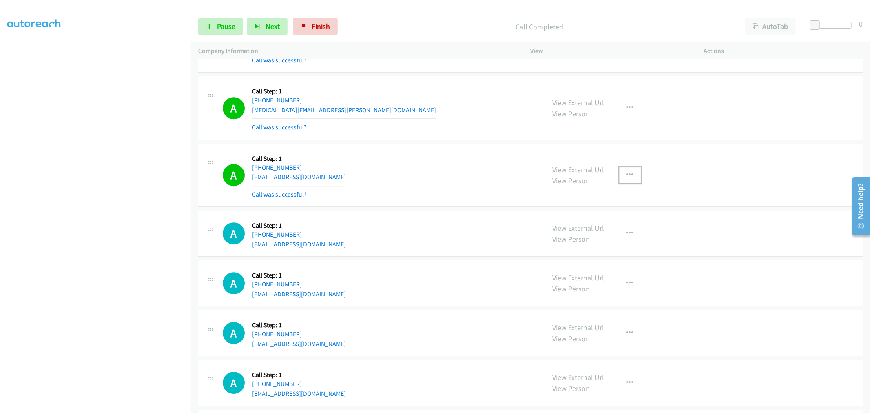
click at [628, 178] on icon "button" at bounding box center [630, 175] width 7 height 7
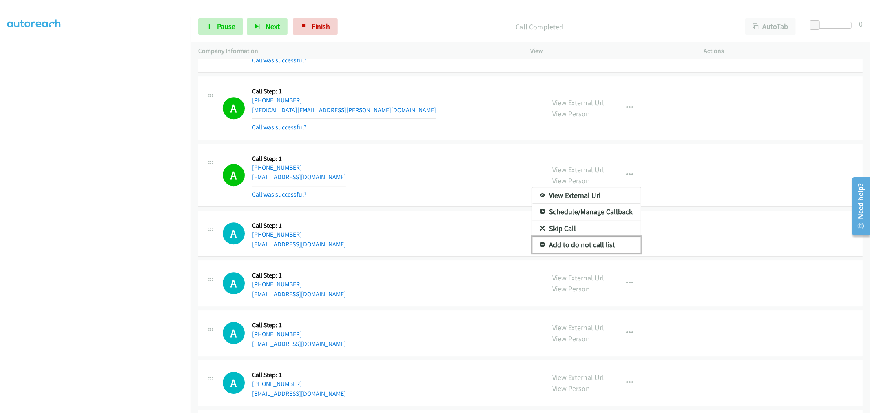
click at [584, 242] on link "Add to do not call list" at bounding box center [586, 245] width 109 height 16
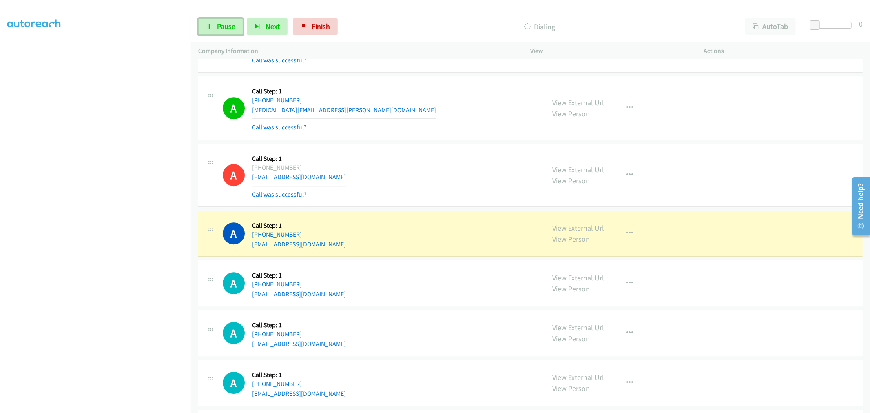
drag, startPoint x: 228, startPoint y: 29, endPoint x: 219, endPoint y: 44, distance: 17.9
click at [228, 29] on span "Pause" at bounding box center [226, 26] width 18 height 9
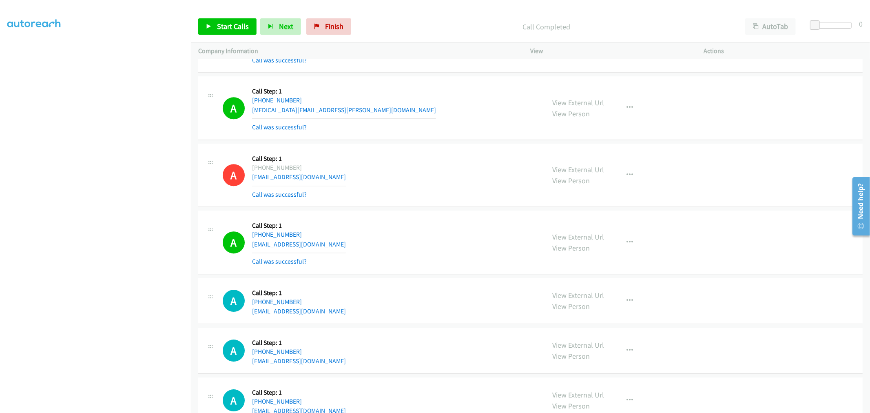
click at [457, 185] on div "A Callback Scheduled Call Step: 1 America/New_York [PHONE_NUMBER] [EMAIL_ADDRES…" at bounding box center [380, 175] width 315 height 49
click at [381, 177] on div "A Callback Scheduled Call Step: 1 America/New_York [PHONE_NUMBER] [EMAIL_ADDRES…" at bounding box center [380, 175] width 315 height 49
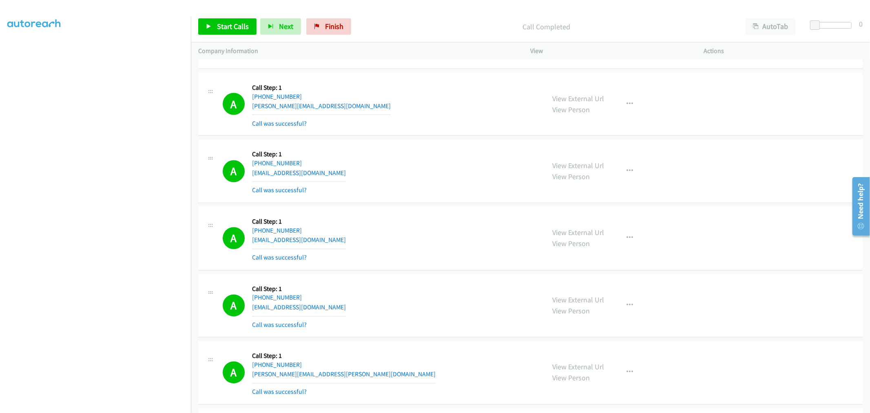
scroll to position [3841, 0]
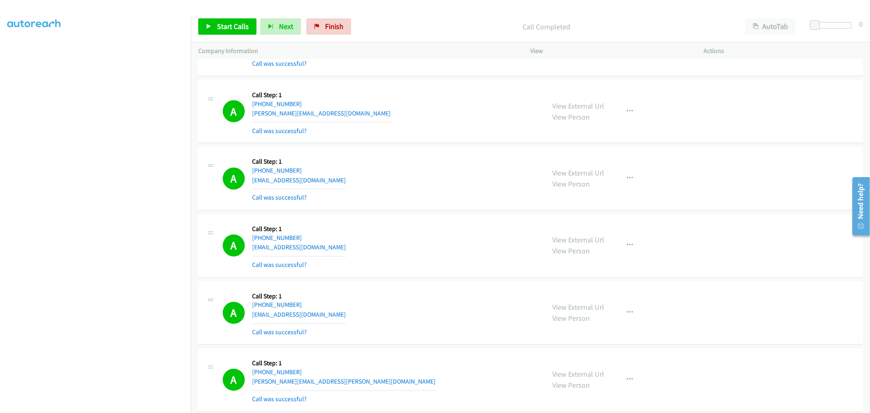
click at [427, 184] on div "A Callback Scheduled Call Step: 1 [GEOGRAPHIC_DATA]/[GEOGRAPHIC_DATA] [PHONE_NU…" at bounding box center [380, 178] width 315 height 49
drag, startPoint x: 576, startPoint y: 242, endPoint x: 425, endPoint y: 99, distance: 208.1
click at [344, 199] on div "A Callback Scheduled Call Step: 1 [GEOGRAPHIC_DATA]/[GEOGRAPHIC_DATA] [PHONE_NU…" at bounding box center [380, 178] width 315 height 49
